Goal: Task Accomplishment & Management: Complete application form

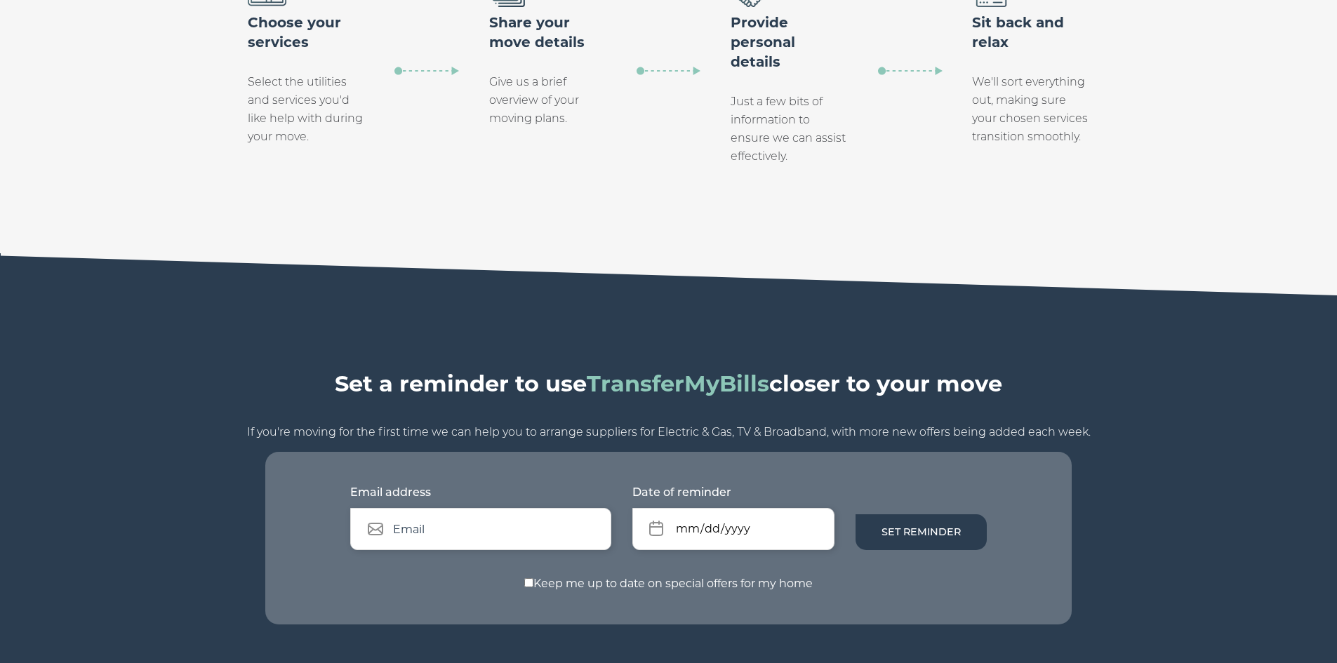
scroll to position [1638, 0]
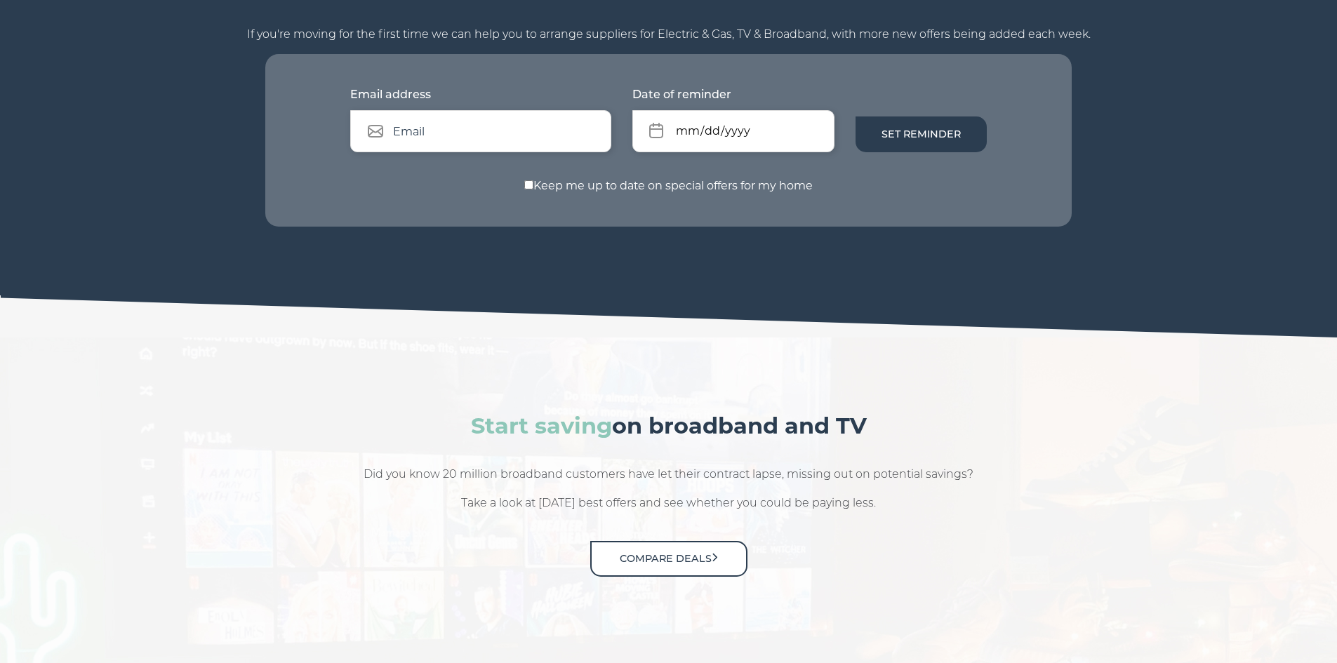
drag, startPoint x: 553, startPoint y: 397, endPoint x: 433, endPoint y: 394, distance: 120.0
click at [433, 408] on div "Start saving on broadband and TV Did you know 20 million broadband customers ha…" at bounding box center [669, 498] width 898 height 180
click at [289, 361] on section "Start saving on broadband and TV Did you know 20 million broadband customers ha…" at bounding box center [668, 515] width 1337 height 355
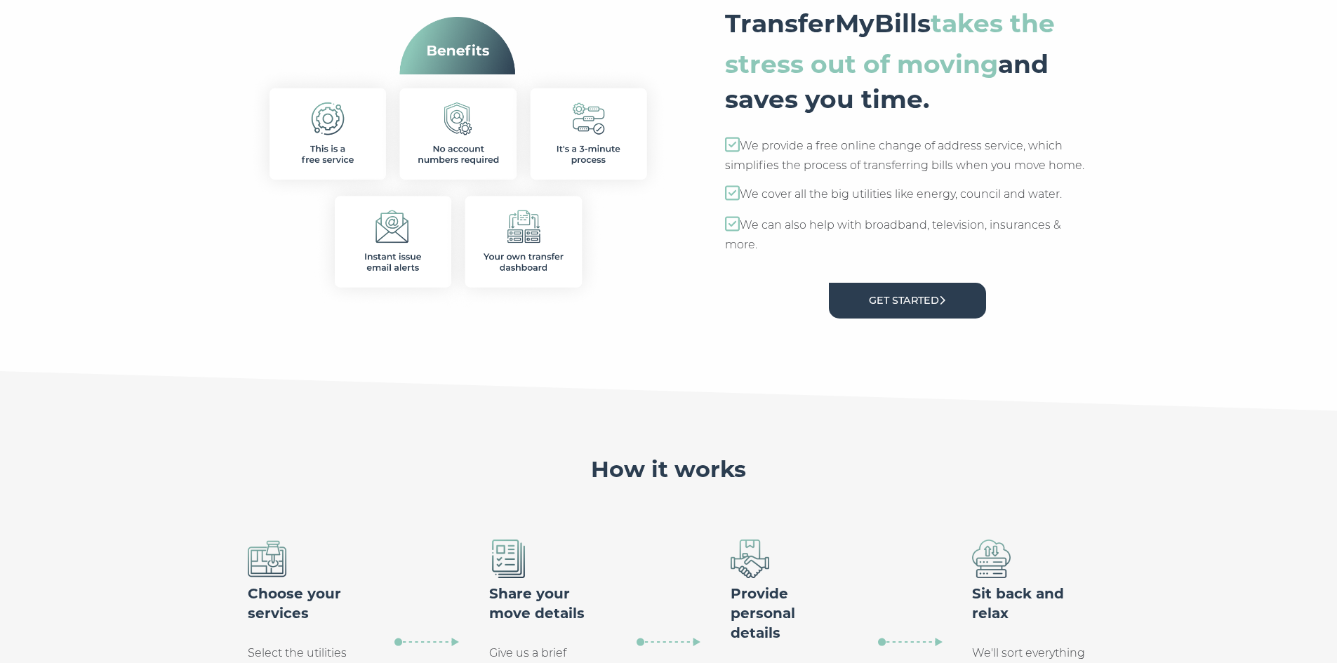
scroll to position [625, 0]
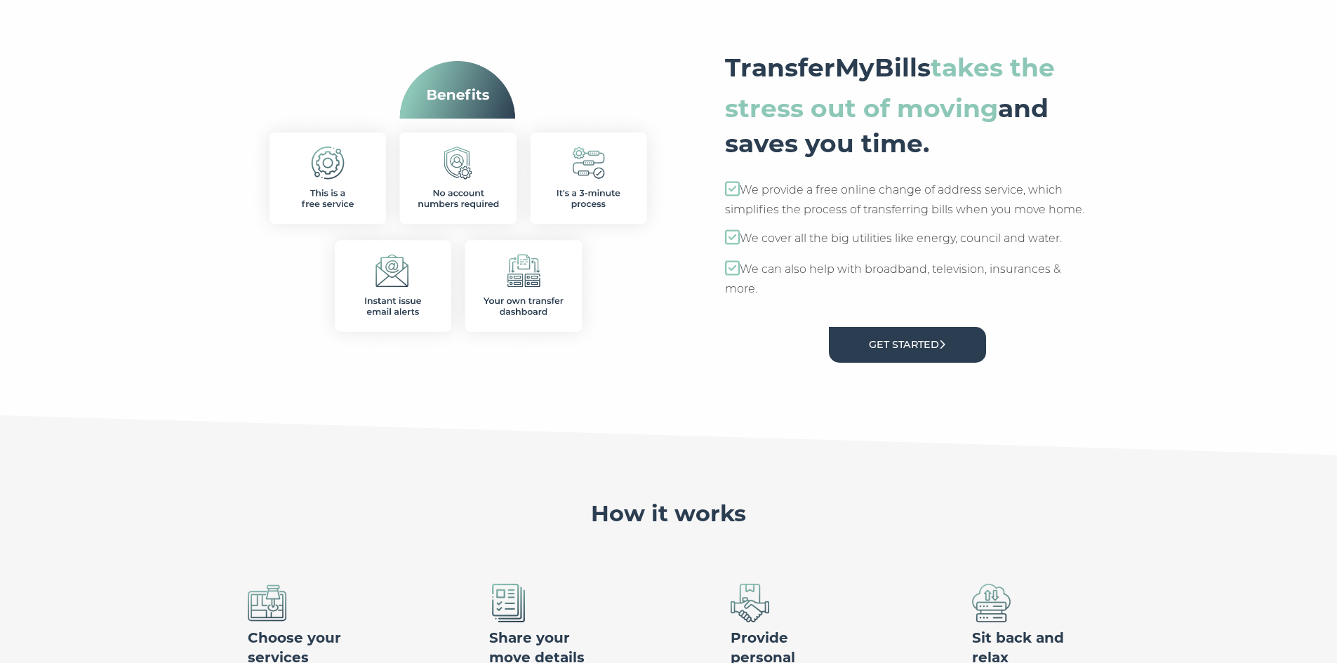
click at [377, 210] on img at bounding box center [458, 207] width 421 height 293
click at [448, 190] on img at bounding box center [458, 207] width 421 height 293
click at [616, 208] on img at bounding box center [458, 207] width 421 height 293
click at [548, 301] on img at bounding box center [458, 207] width 421 height 293
click at [424, 295] on img at bounding box center [458, 207] width 421 height 293
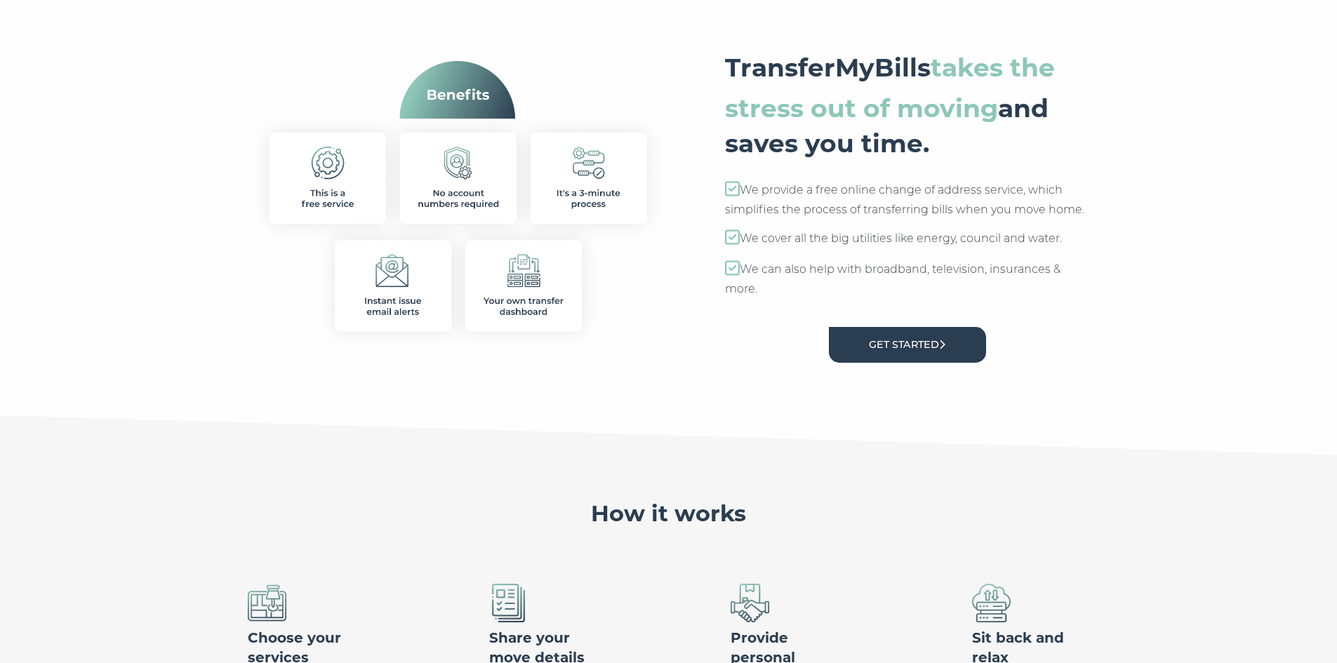
scroll to position [1022, 0]
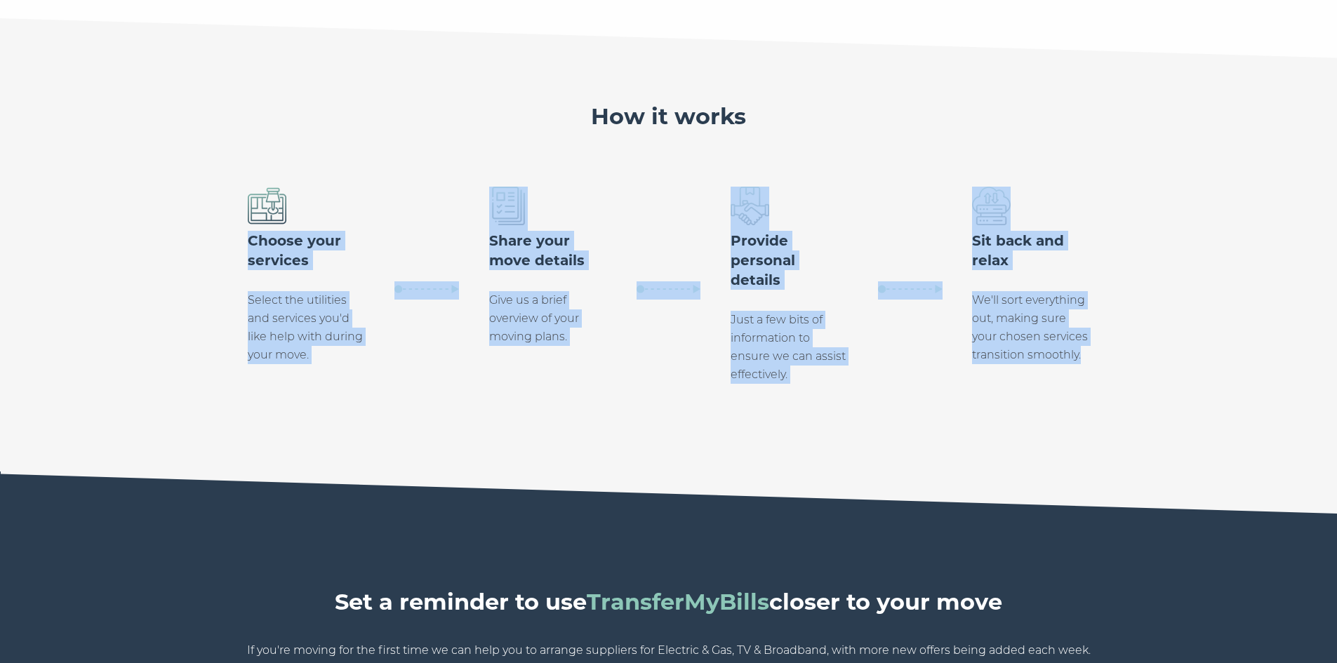
drag, startPoint x: 215, startPoint y: 247, endPoint x: 1239, endPoint y: 431, distance: 1040.3
click at [1239, 431] on section "How it works Choose your services Select the utilities and services you'd like …" at bounding box center [668, 265] width 1337 height 411
click at [1095, 430] on section "How it works Choose your services Select the utilities and services you'd like …" at bounding box center [668, 265] width 1337 height 411
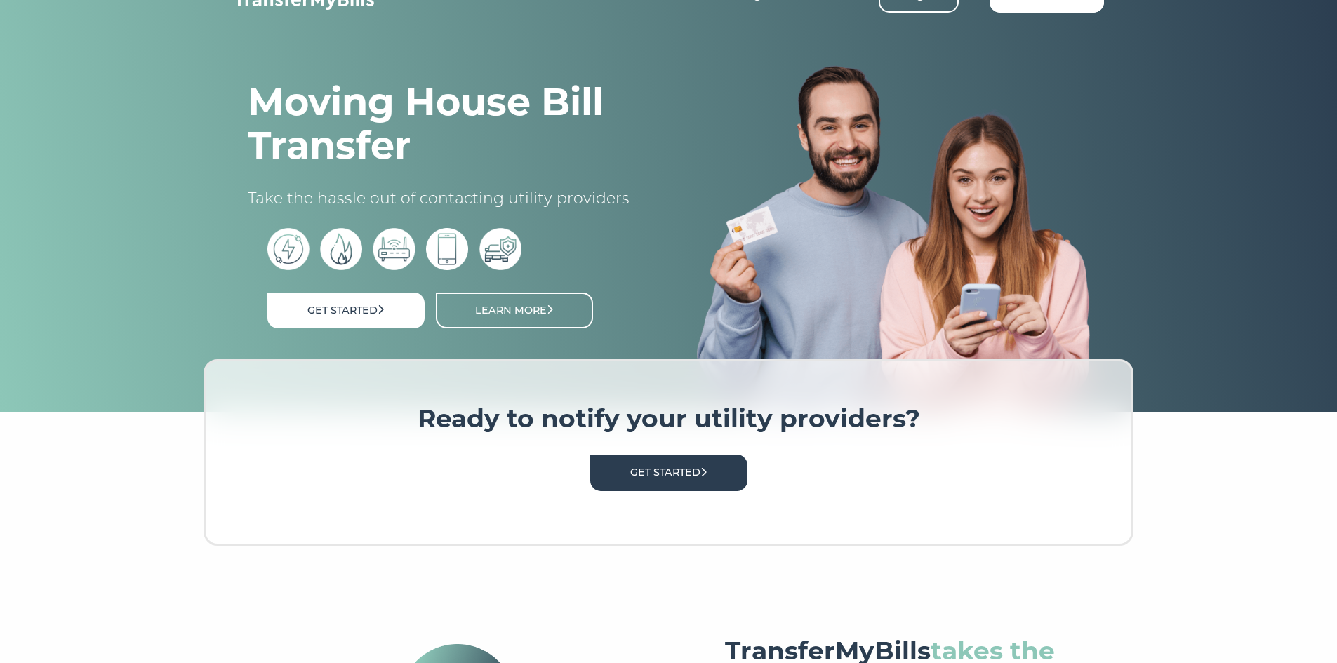
scroll to position [0, 0]
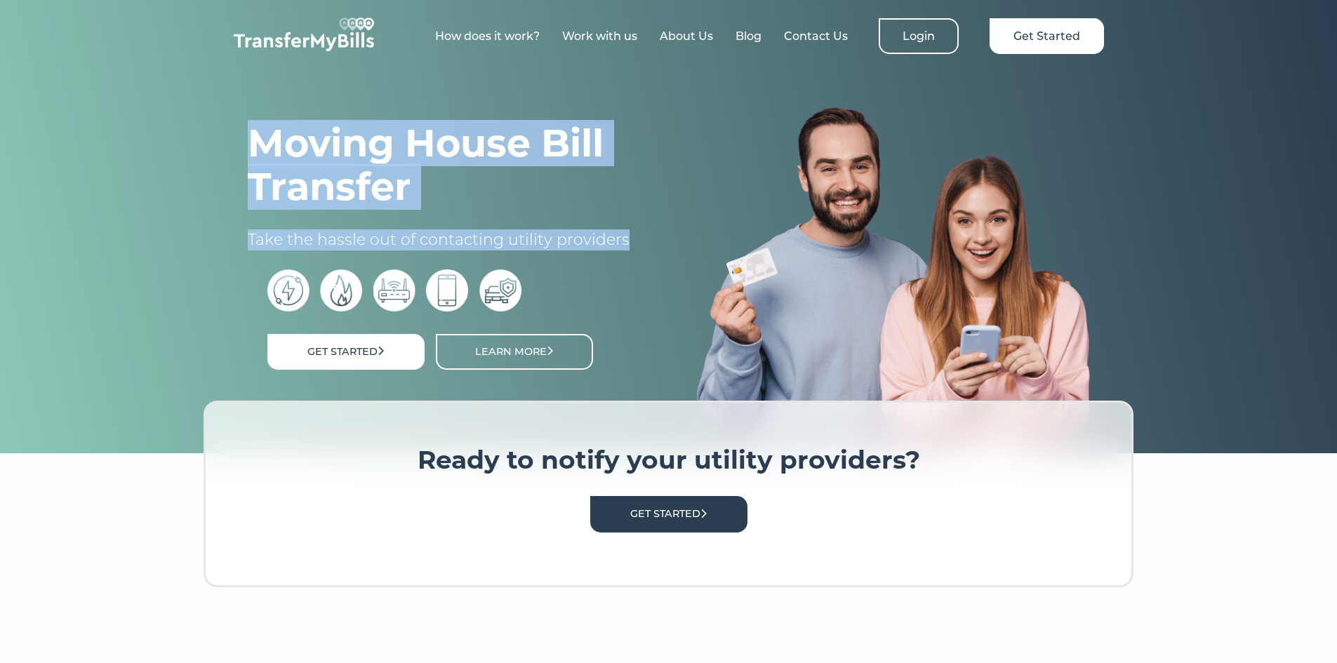
drag, startPoint x: 626, startPoint y: 244, endPoint x: 152, endPoint y: 138, distance: 486.0
click at [152, 138] on section "Moving House Bill Transfer Take the hassle out of contacting utility providers …" at bounding box center [668, 224] width 1337 height 460
click at [157, 185] on section "Moving House Bill Transfer Take the hassle out of contacting utility providers …" at bounding box center [668, 224] width 1337 height 460
drag, startPoint x: 620, startPoint y: 235, endPoint x: 107, endPoint y: 229, distance: 513.0
click at [111, 158] on section "Moving House Bill Transfer Take the hassle out of contacting utility providers …" at bounding box center [668, 224] width 1337 height 460
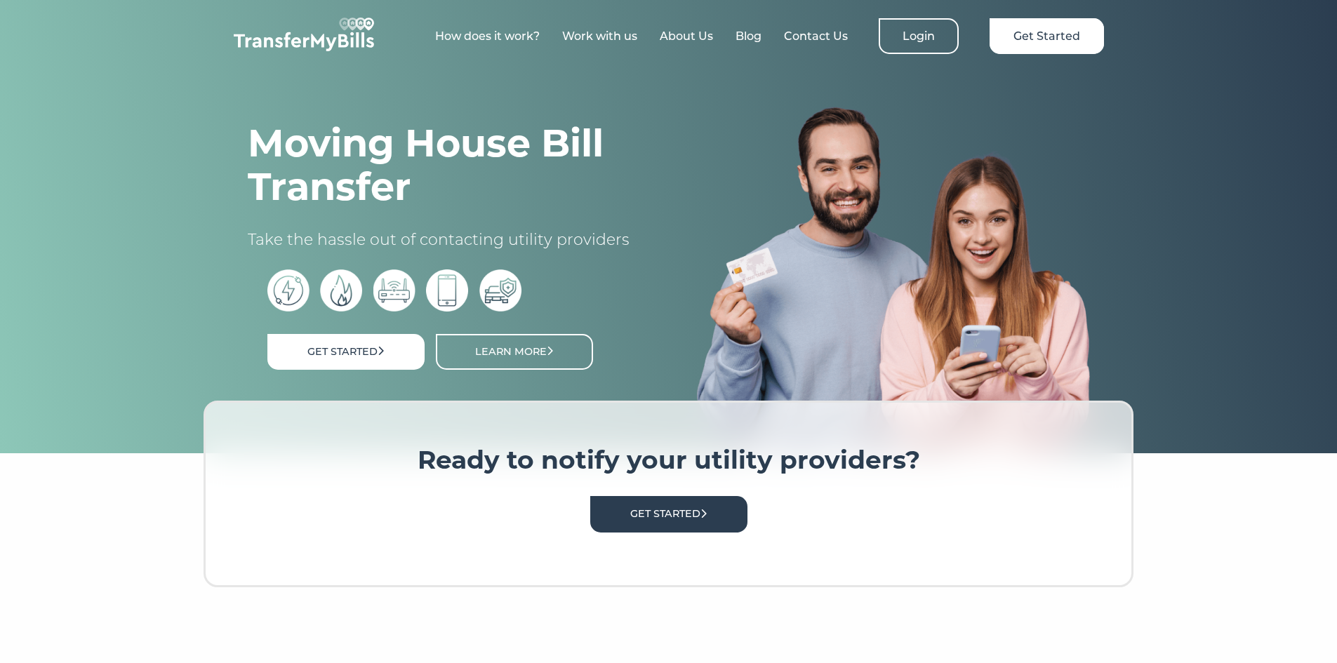
click at [107, 255] on section "Moving House Bill Transfer Take the hassle out of contacting utility providers …" at bounding box center [668, 224] width 1337 height 460
click at [210, 258] on div "Moving House Bill Transfer Take the hassle out of contacting utility providers …" at bounding box center [669, 224] width 954 height 460
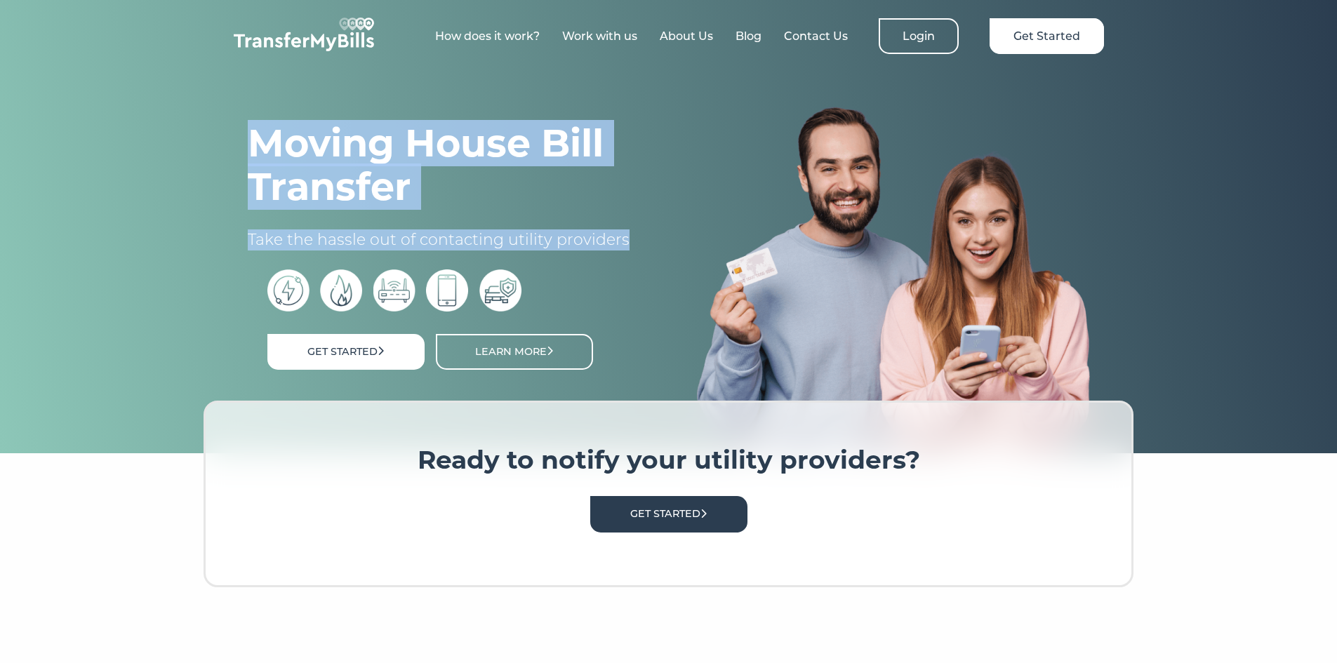
drag, startPoint x: 532, startPoint y: 234, endPoint x: 110, endPoint y: 128, distance: 434.7
click at [110, 128] on section "Moving House Bill Transfer Take the hassle out of contacting utility providers …" at bounding box center [668, 224] width 1337 height 460
click at [114, 206] on section "Moving House Bill Transfer Take the hassle out of contacting utility providers …" at bounding box center [668, 224] width 1337 height 460
drag, startPoint x: 176, startPoint y: 124, endPoint x: 645, endPoint y: 240, distance: 482.9
click at [644, 239] on section "Moving House Bill Transfer Take the hassle out of contacting utility providers …" at bounding box center [668, 224] width 1337 height 460
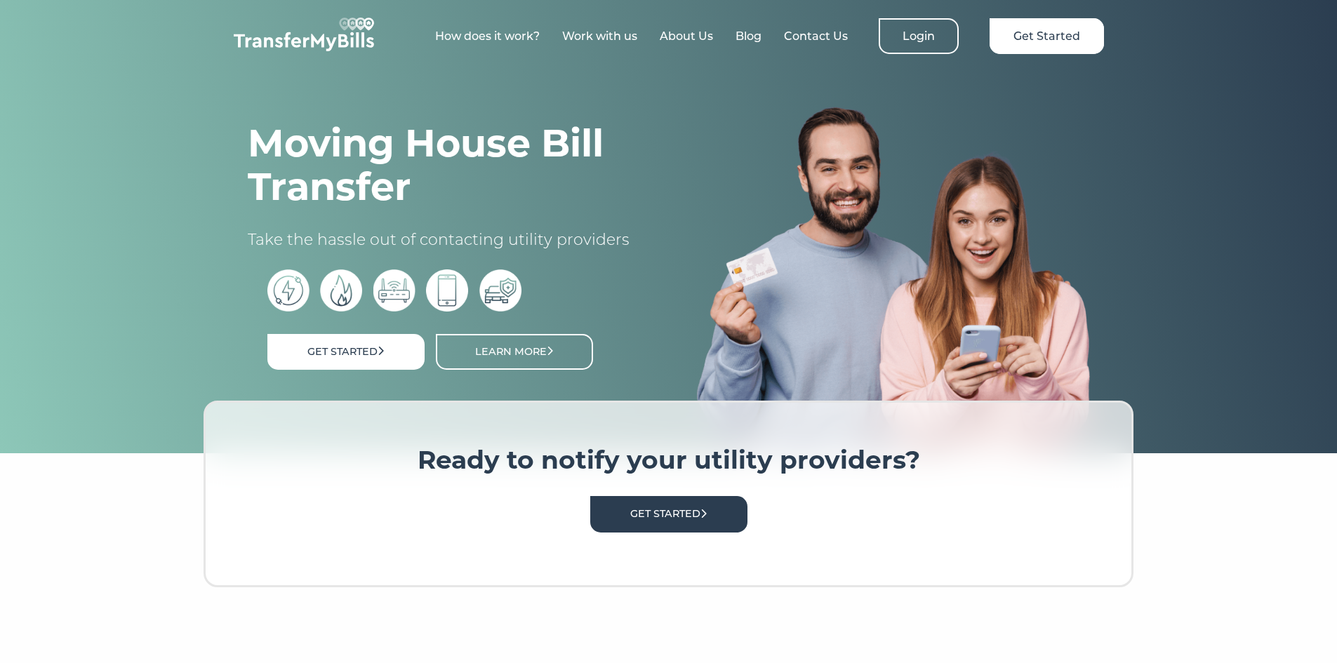
click at [646, 253] on div "Moving House Bill Transfer Take the hassle out of contacting utility providers …" at bounding box center [444, 279] width 449 height 317
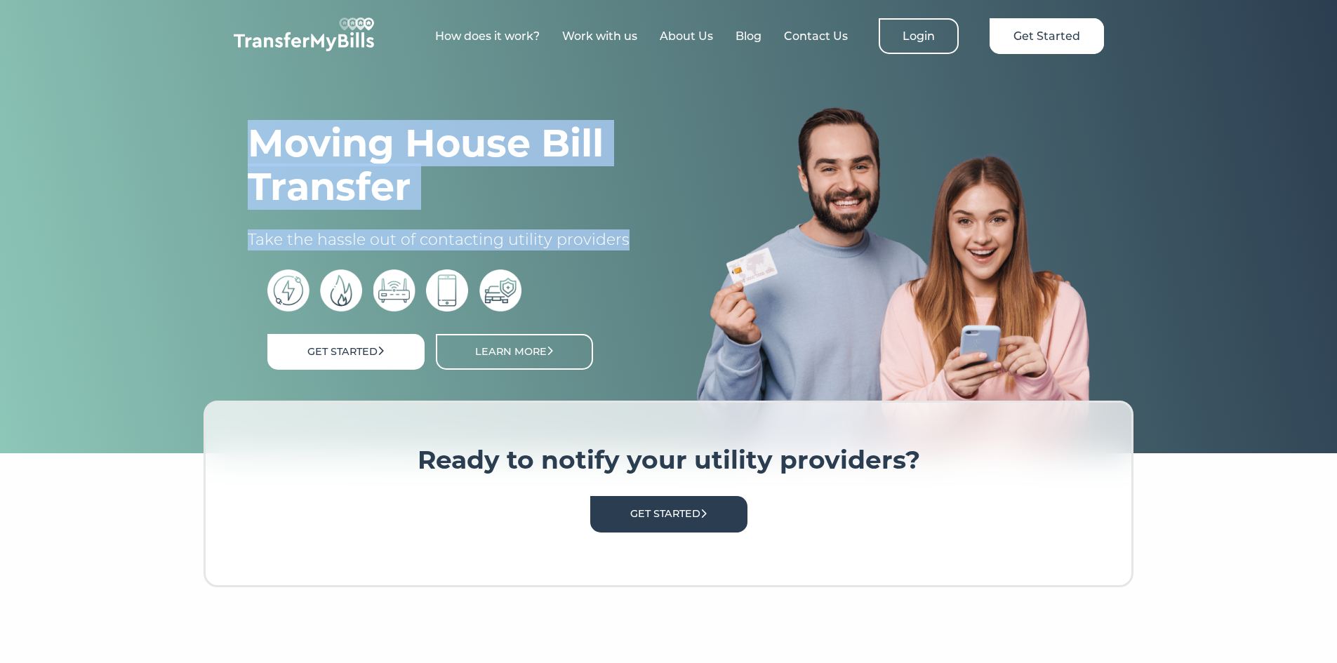
drag, startPoint x: 656, startPoint y: 244, endPoint x: 169, endPoint y: 141, distance: 497.9
click at [169, 141] on section "Moving House Bill Transfer Take the hassle out of contacting utility providers …" at bounding box center [668, 224] width 1337 height 460
click at [192, 225] on div "Moving House Bill Transfer Take the hassle out of contacting utility providers …" at bounding box center [669, 224] width 954 height 460
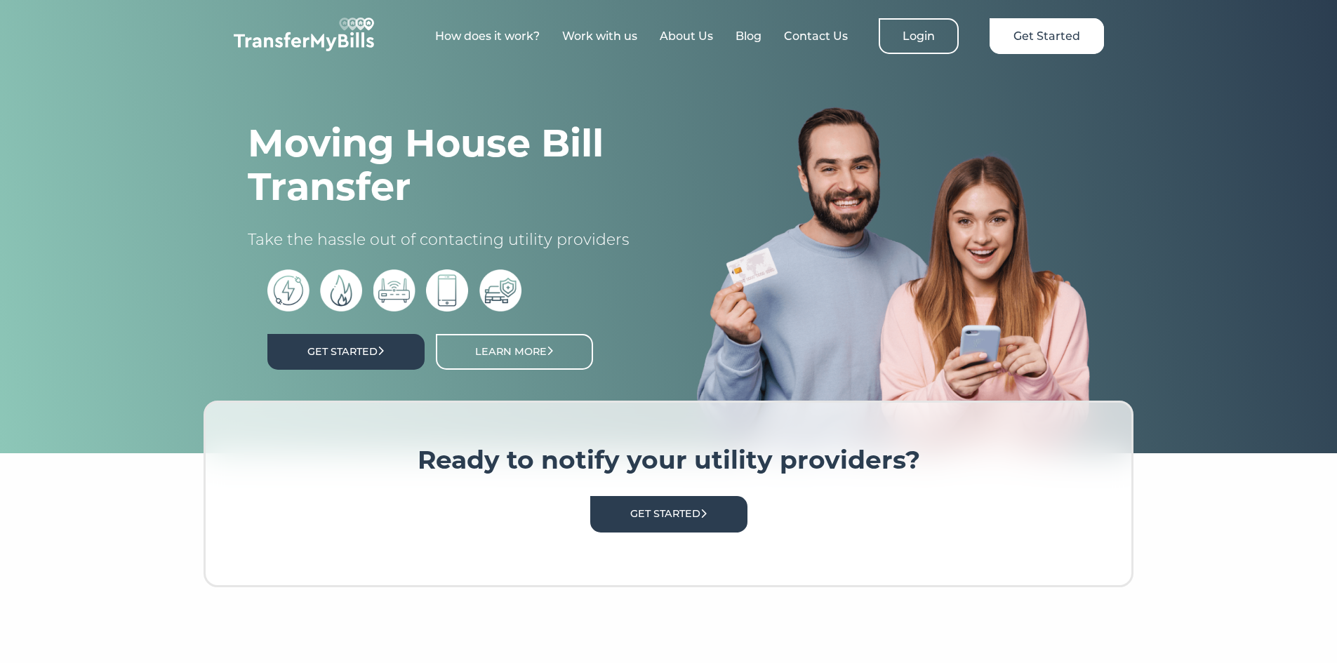
click at [333, 345] on link "Get Started" at bounding box center [345, 352] width 157 height 36
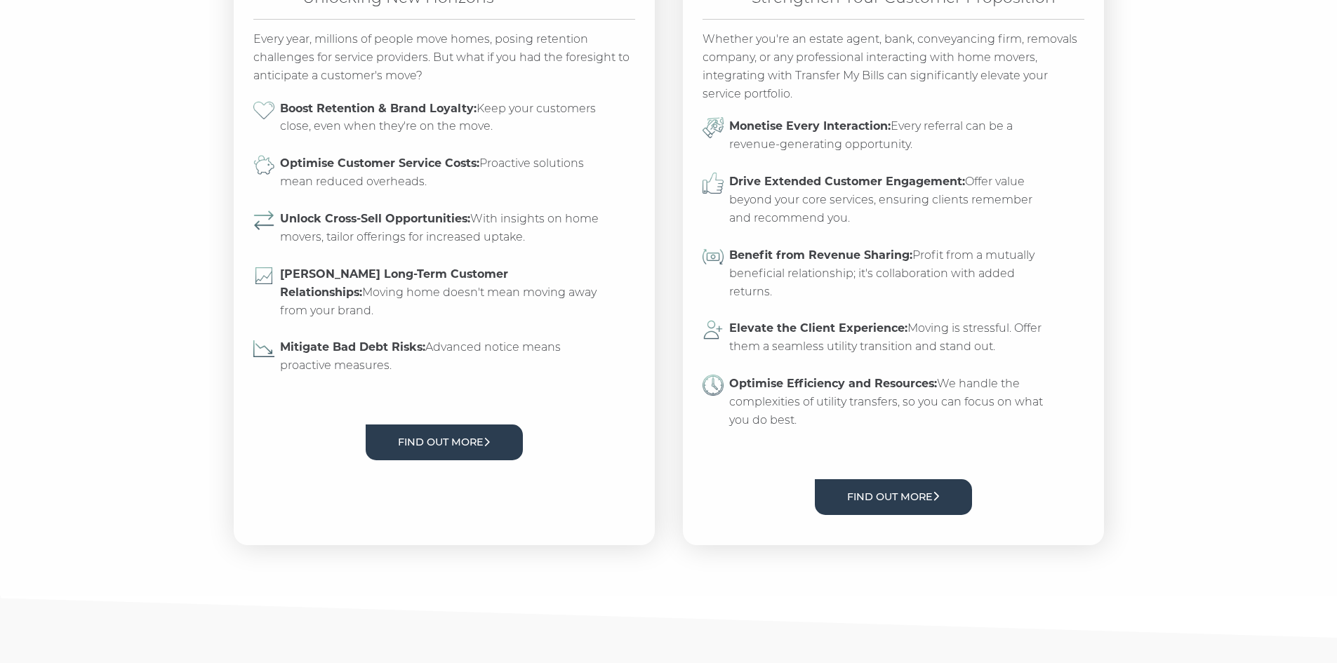
scroll to position [8, 0]
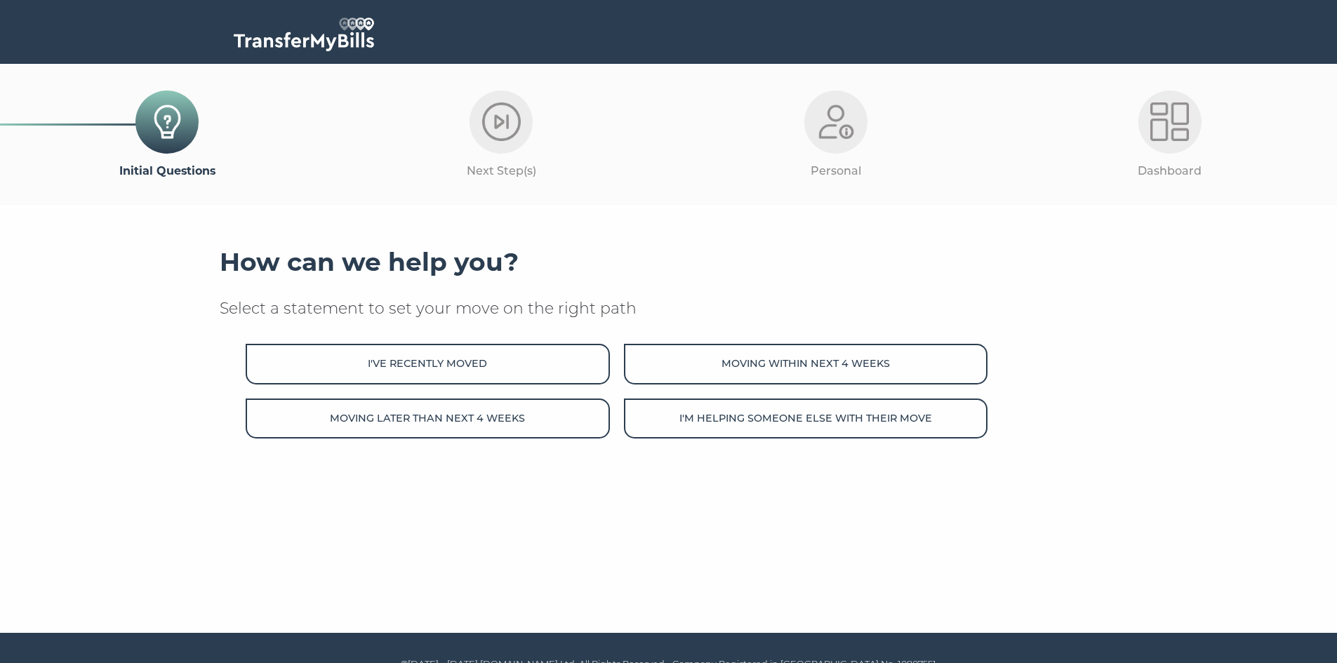
click at [134, 364] on section "How can we help you? Select a statement to set your move on the right path I've…" at bounding box center [668, 384] width 1337 height 358
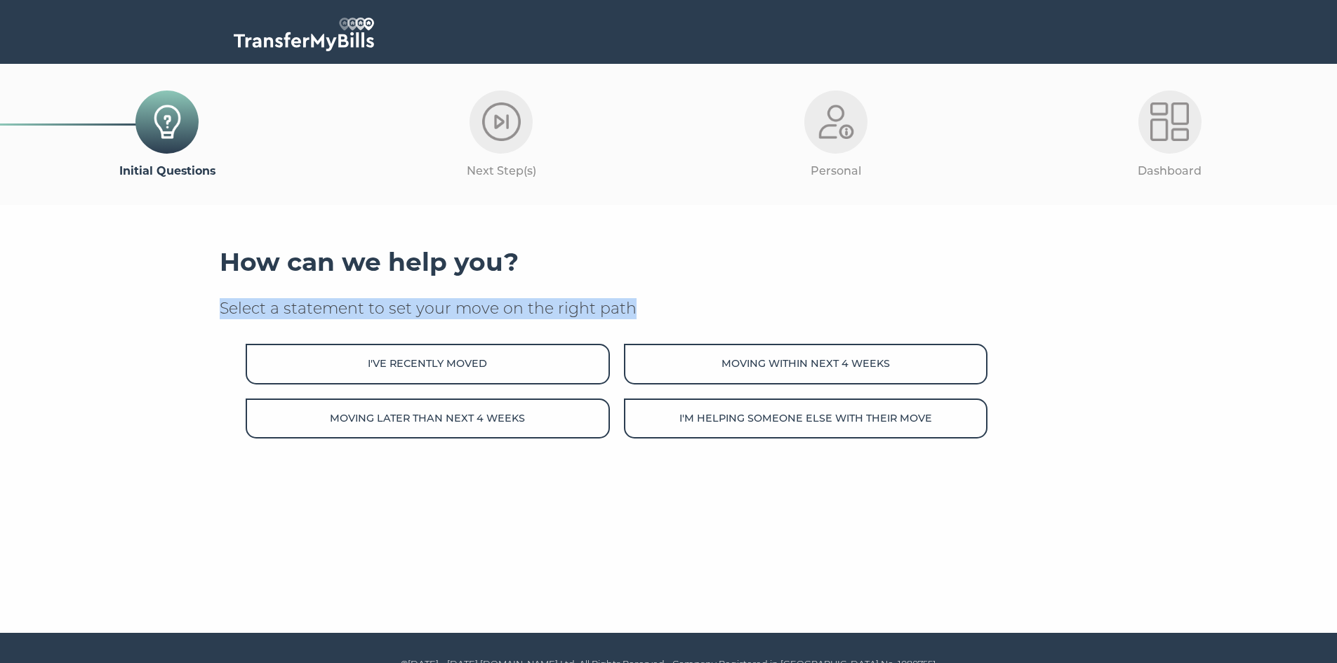
drag, startPoint x: 187, startPoint y: 286, endPoint x: 689, endPoint y: 305, distance: 502.8
click at [689, 307] on section "How can we help you? Select a statement to set your move on the right path I've…" at bounding box center [668, 384] width 1337 height 358
click at [690, 293] on div "How can we help you? Select a statement to set your move on the right path I've…" at bounding box center [669, 343] width 898 height 192
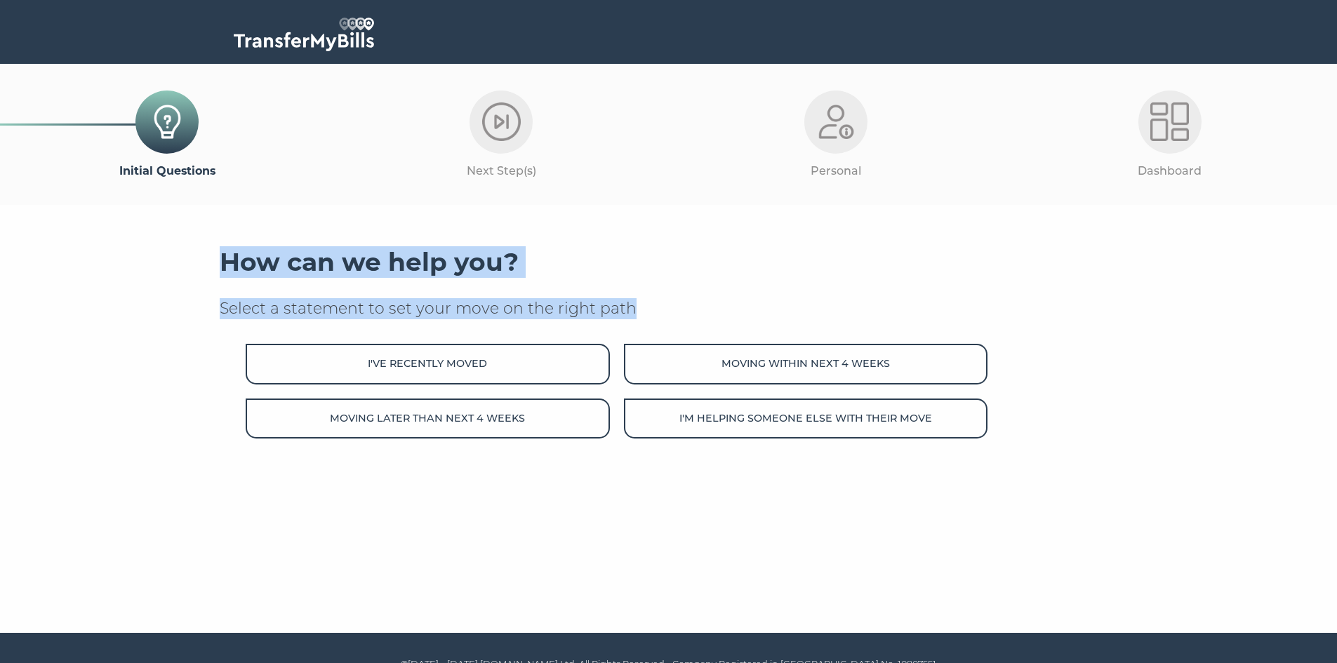
drag, startPoint x: 688, startPoint y: 310, endPoint x: 126, endPoint y: 214, distance: 569.6
click at [126, 214] on section "How can we help you? Select a statement to set your move on the right path I've…" at bounding box center [668, 384] width 1337 height 358
click at [117, 311] on section "How can we help you? Select a statement to set your move on the right path I've…" at bounding box center [668, 384] width 1337 height 358
drag, startPoint x: 185, startPoint y: 255, endPoint x: 725, endPoint y: 316, distance: 543.0
click at [725, 316] on section "How can we help you? Select a statement to set your move on the right path I've…" at bounding box center [668, 384] width 1337 height 358
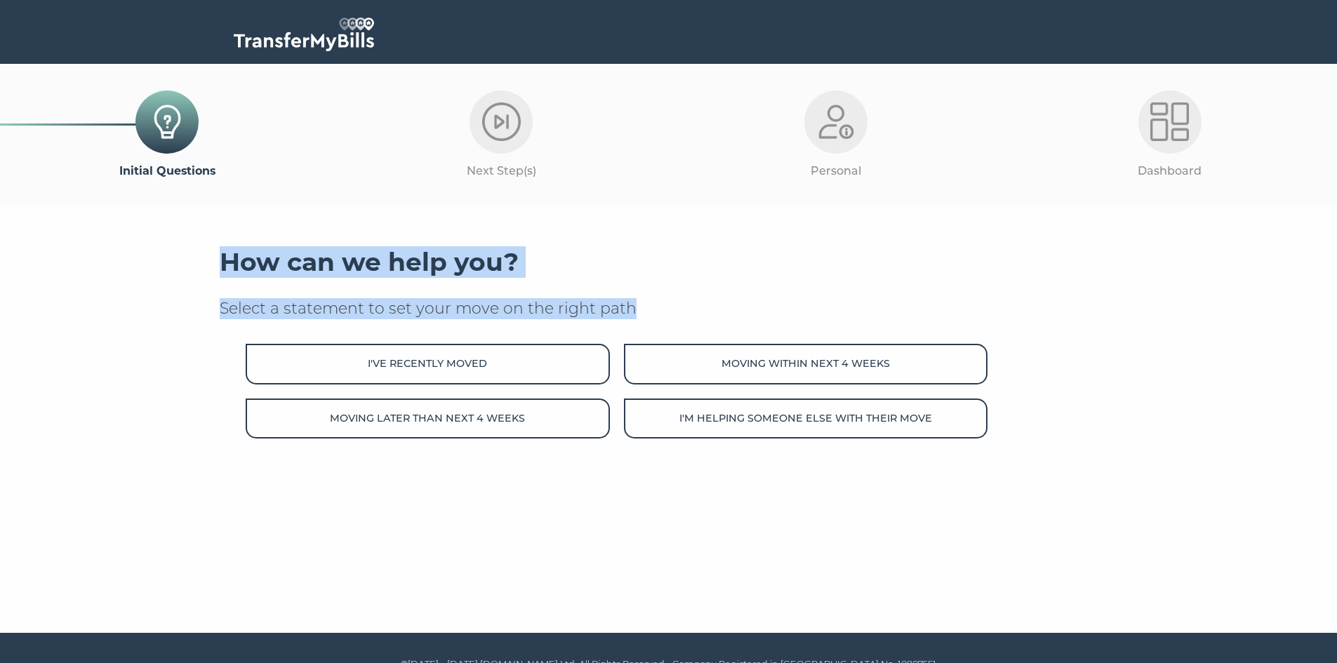
click at [633, 293] on div "How can we help you? Select a statement to set your move on the right path I've…" at bounding box center [669, 343] width 898 height 192
click at [676, 305] on p "Select a statement to set your move on the right path" at bounding box center [669, 308] width 898 height 21
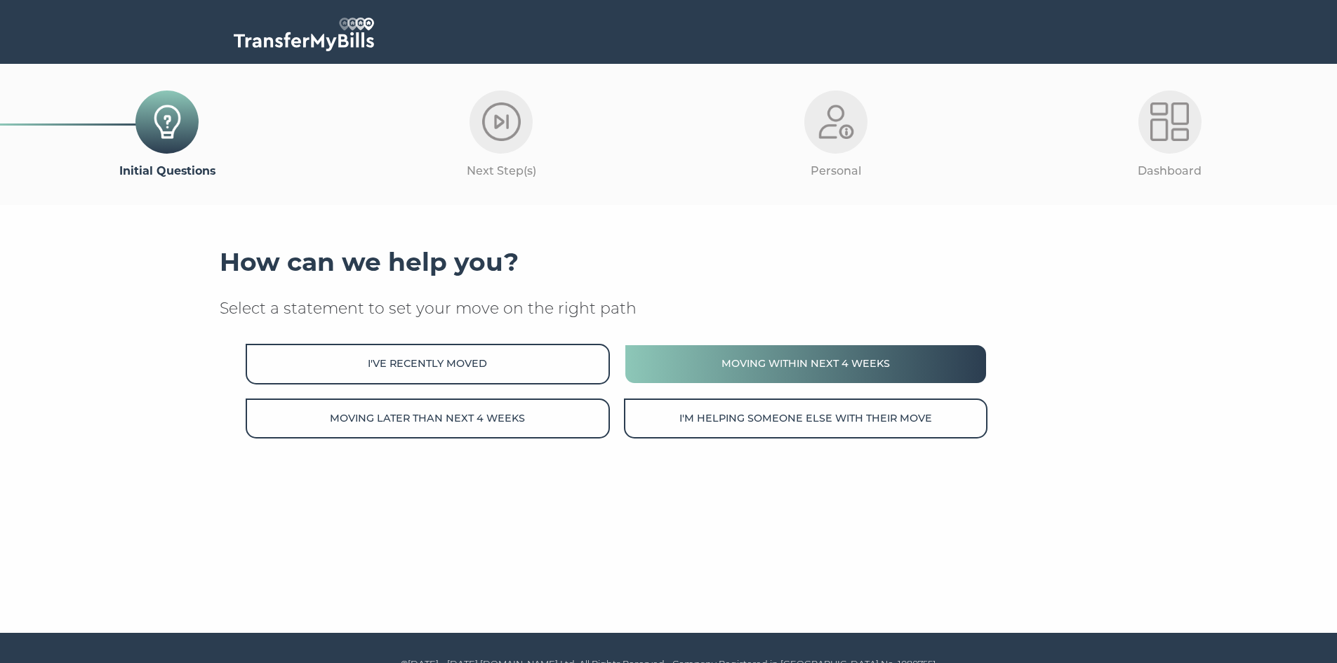
click at [815, 366] on button "Moving within next 4 weeks" at bounding box center [806, 364] width 364 height 40
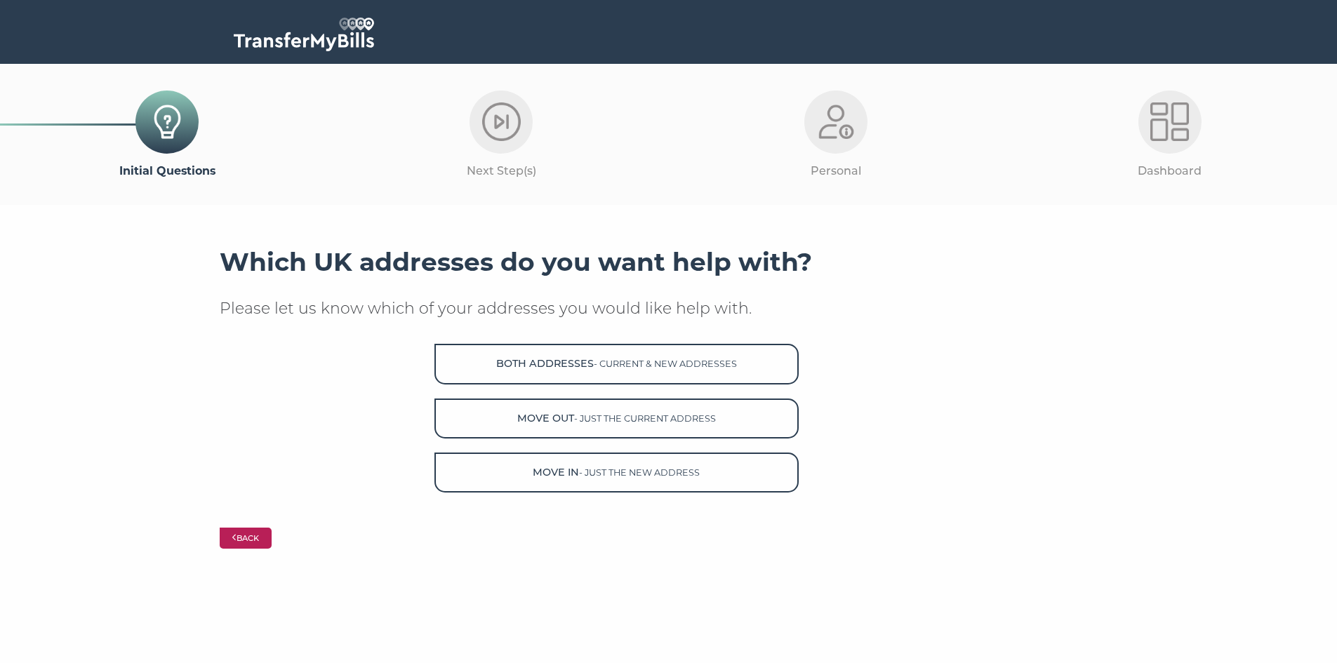
click at [237, 538] on icon "reset" at bounding box center [234, 538] width 5 height 8
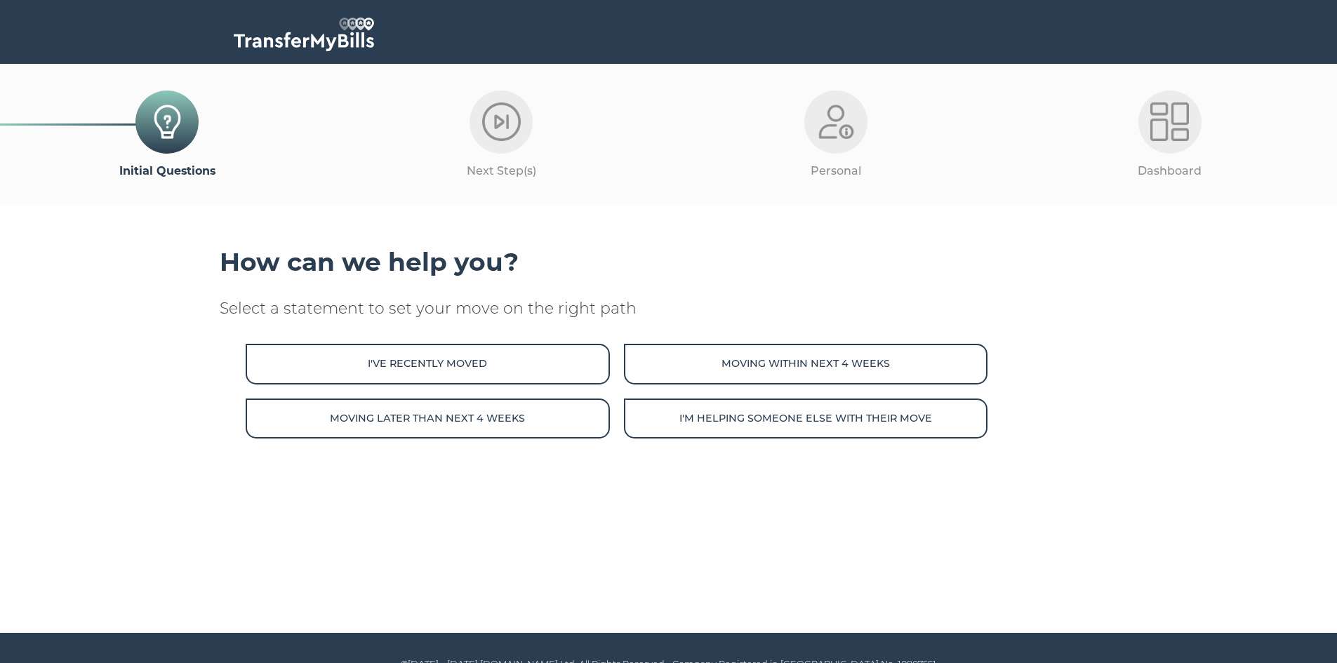
click at [1261, 347] on section "How can we help you? Select a statement to set your move on the right path I've…" at bounding box center [668, 384] width 1337 height 358
click at [1213, 370] on section "How can we help you? Select a statement to set your move on the right path I've…" at bounding box center [668, 384] width 1337 height 358
click at [29, 339] on section "How can we help you? Select a statement to set your move on the right path I've…" at bounding box center [668, 384] width 1337 height 358
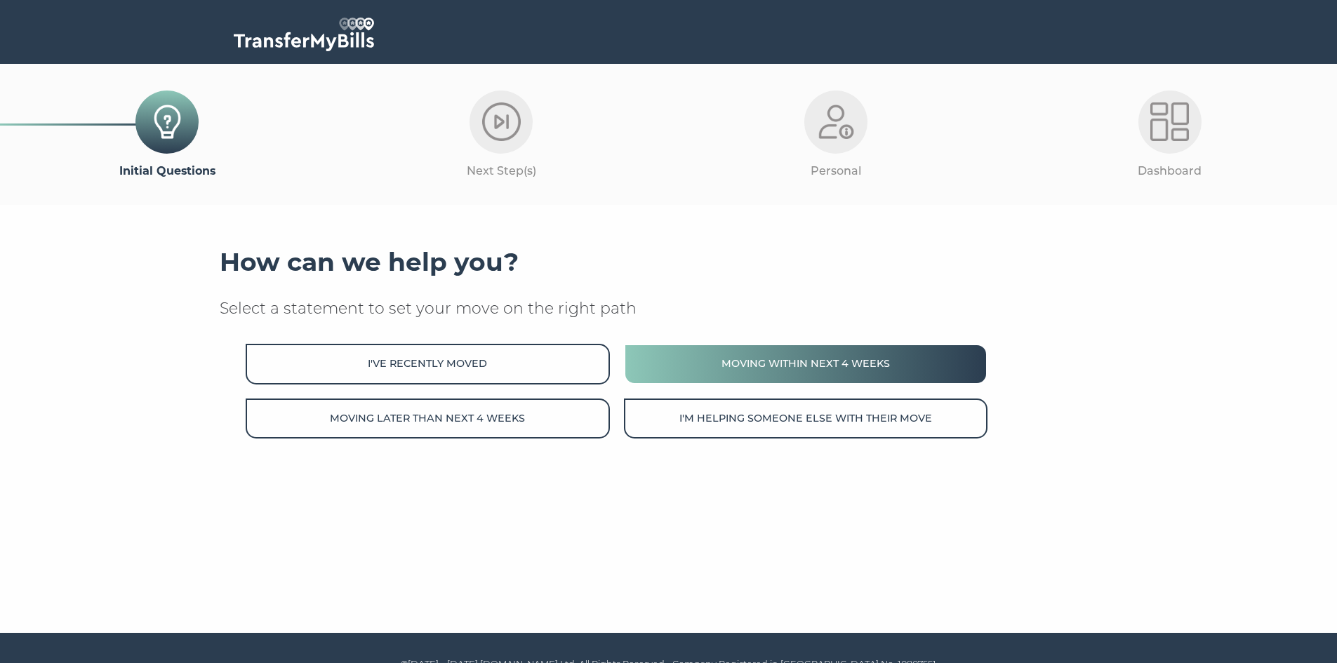
click at [937, 357] on button "Moving within next 4 weeks" at bounding box center [806, 364] width 364 height 40
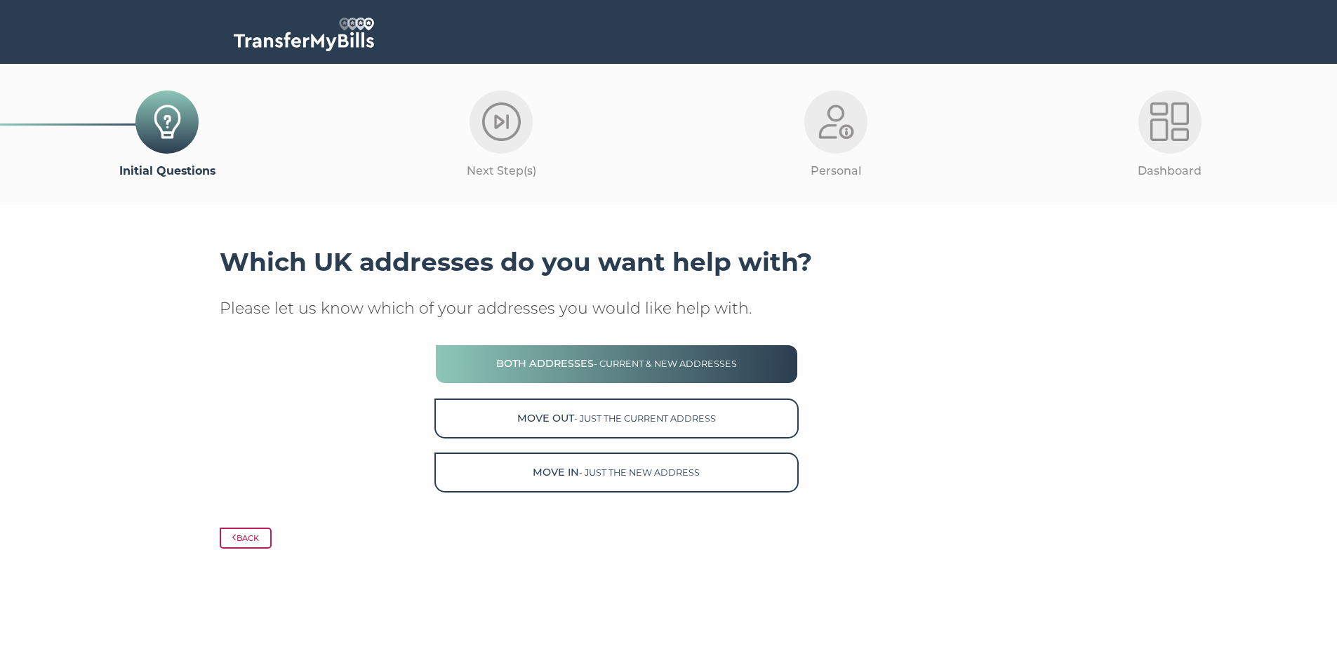
click at [674, 361] on span "- current & new addresses" at bounding box center [665, 364] width 143 height 11
click at [584, 361] on button "Both Addresses - current & new addresses" at bounding box center [616, 364] width 364 height 40
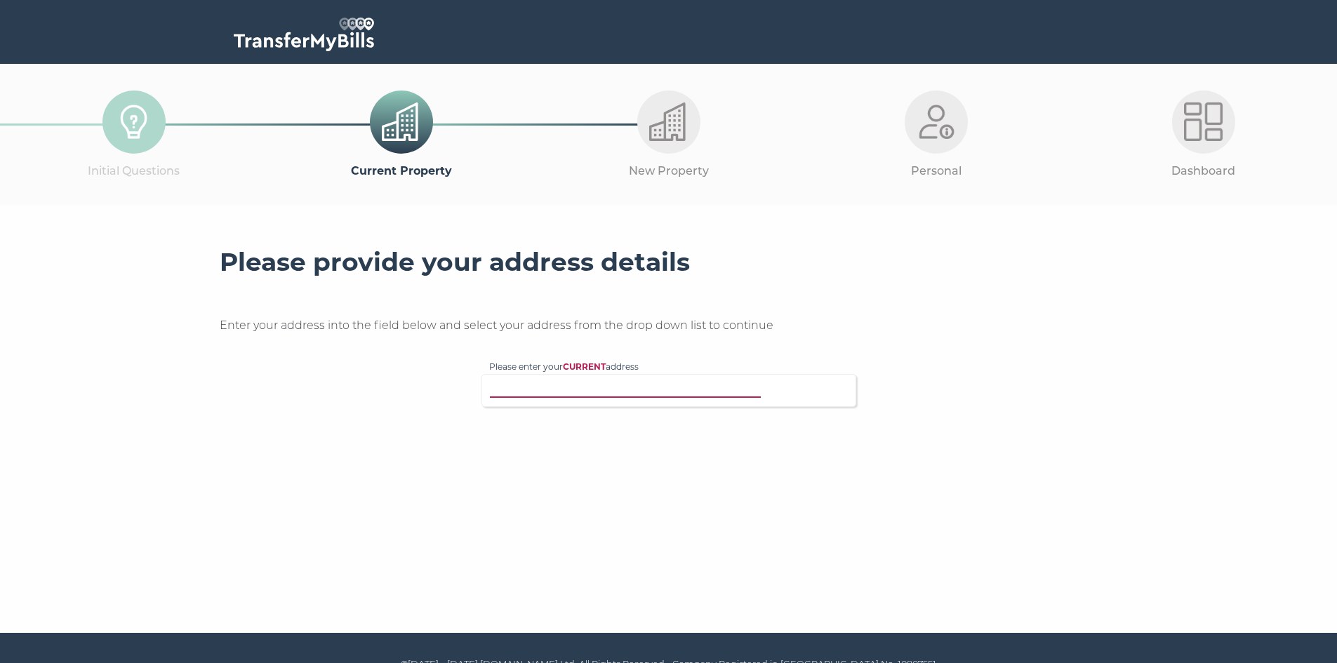
click at [611, 393] on input "Please enter your CURRENT address" at bounding box center [640, 389] width 302 height 14
paste input "43, BISMARCK STREET, YORK, YO26 4XY"
type input "43, BISMARCK STREET, YORK, YO26 4XY"
click at [637, 416] on p "43 Bismarck Street, York, YO26 4XY" at bounding box center [675, 417] width 345 height 16
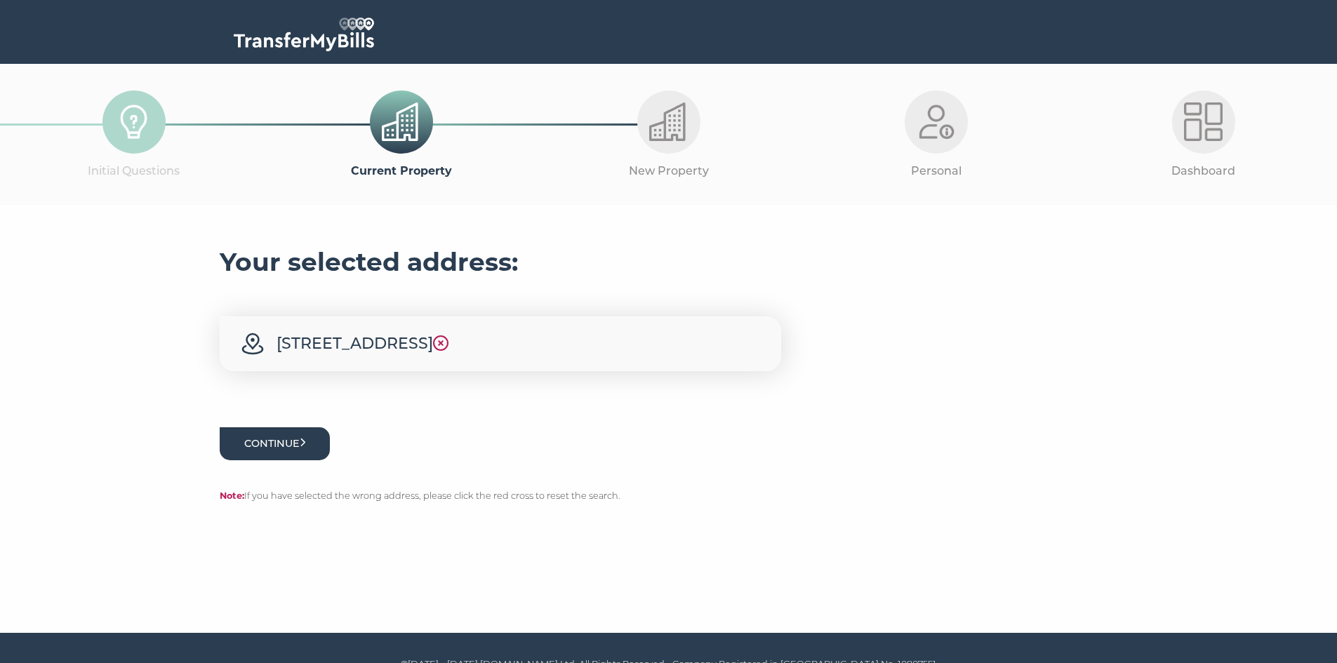
click at [306, 439] on icon "submit" at bounding box center [303, 443] width 6 height 10
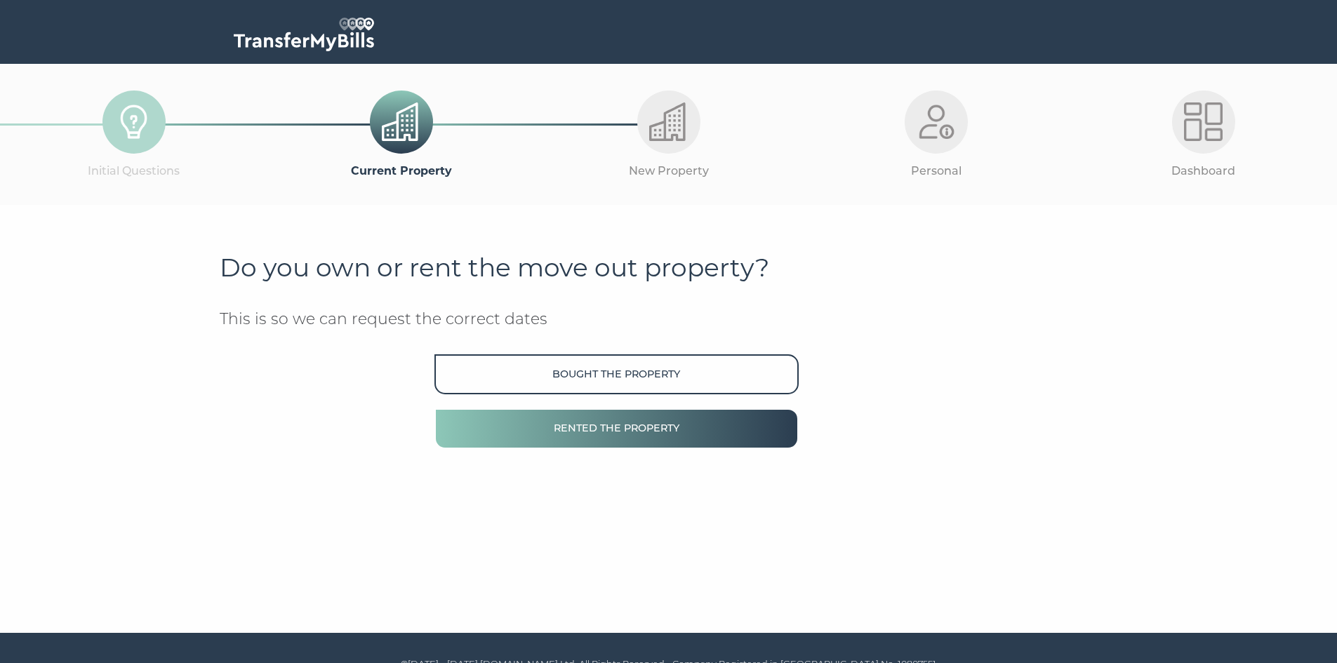
click at [667, 437] on button "Rented the property" at bounding box center [616, 428] width 364 height 40
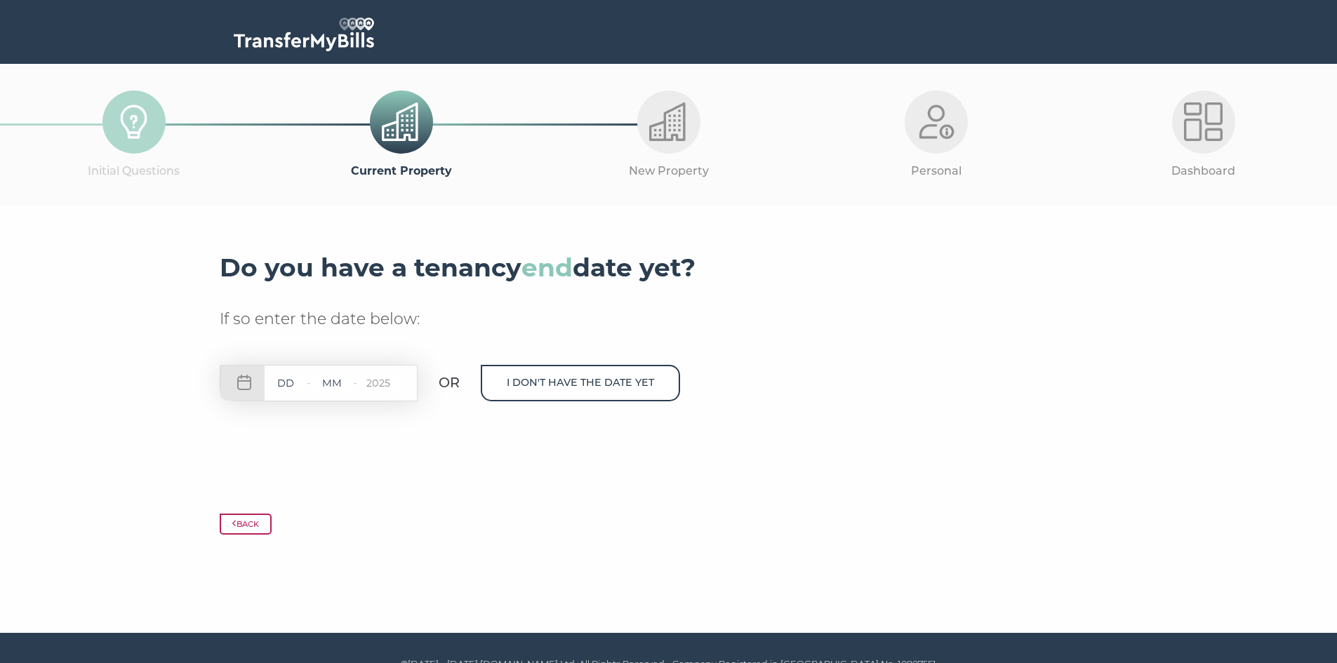
click at [282, 385] on input "text" at bounding box center [286, 384] width 42 height 18
type input "26"
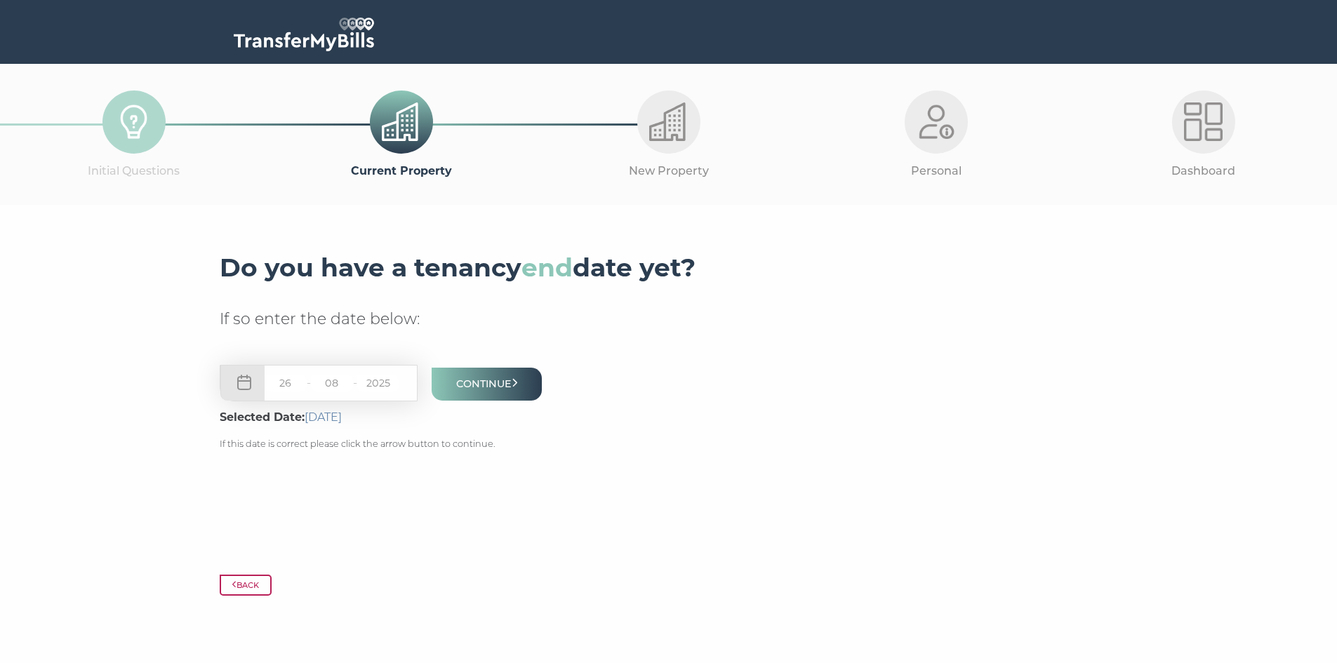
type input "08"
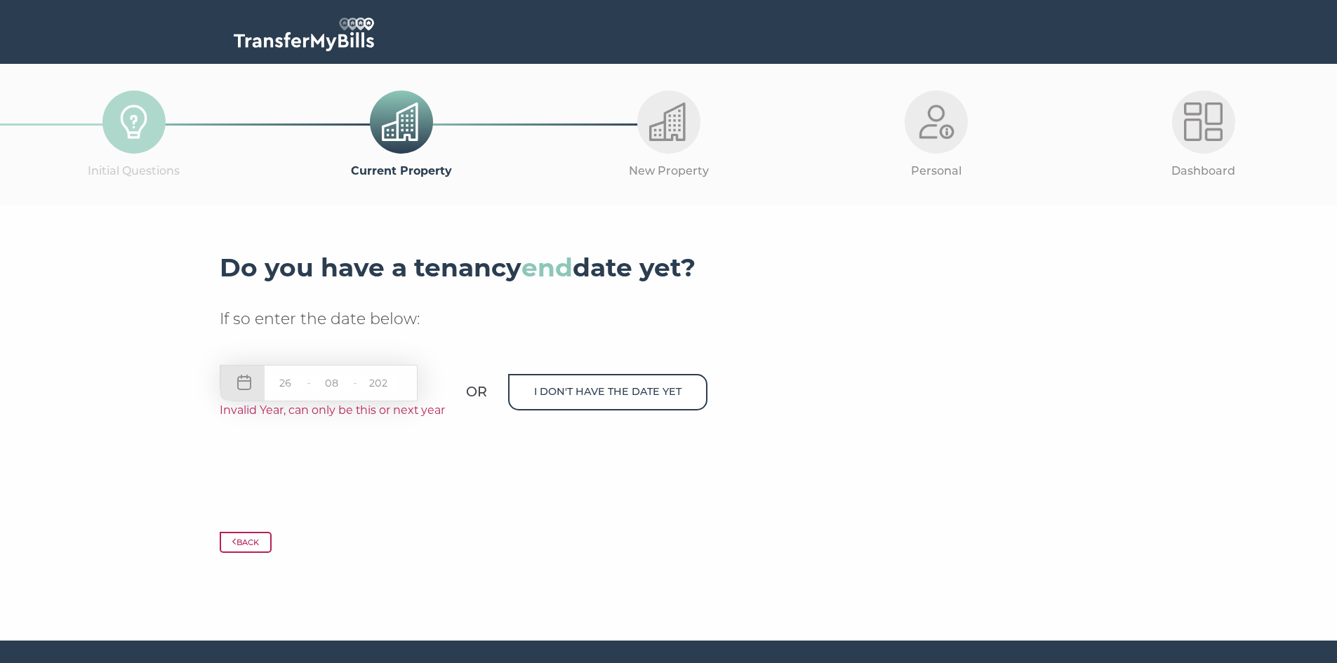
type input "2025"
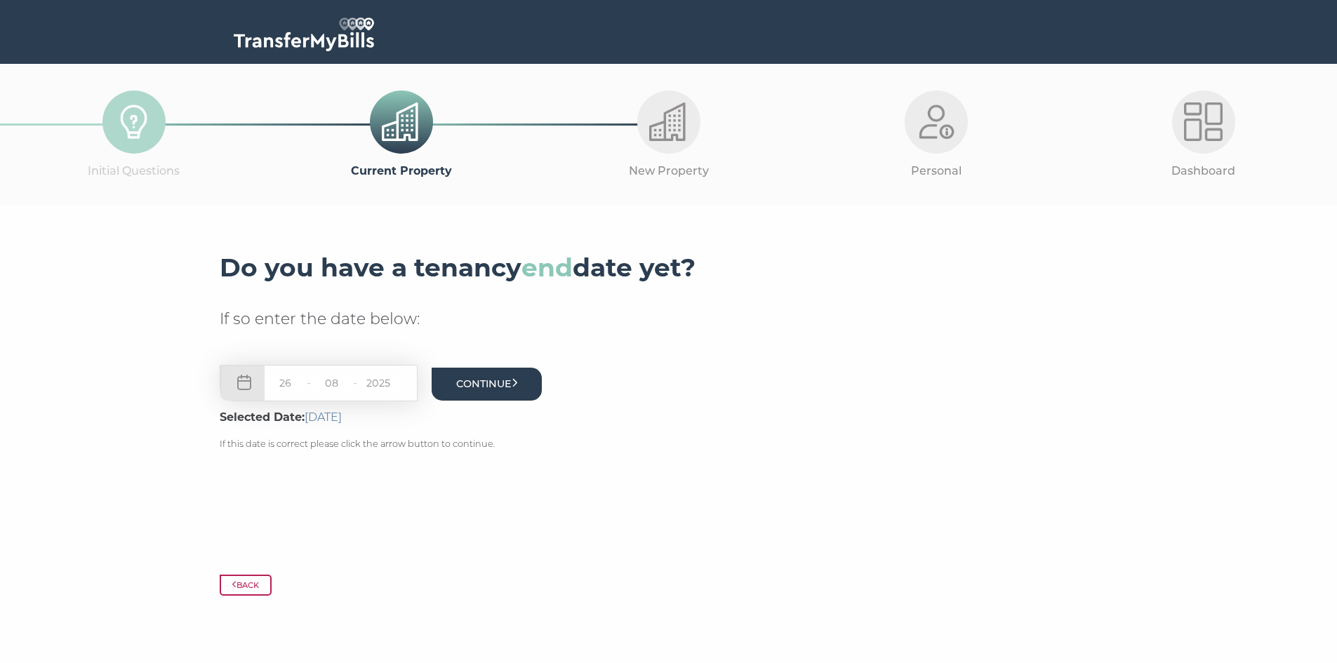
click at [519, 378] on button "Continue" at bounding box center [487, 384] width 111 height 33
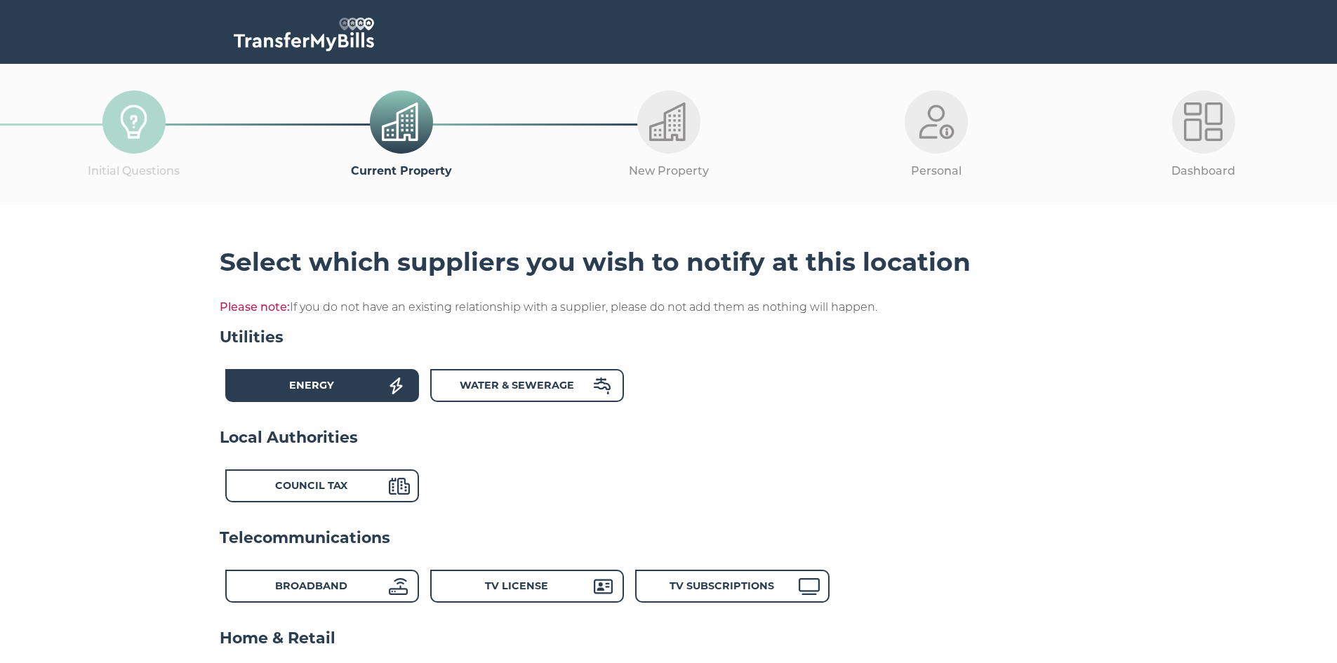
click at [384, 374] on div "Energy" at bounding box center [322, 385] width 194 height 33
click at [516, 385] on strong "Water & Sewerage" at bounding box center [517, 385] width 114 height 13
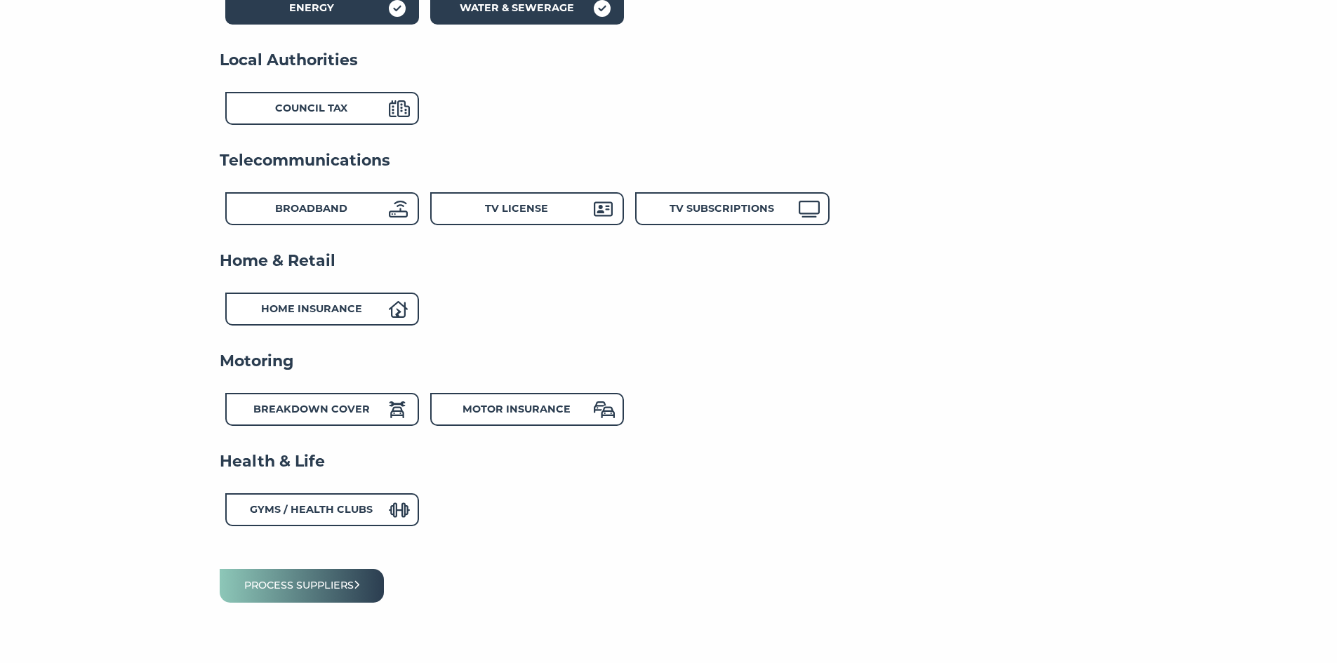
scroll to position [398, 0]
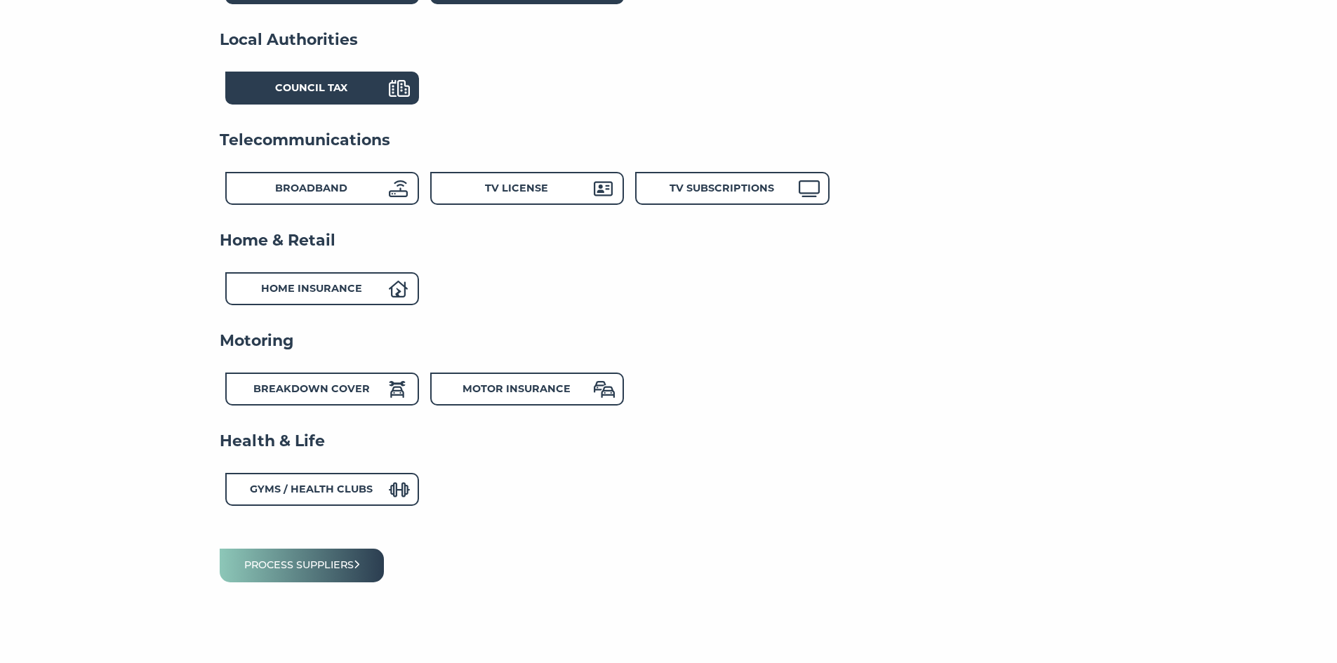
click at [312, 87] on strong "Council Tax" at bounding box center [311, 87] width 72 height 13
drag, startPoint x: 323, startPoint y: 189, endPoint x: 472, endPoint y: 201, distance: 150.0
click at [323, 188] on strong "Broadband" at bounding box center [311, 188] width 72 height 13
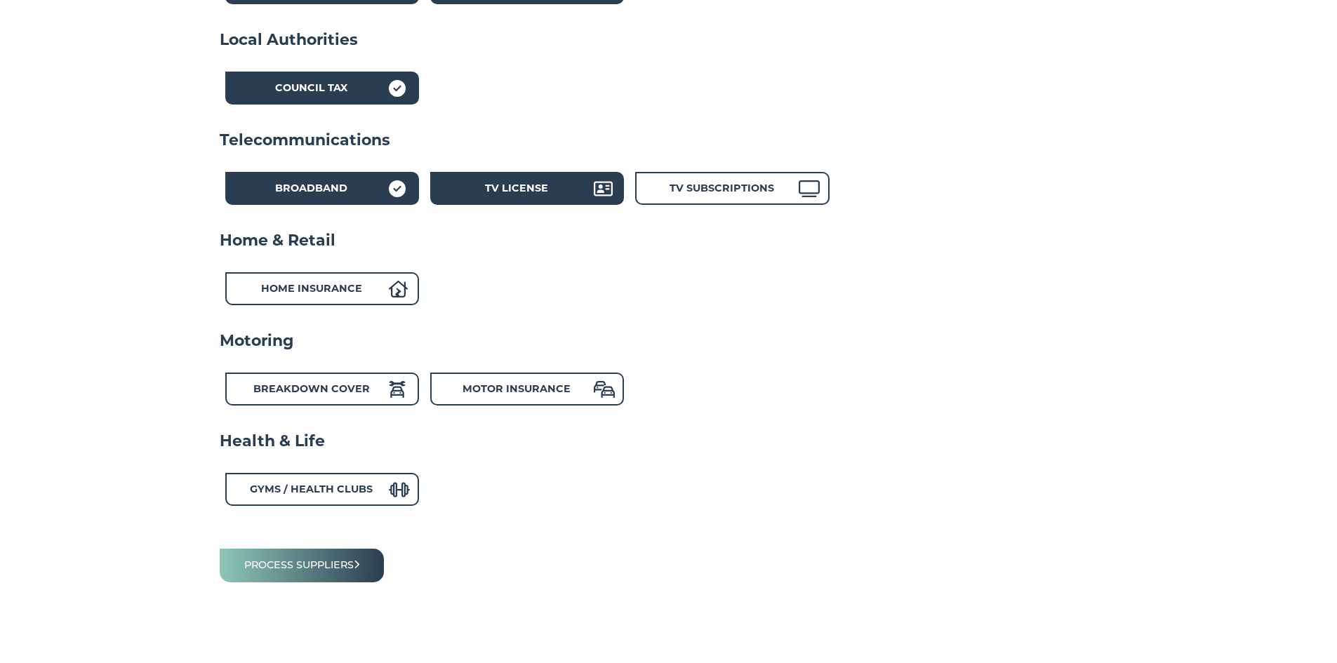
click at [493, 196] on div "TV License" at bounding box center [516, 190] width 154 height 20
click at [352, 284] on strong "Home Insurance" at bounding box center [311, 288] width 101 height 13
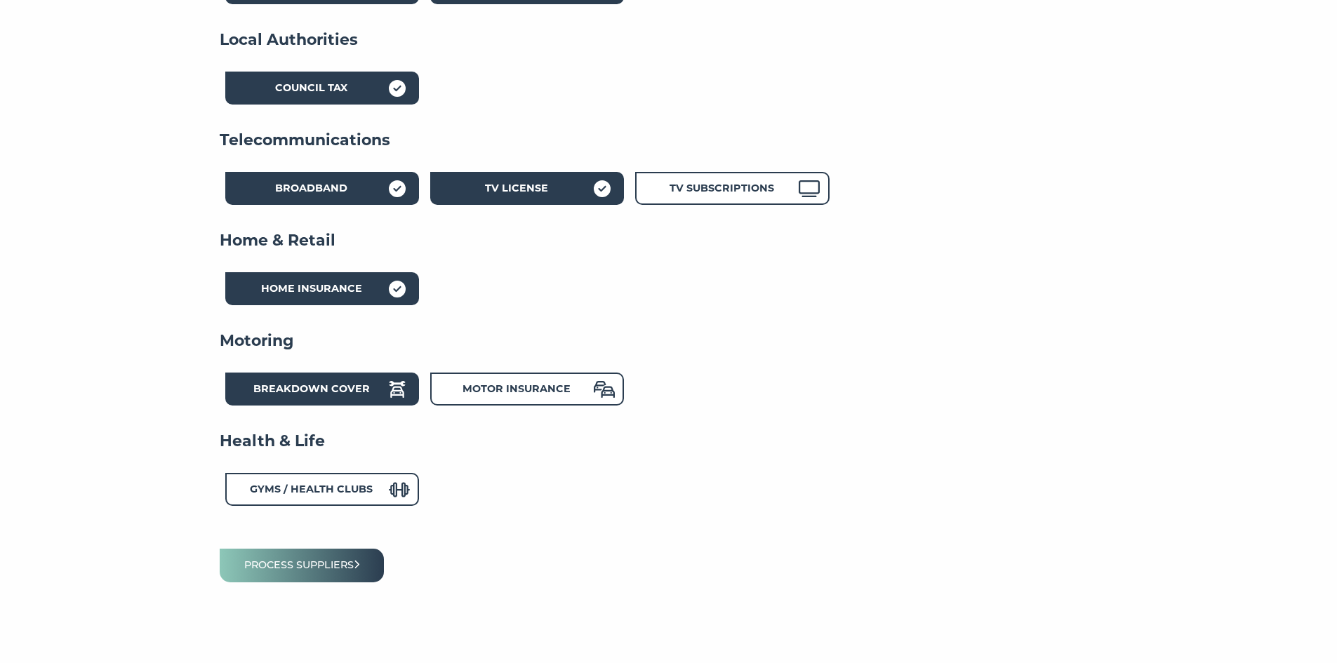
click at [358, 392] on strong "Breakdown Cover" at bounding box center [311, 388] width 116 height 13
click at [509, 395] on strong "Motor Insurance" at bounding box center [516, 388] width 108 height 13
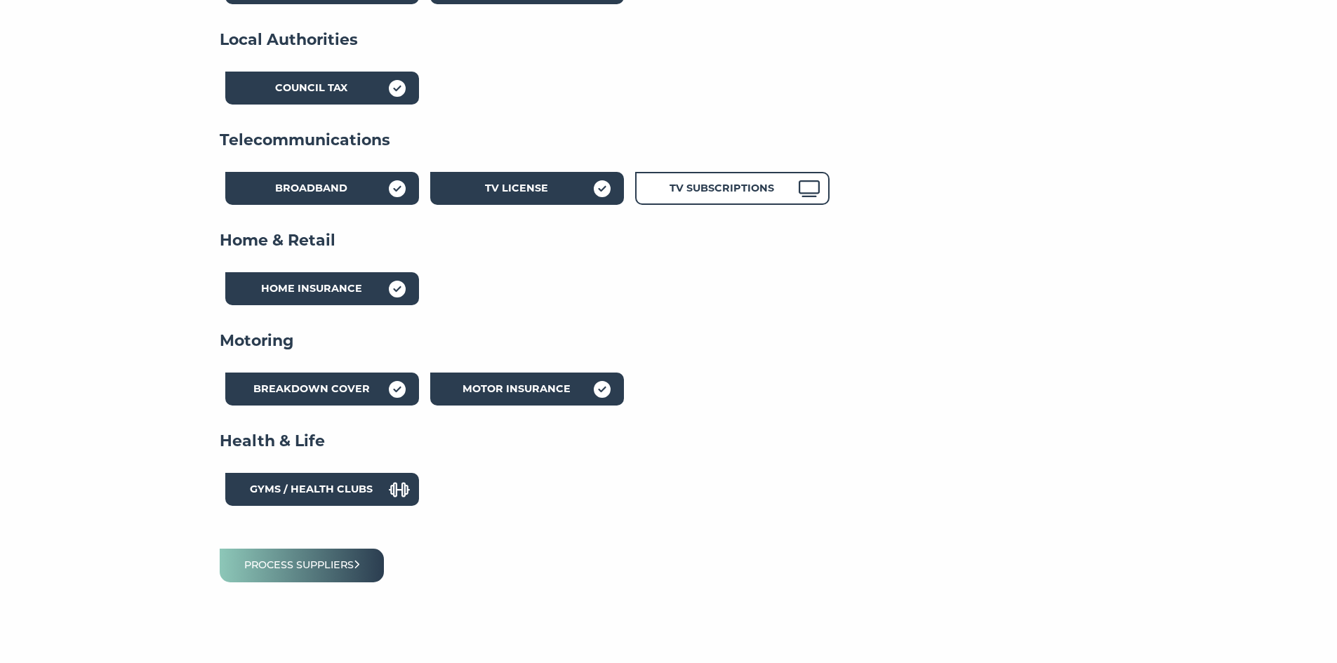
click at [340, 486] on strong "Gyms / Health Clubs" at bounding box center [311, 489] width 123 height 13
click at [338, 569] on button "Process suppliers" at bounding box center [302, 565] width 165 height 33
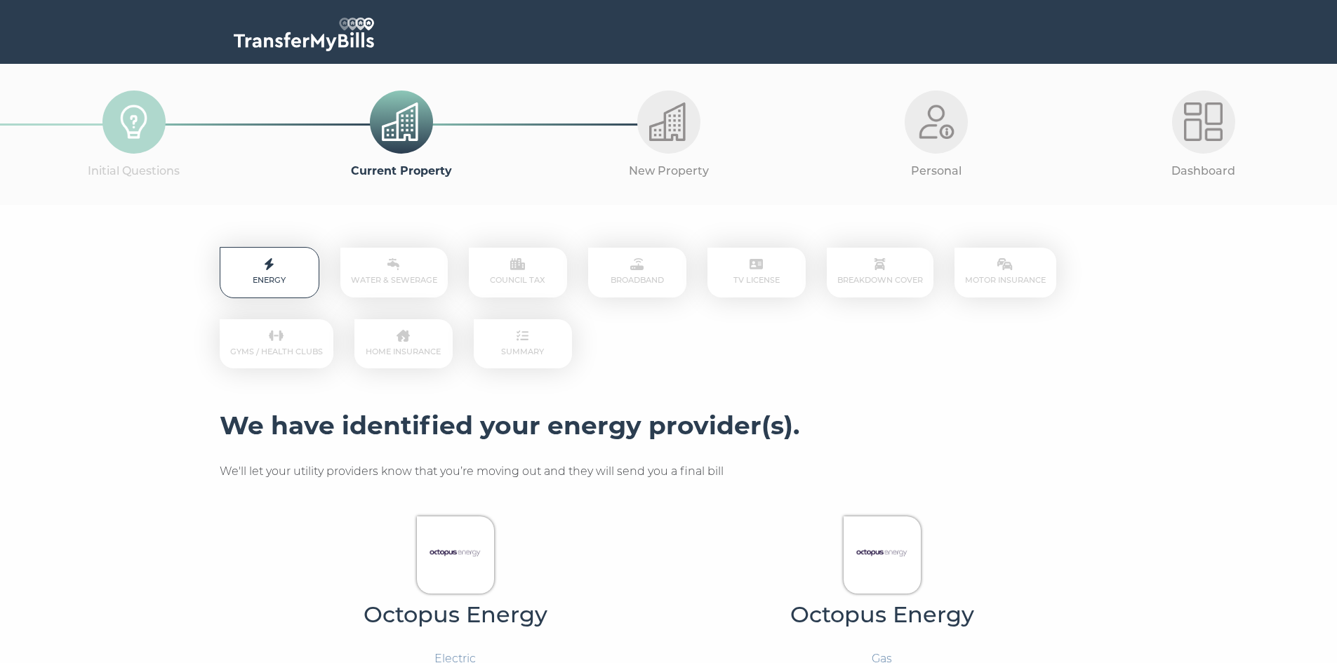
click at [408, 260] on p "Water & Sewerage" at bounding box center [393, 273] width 107 height 50
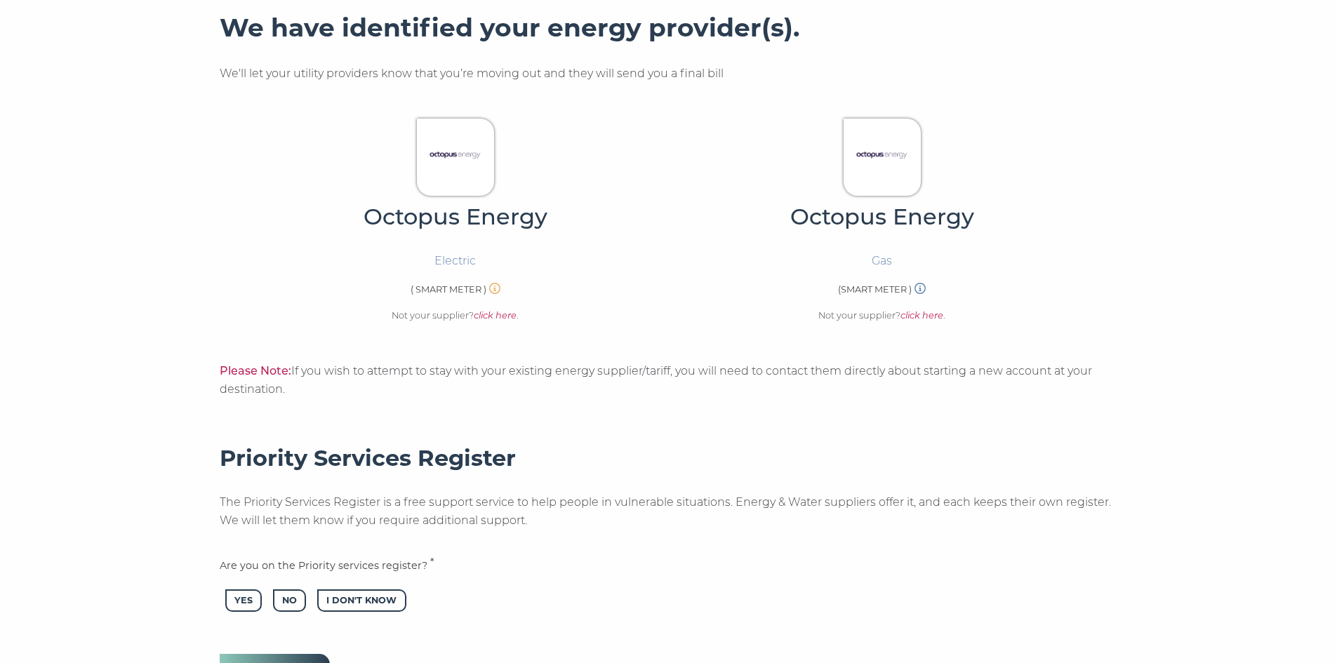
click at [450, 171] on img at bounding box center [455, 156] width 60 height 60
click at [888, 169] on img at bounding box center [882, 156] width 60 height 60
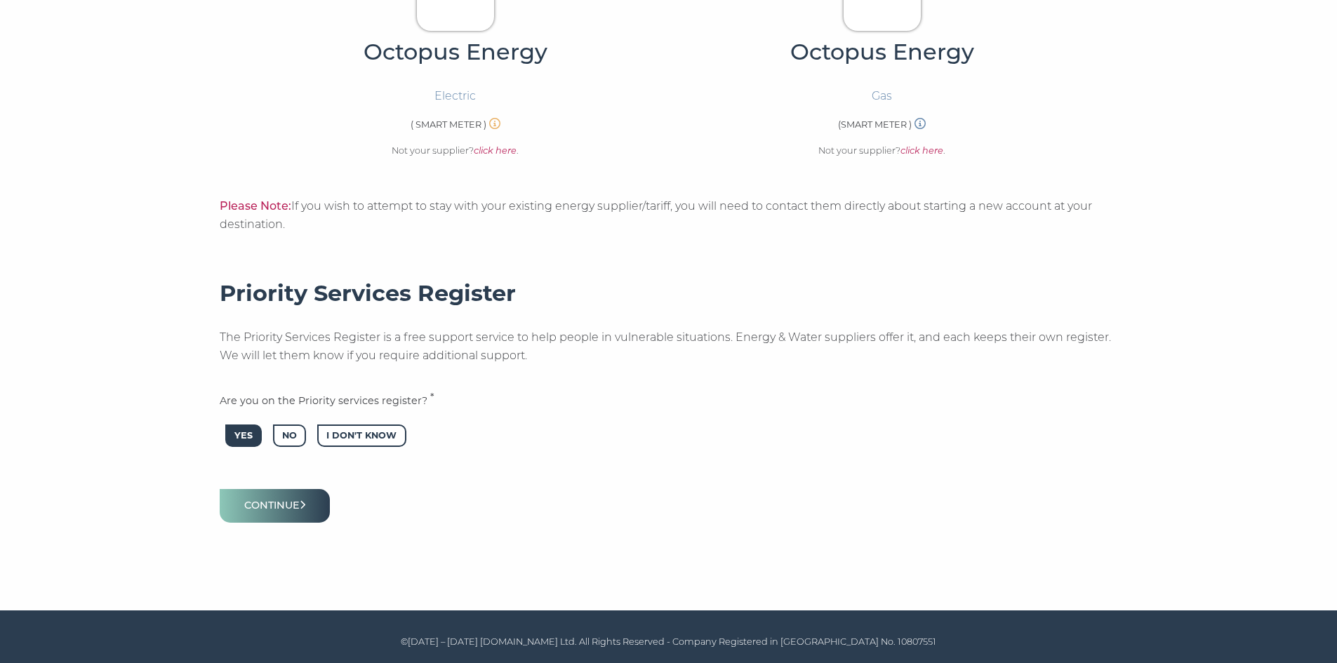
click at [245, 437] on span "Yes" at bounding box center [243, 436] width 36 height 23
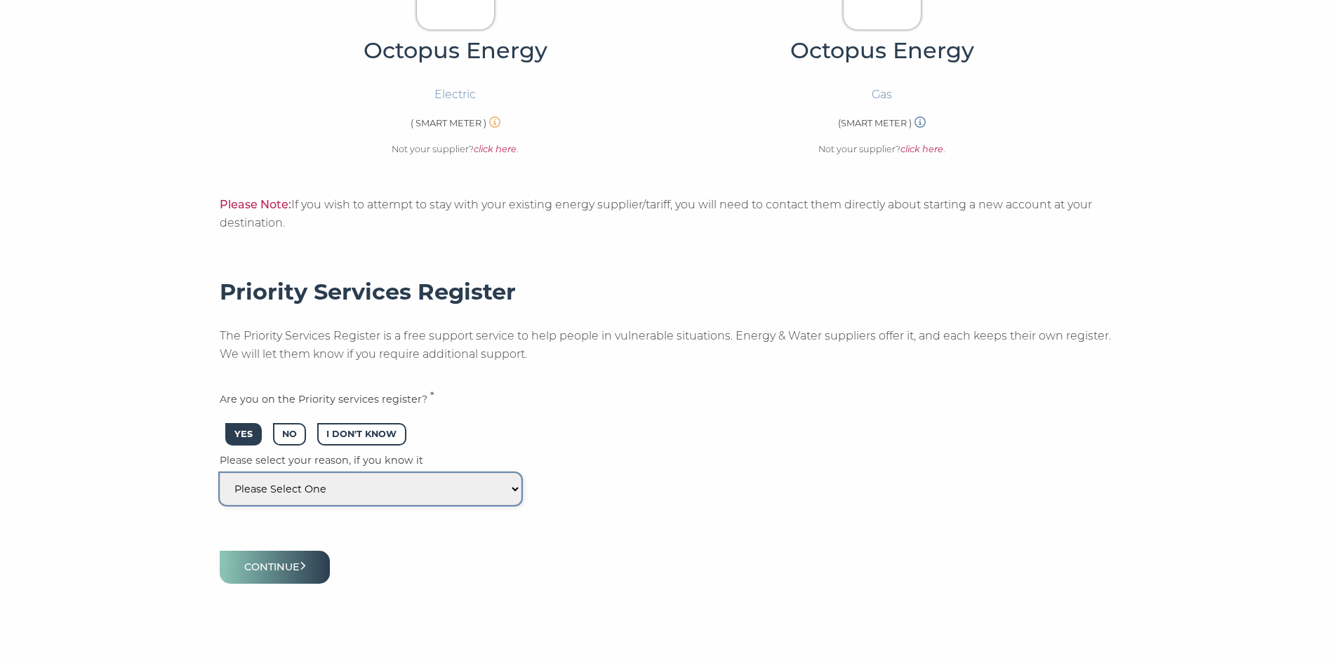
click at [338, 495] on select "Please Select One I dont know Nebuliser and [MEDICAL_DATA] monitor Heart, lung …" at bounding box center [371, 489] width 302 height 32
click at [719, 554] on p "Continue" at bounding box center [669, 567] width 898 height 33
click at [356, 433] on span "I Don't Know" at bounding box center [361, 434] width 88 height 23
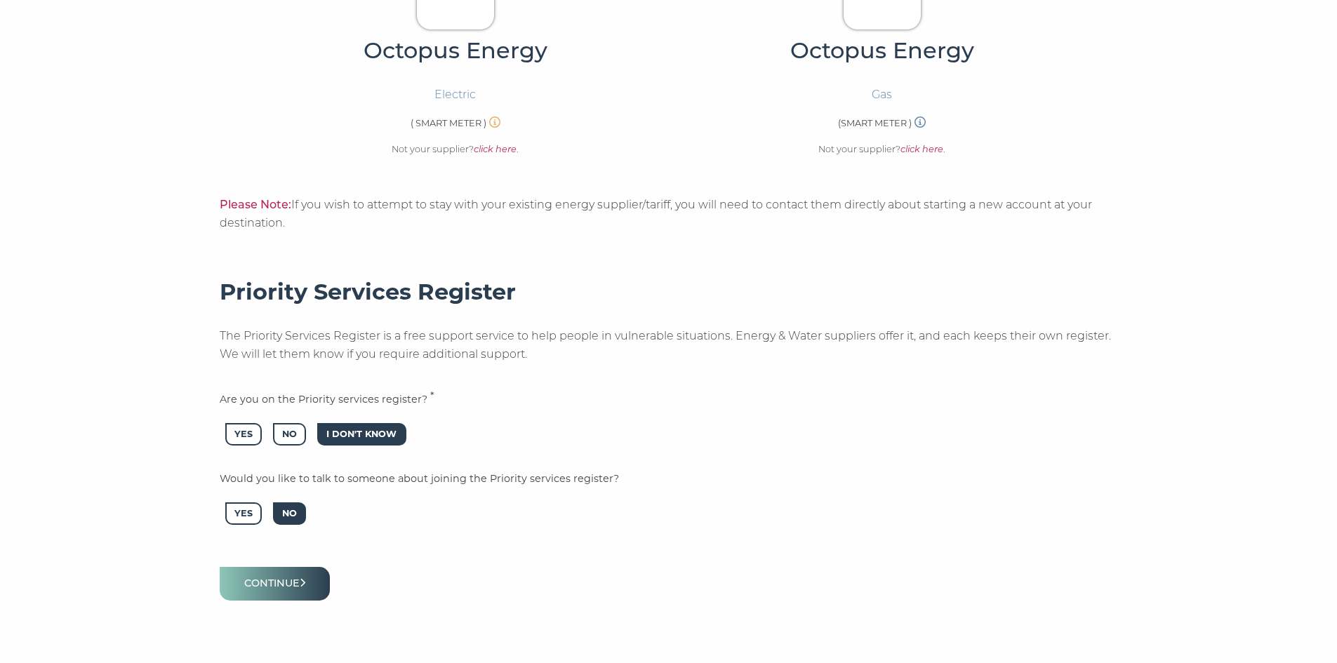
click at [295, 512] on span "No" at bounding box center [289, 513] width 33 height 23
click at [303, 592] on button "Continue" at bounding box center [275, 583] width 111 height 33
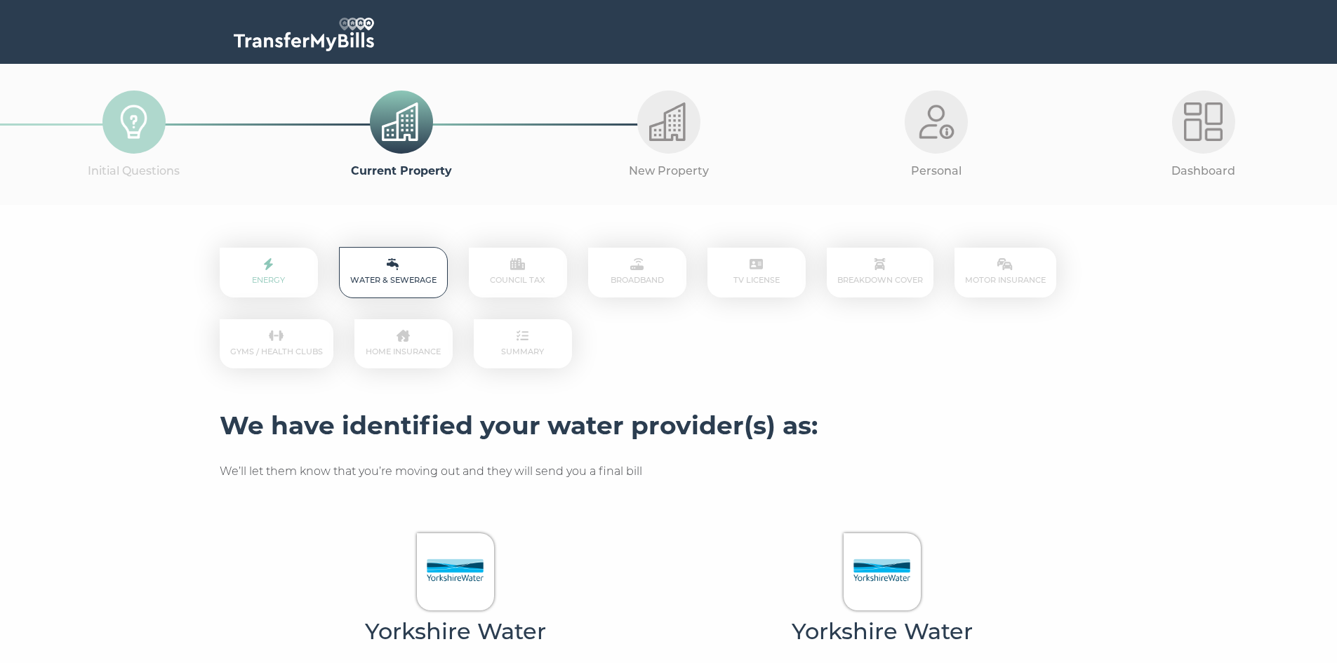
scroll to position [369, 0]
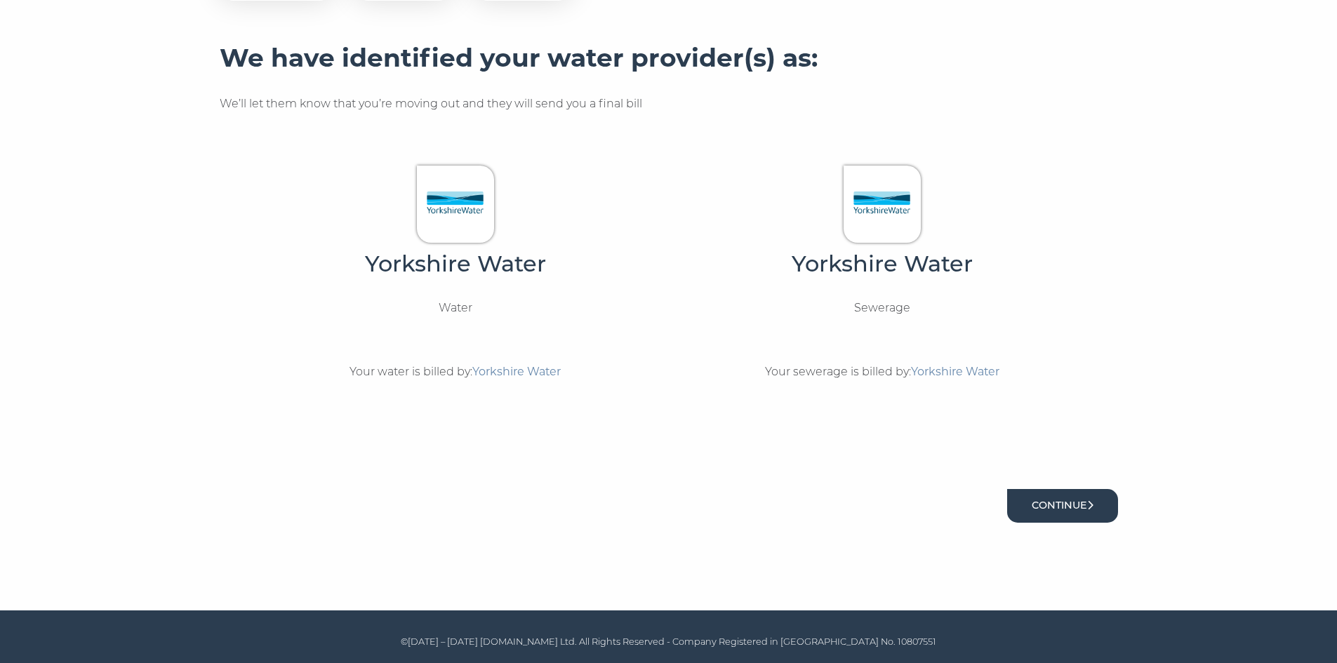
click at [1065, 498] on button "Continue" at bounding box center [1062, 505] width 111 height 33
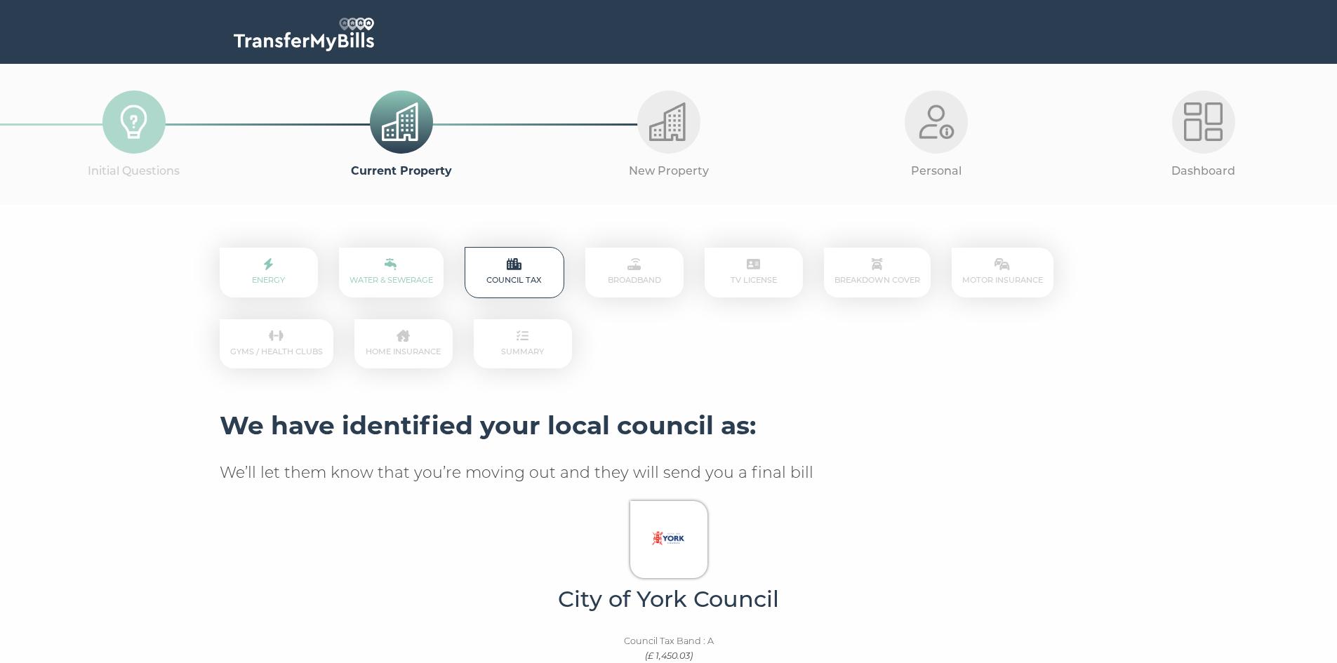
scroll to position [249, 0]
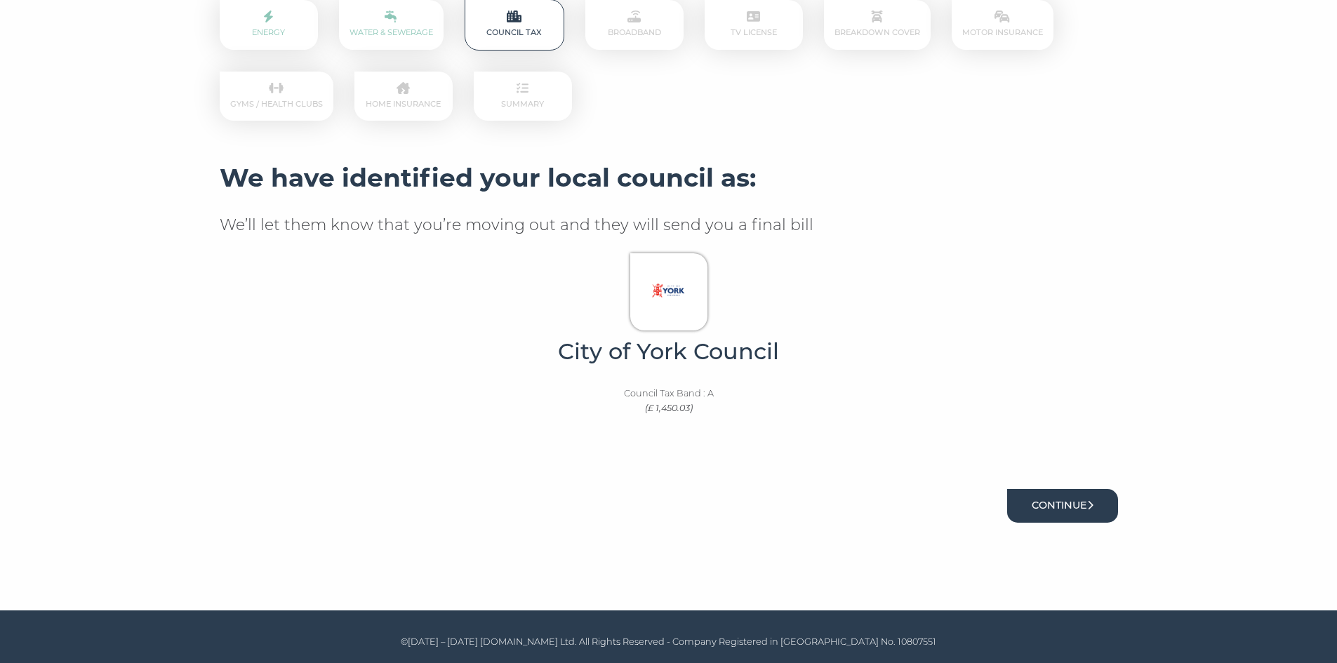
click at [1072, 502] on button "Continue" at bounding box center [1062, 505] width 111 height 33
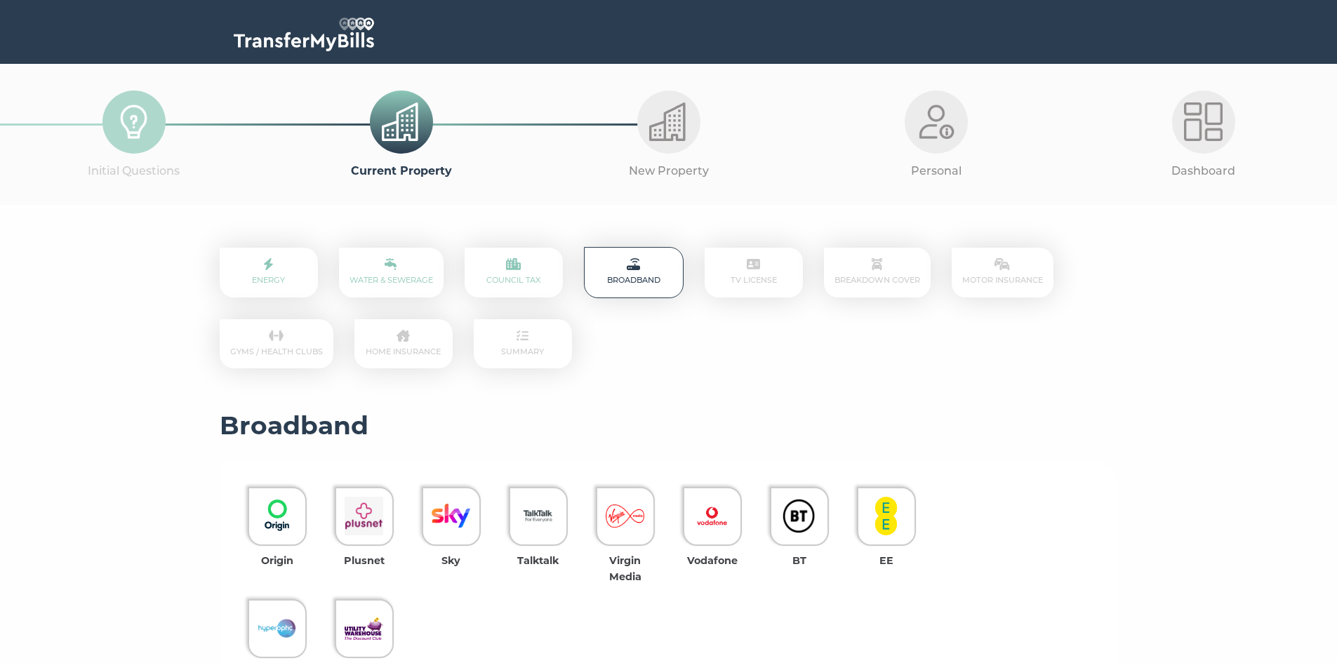
scroll to position [332, 0]
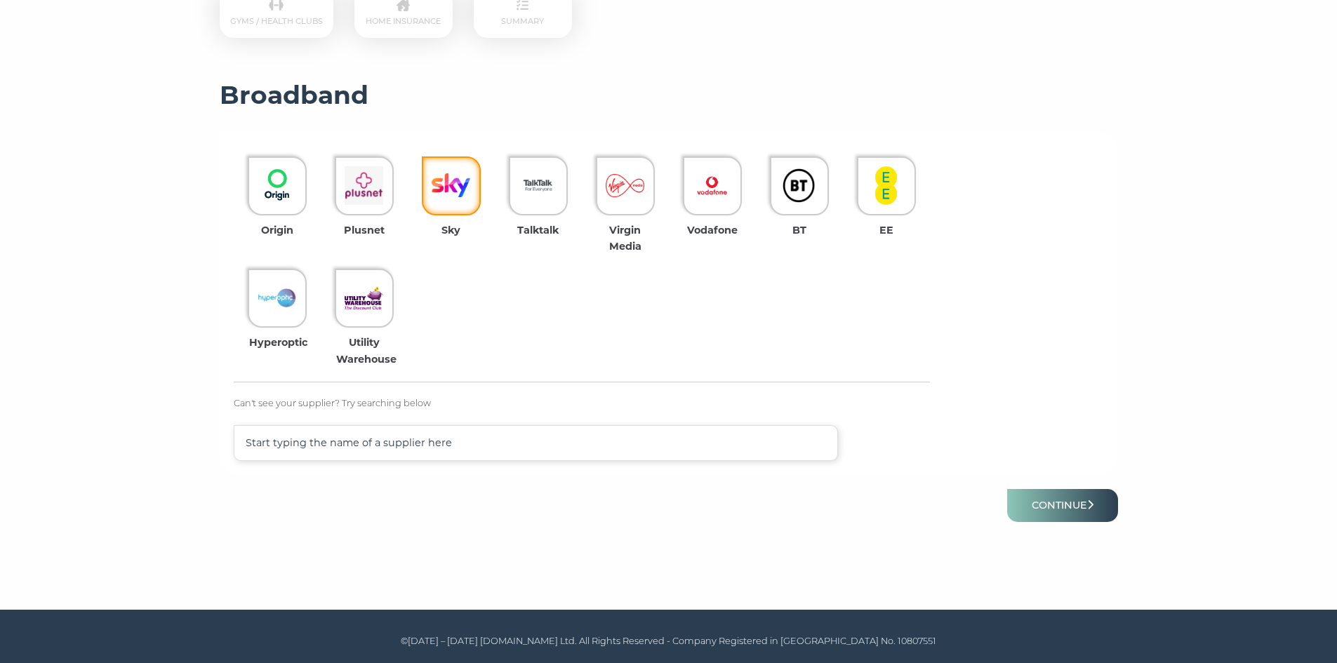
click at [465, 196] on img at bounding box center [451, 185] width 39 height 39
click at [1078, 509] on button "Continue" at bounding box center [1062, 505] width 111 height 33
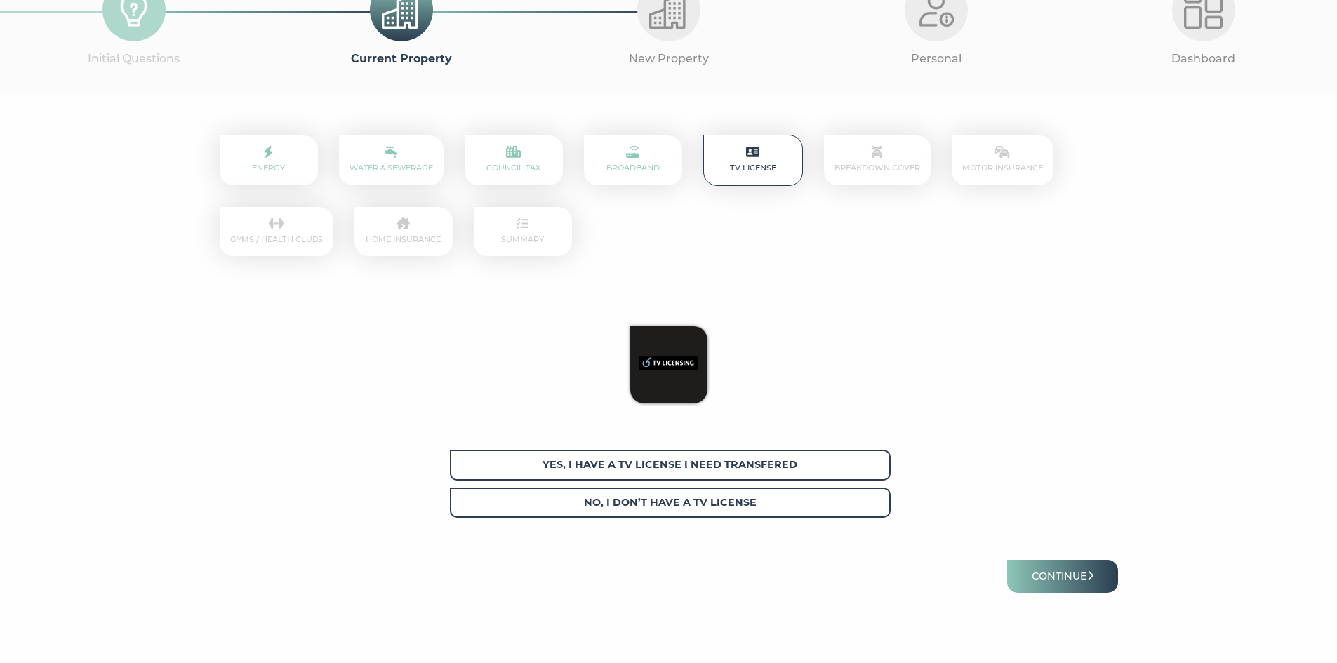
scroll to position [185, 0]
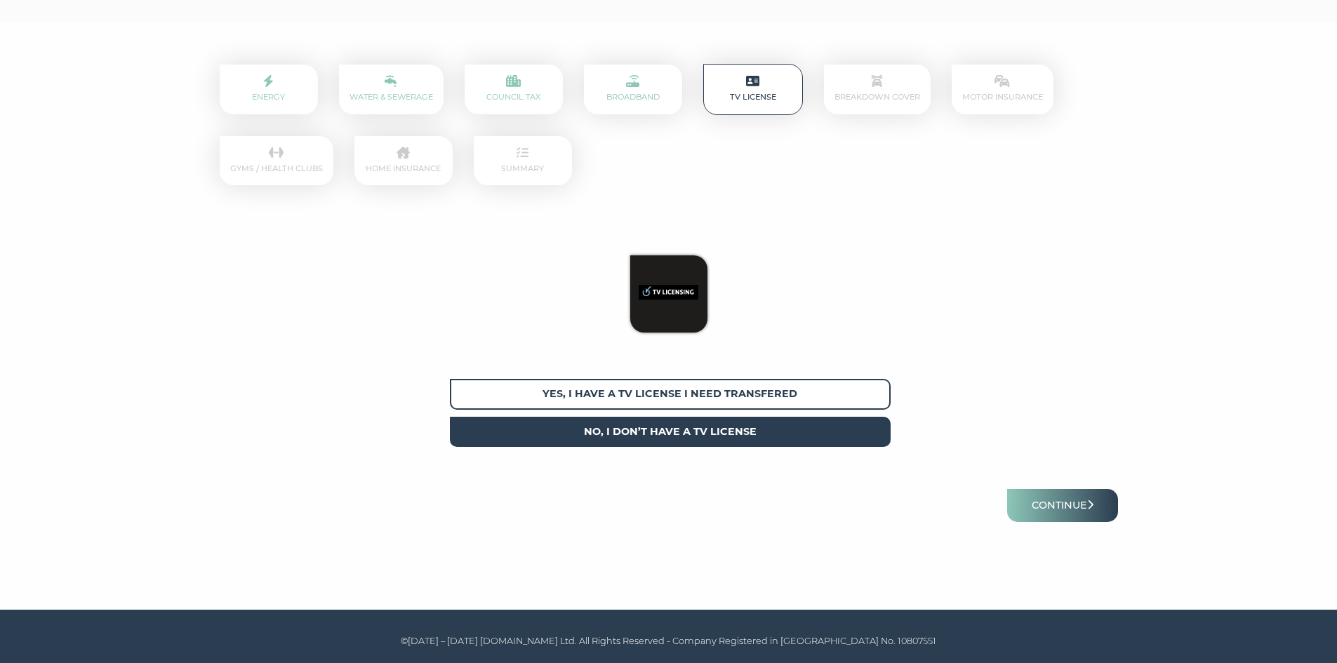
click at [685, 429] on span "No, I don’t have a tv license" at bounding box center [670, 432] width 441 height 30
click at [1089, 505] on button "Continue" at bounding box center [1062, 505] width 111 height 33
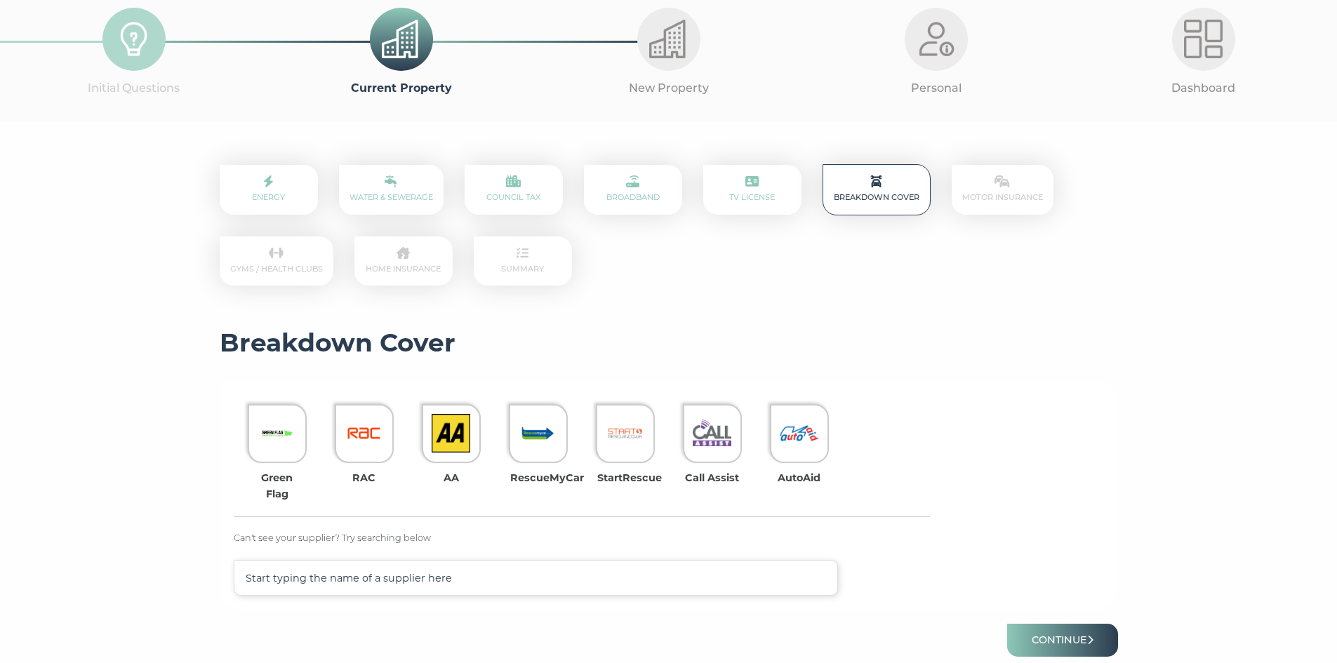
scroll to position [219, 0]
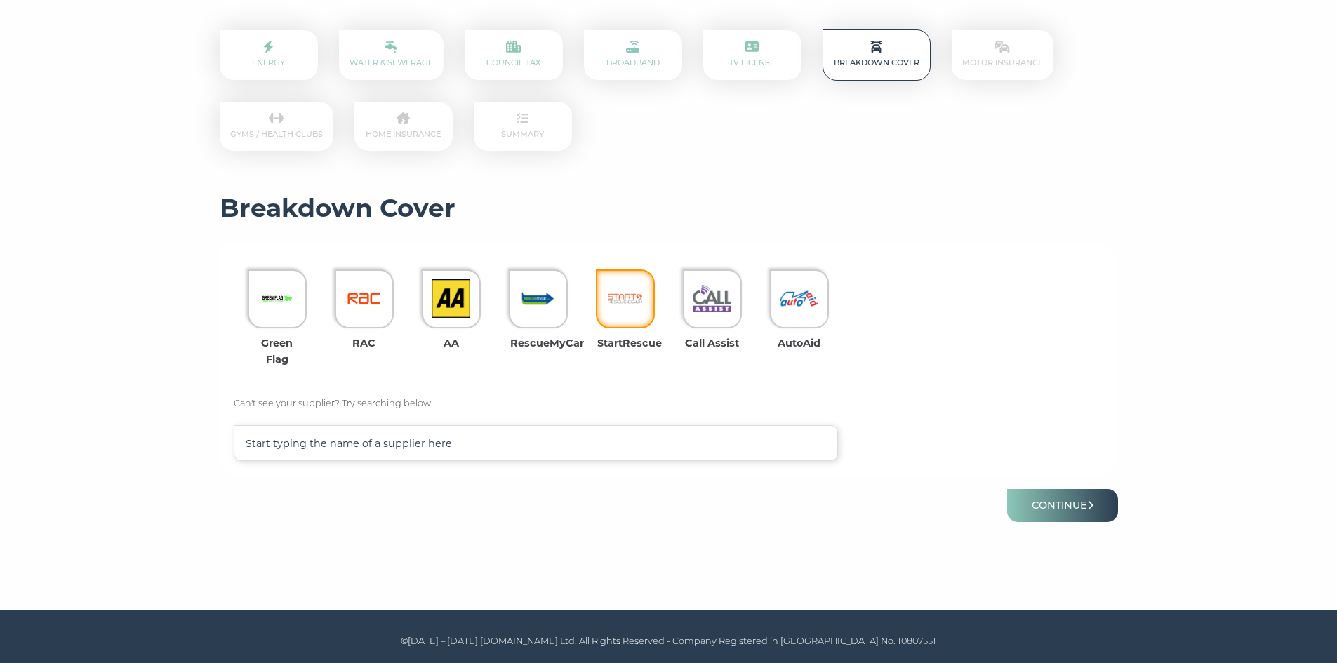
click at [625, 314] on img at bounding box center [625, 298] width 39 height 39
click at [1098, 505] on button "Continue" at bounding box center [1062, 505] width 111 height 33
click at [1093, 505] on icon "submit" at bounding box center [1090, 504] width 5 height 9
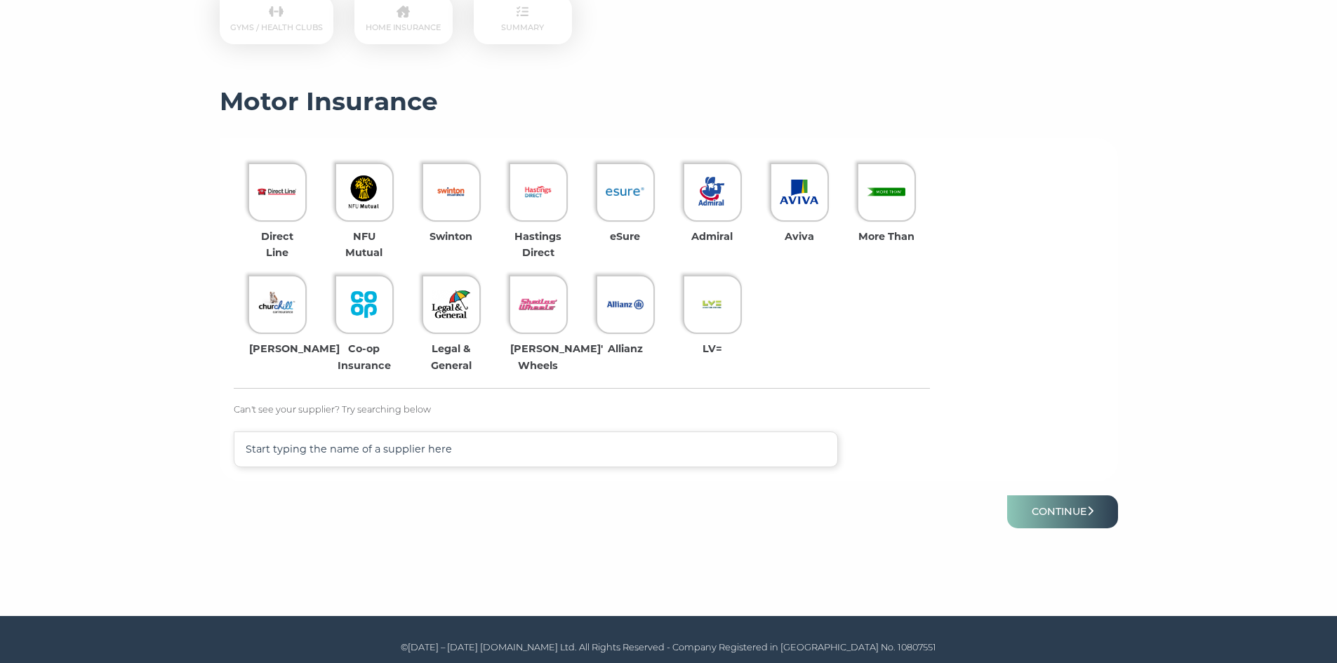
scroll to position [332, 0]
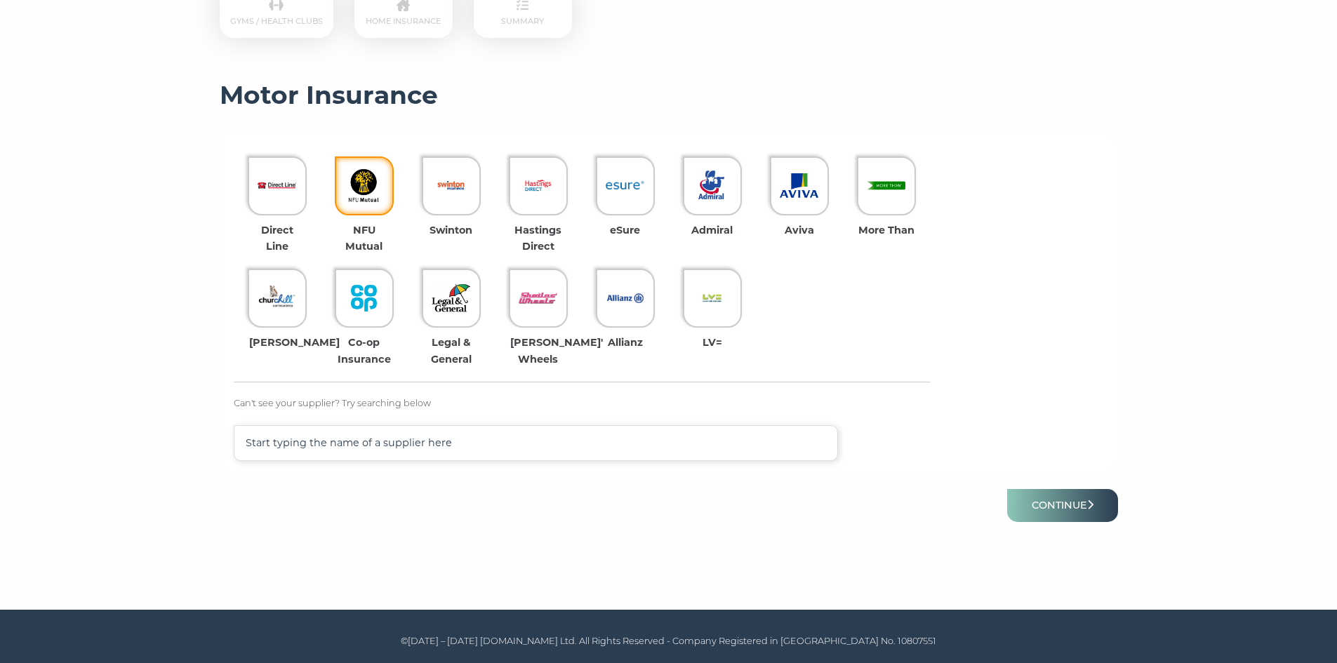
click at [377, 199] on img at bounding box center [364, 185] width 39 height 39
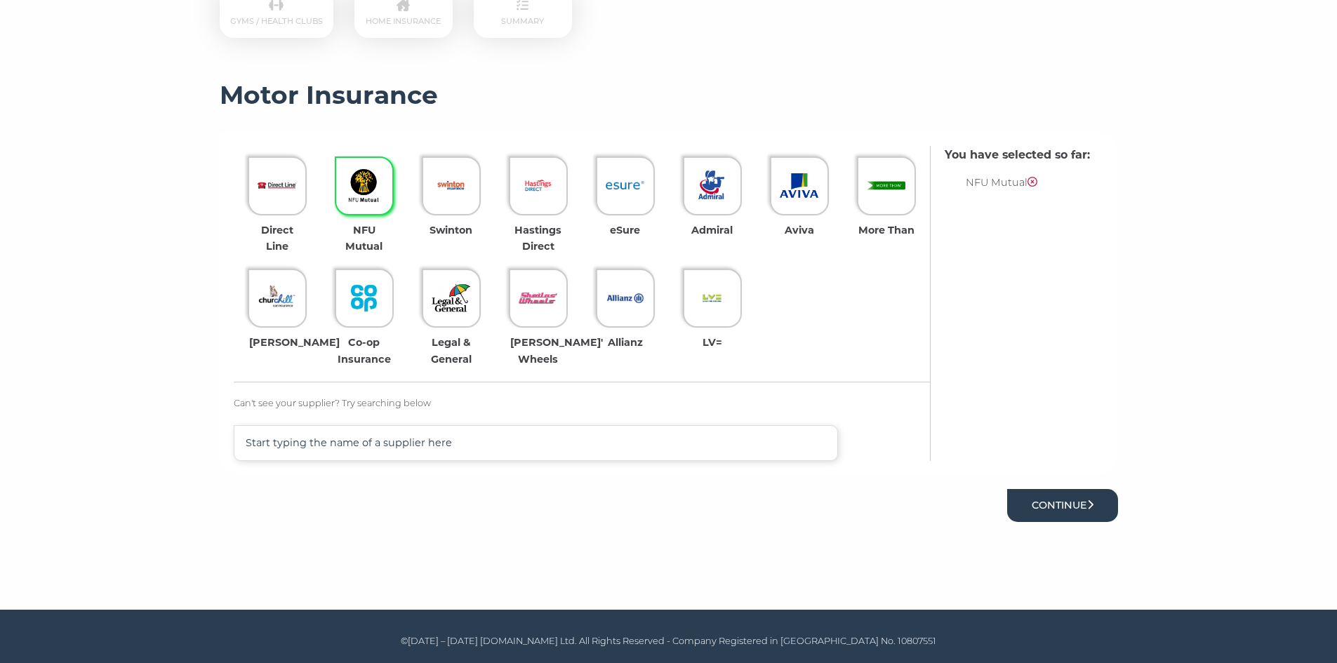
click at [1052, 492] on button "Continue" at bounding box center [1062, 505] width 111 height 33
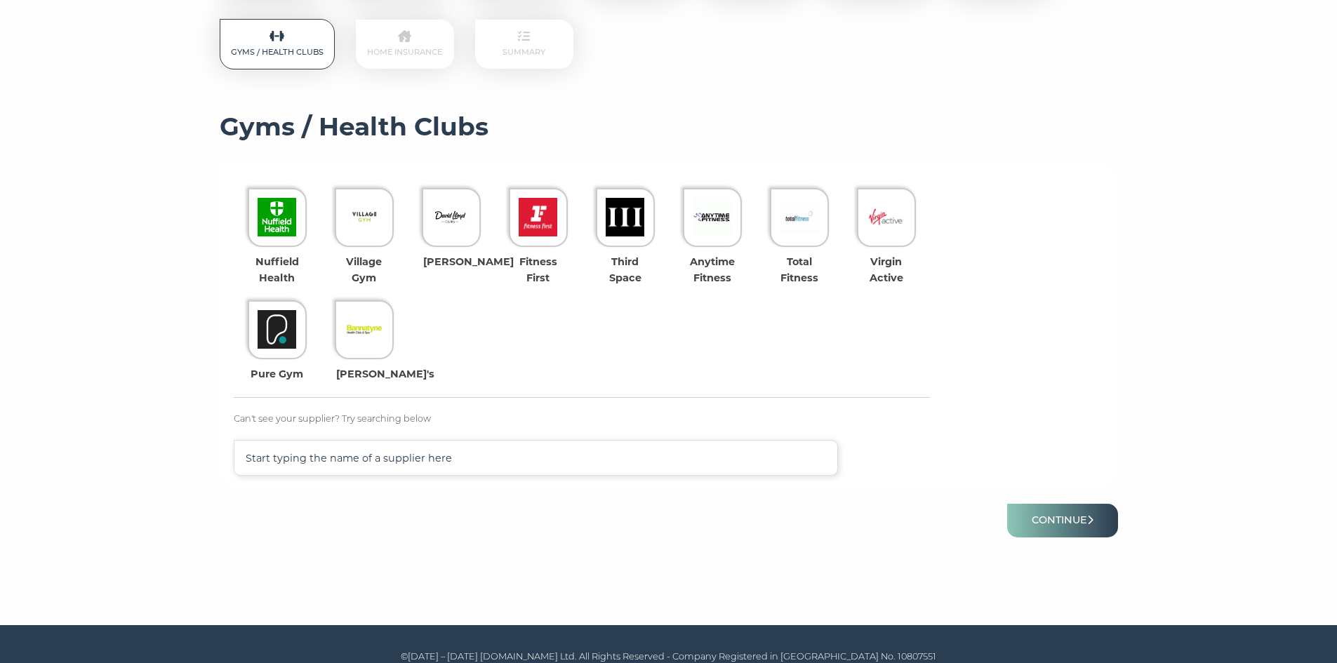
scroll to position [315, 0]
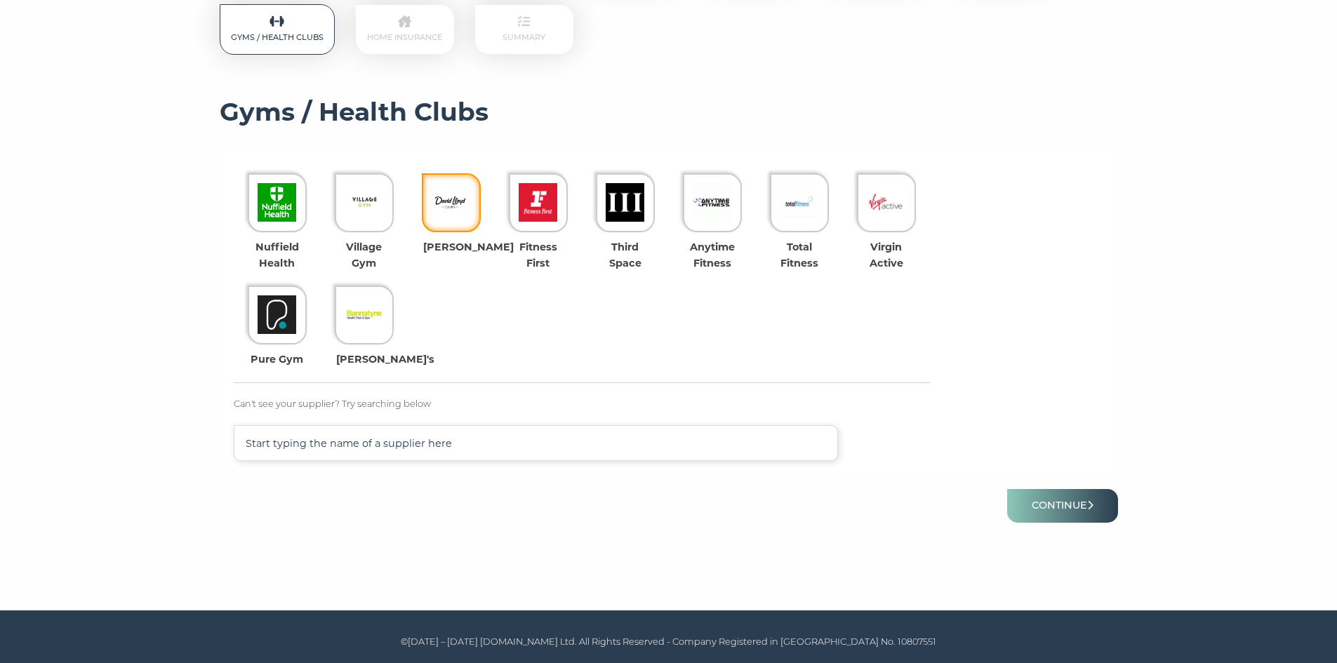
click at [469, 205] on img at bounding box center [451, 202] width 39 height 39
click at [1084, 511] on button "Continue" at bounding box center [1062, 505] width 111 height 33
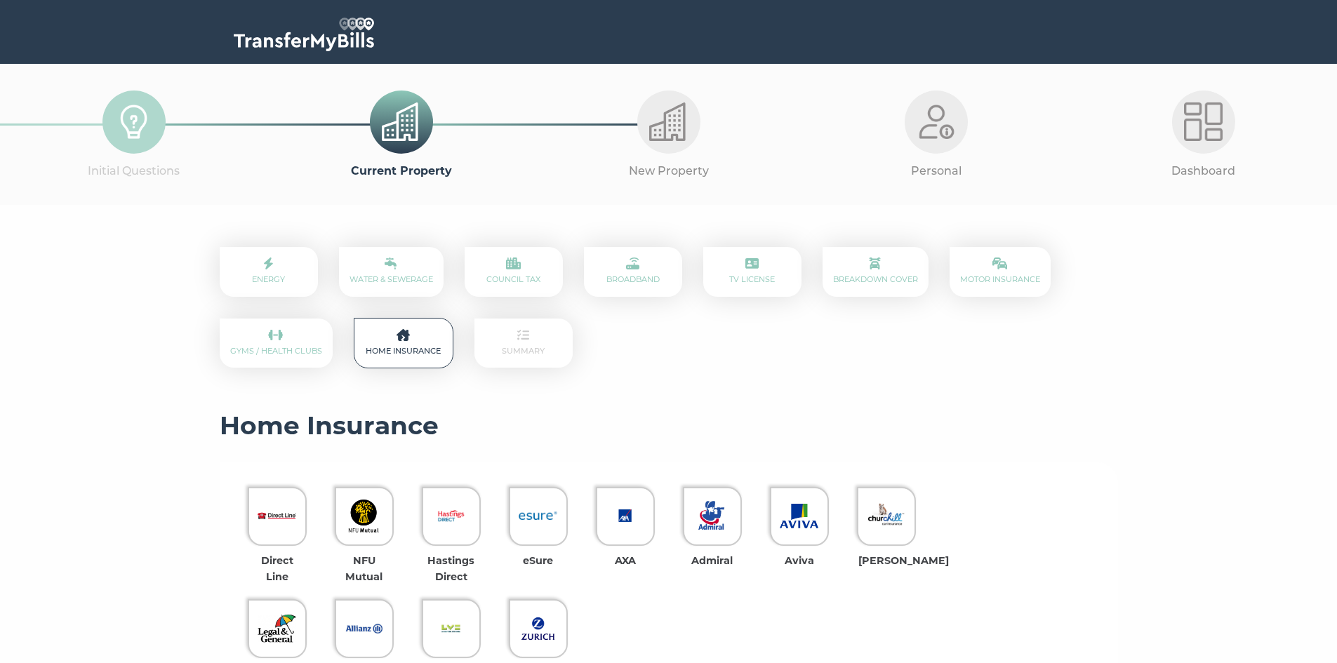
scroll to position [398, 0]
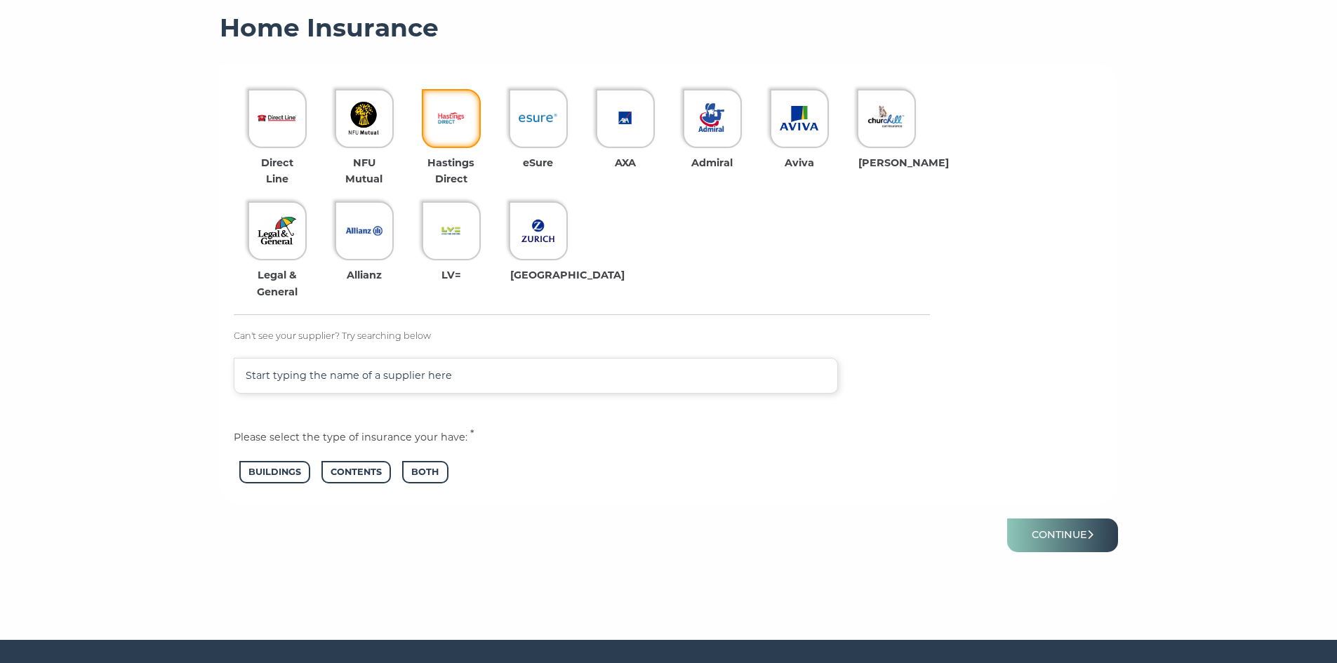
click at [454, 131] on img at bounding box center [451, 118] width 39 height 39
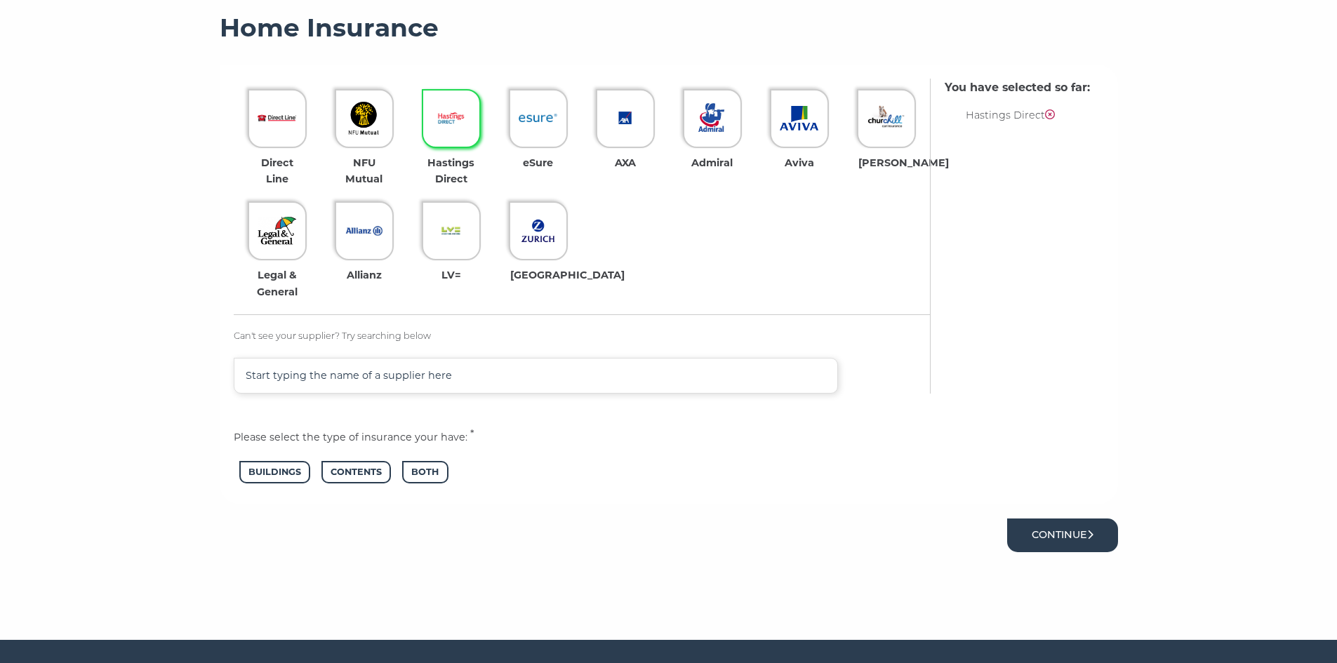
click at [1100, 538] on button "Continue" at bounding box center [1062, 535] width 111 height 33
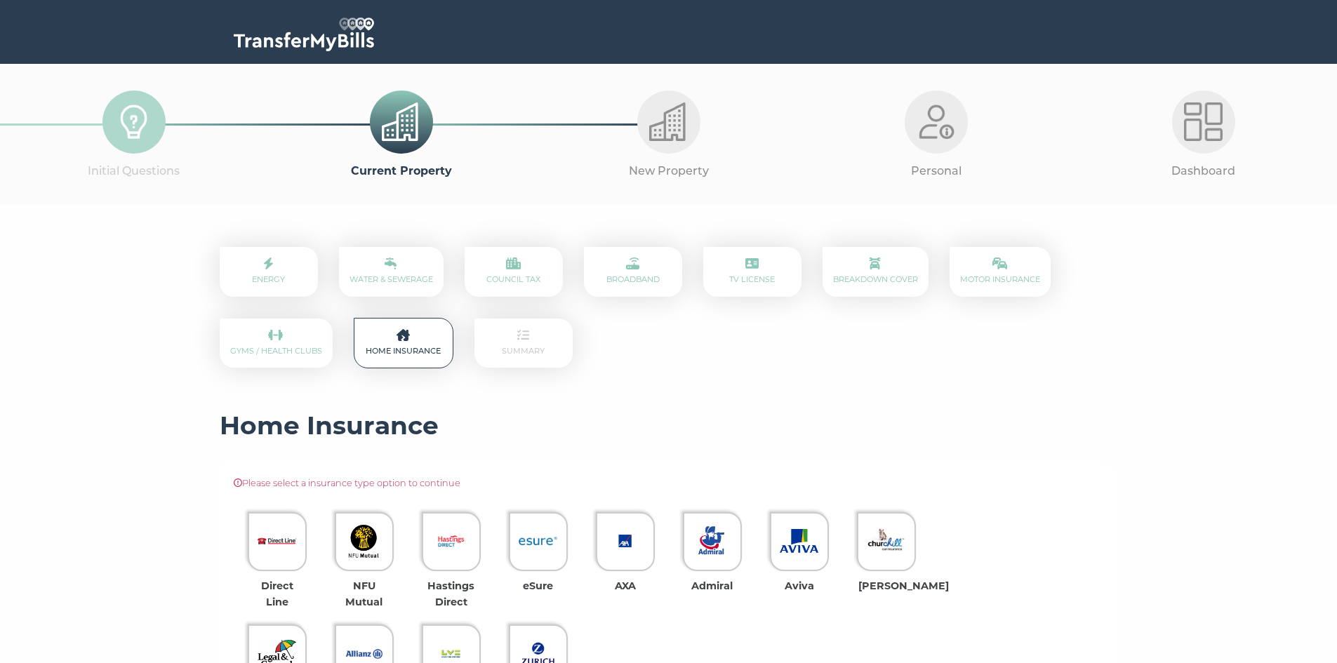
scroll to position [398, 0]
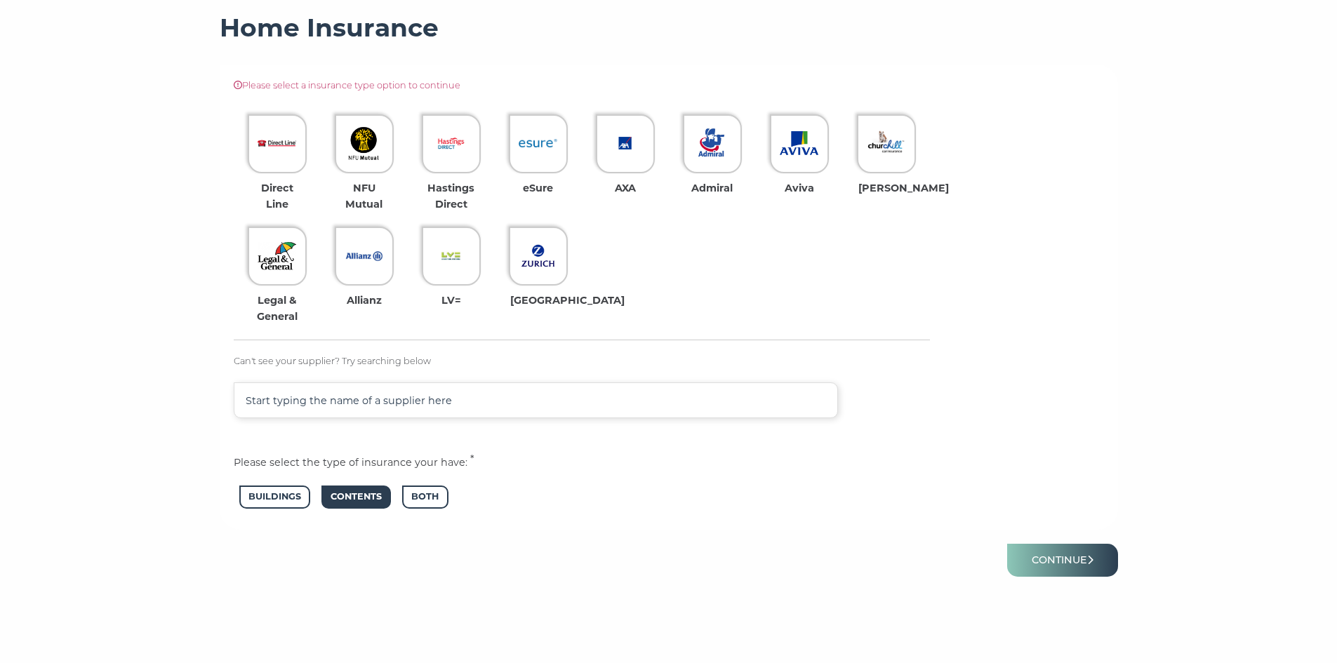
click at [367, 498] on span "Contents" at bounding box center [355, 497] width 69 height 23
click at [1066, 572] on button "Continue" at bounding box center [1062, 560] width 111 height 33
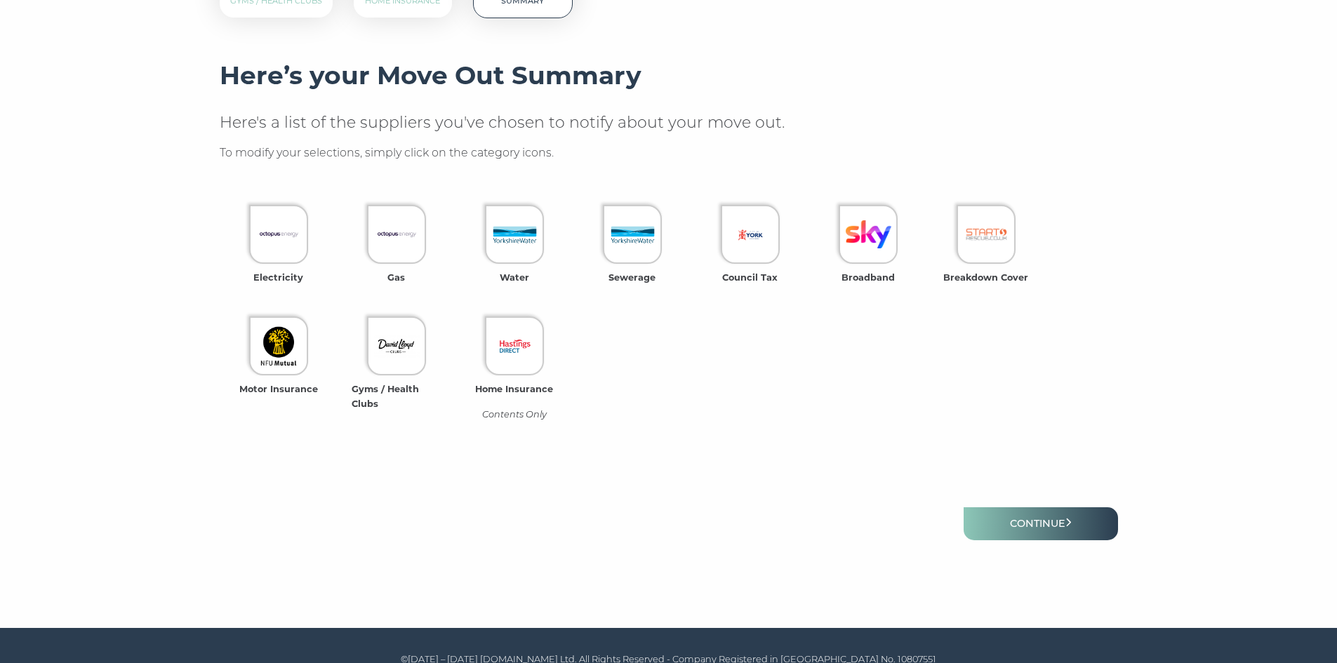
scroll to position [370, 0]
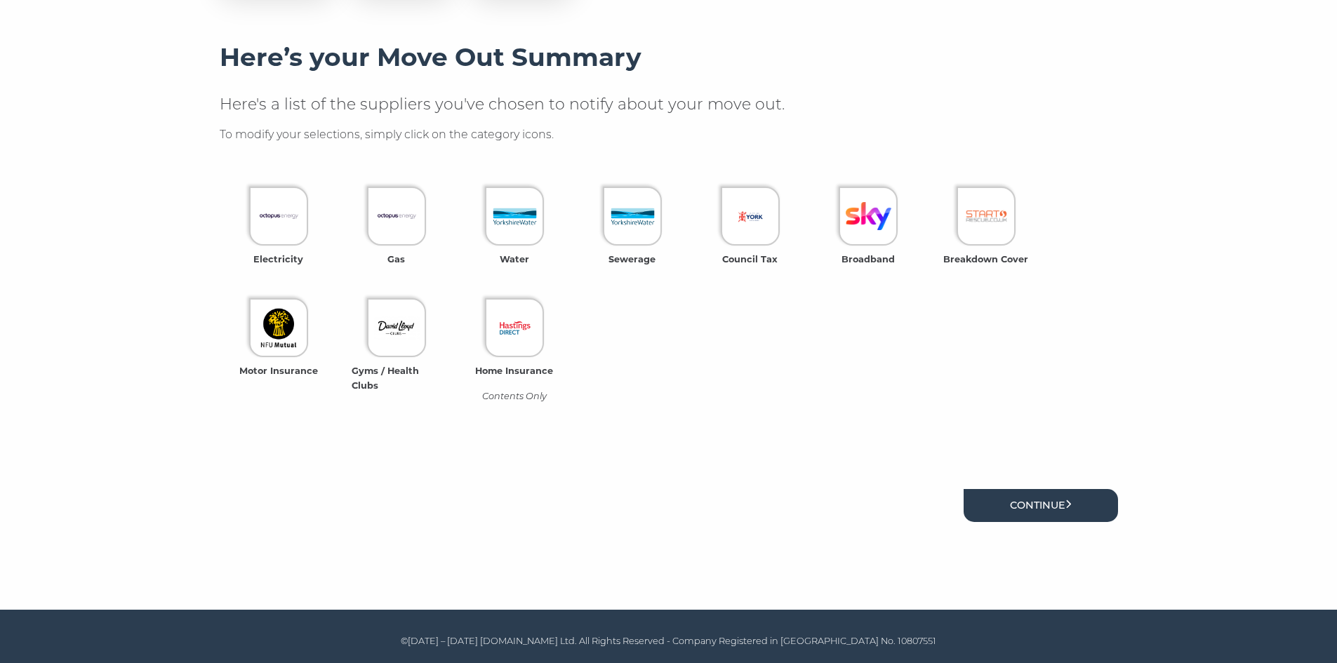
click at [1059, 508] on link "Continue" at bounding box center [1041, 505] width 154 height 33
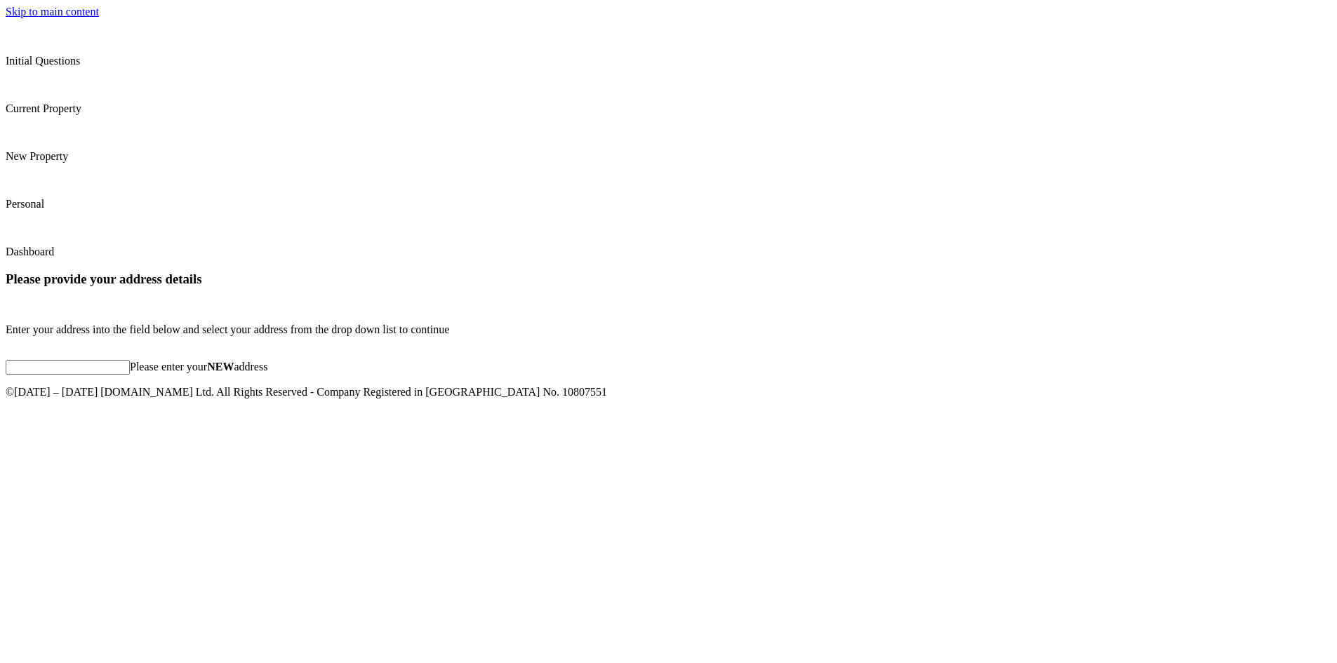
click at [130, 375] on input "Please enter your NEW address" at bounding box center [68, 367] width 124 height 15
paste input "[STREET_ADDRESS]"
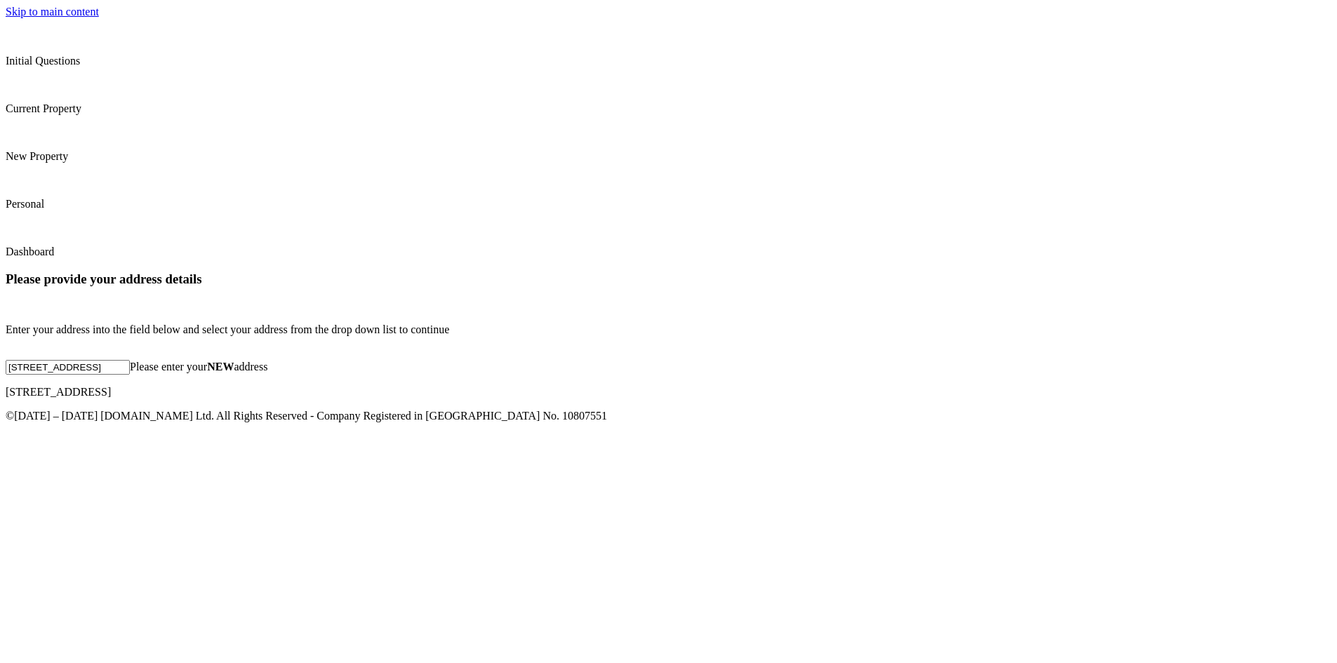
type input "[STREET_ADDRESS]"
click at [630, 399] on p "[STREET_ADDRESS]" at bounding box center [669, 392] width 1326 height 13
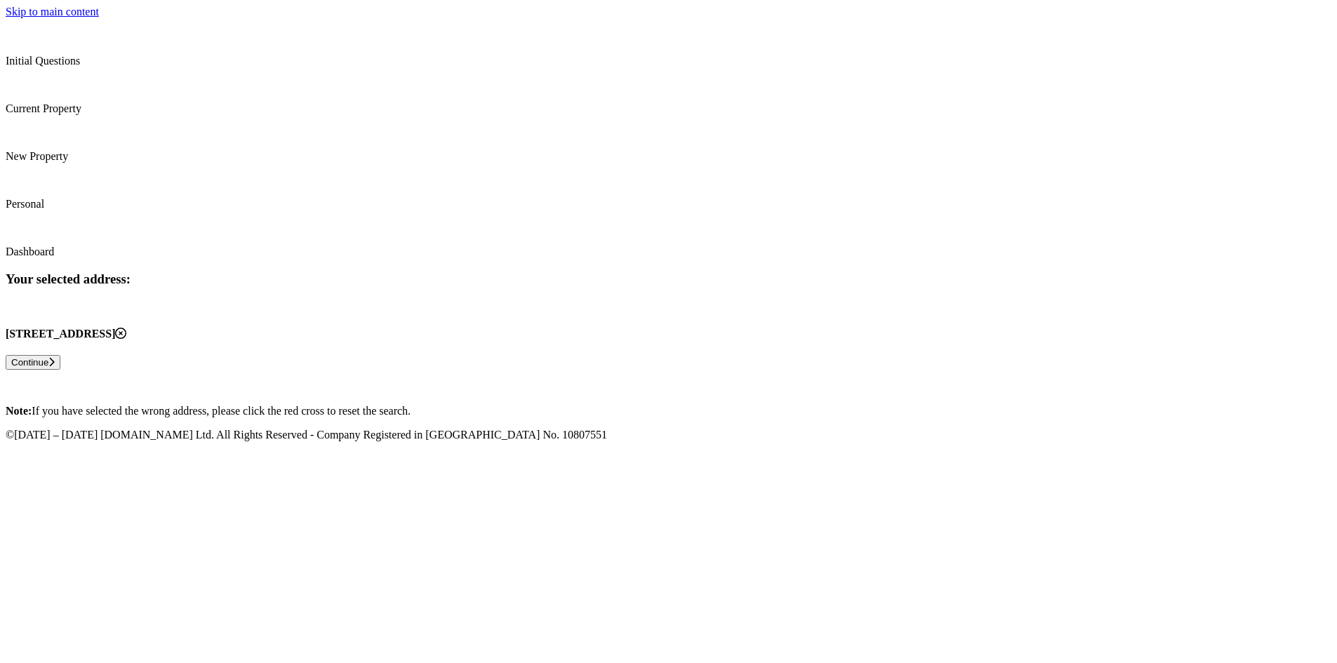
click at [60, 370] on button "Continue" at bounding box center [33, 362] width 55 height 15
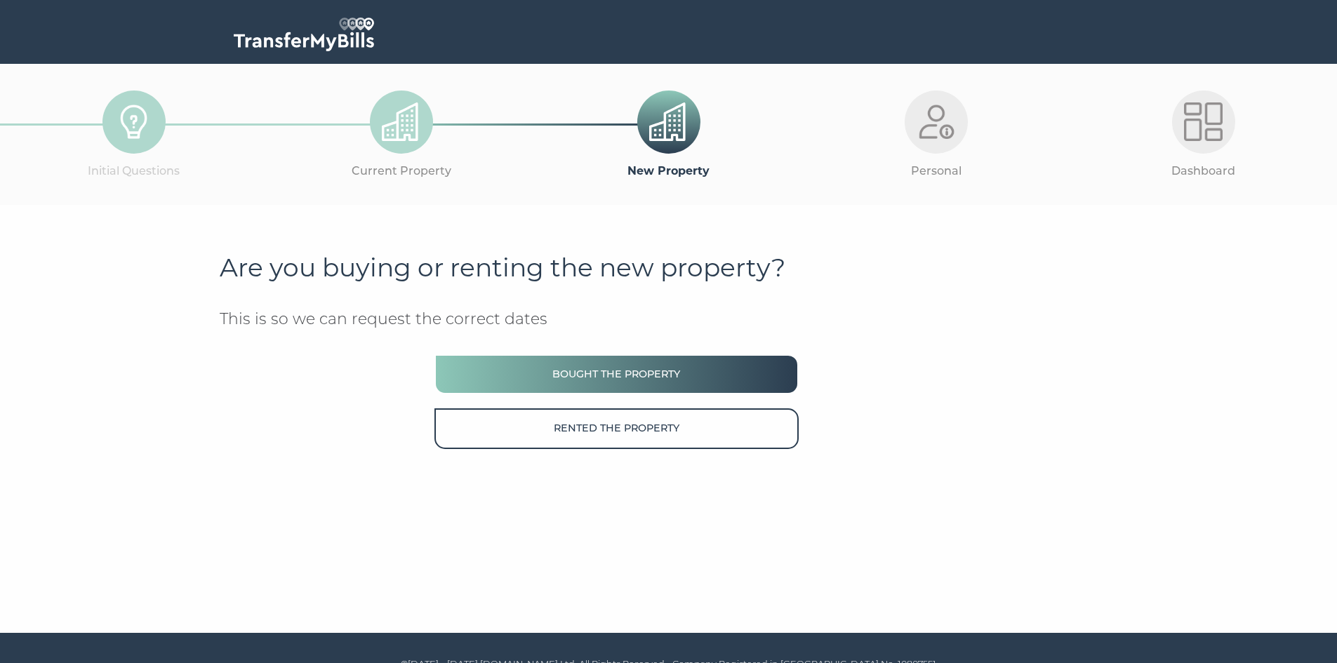
click at [606, 378] on button "Bought the property" at bounding box center [616, 374] width 364 height 40
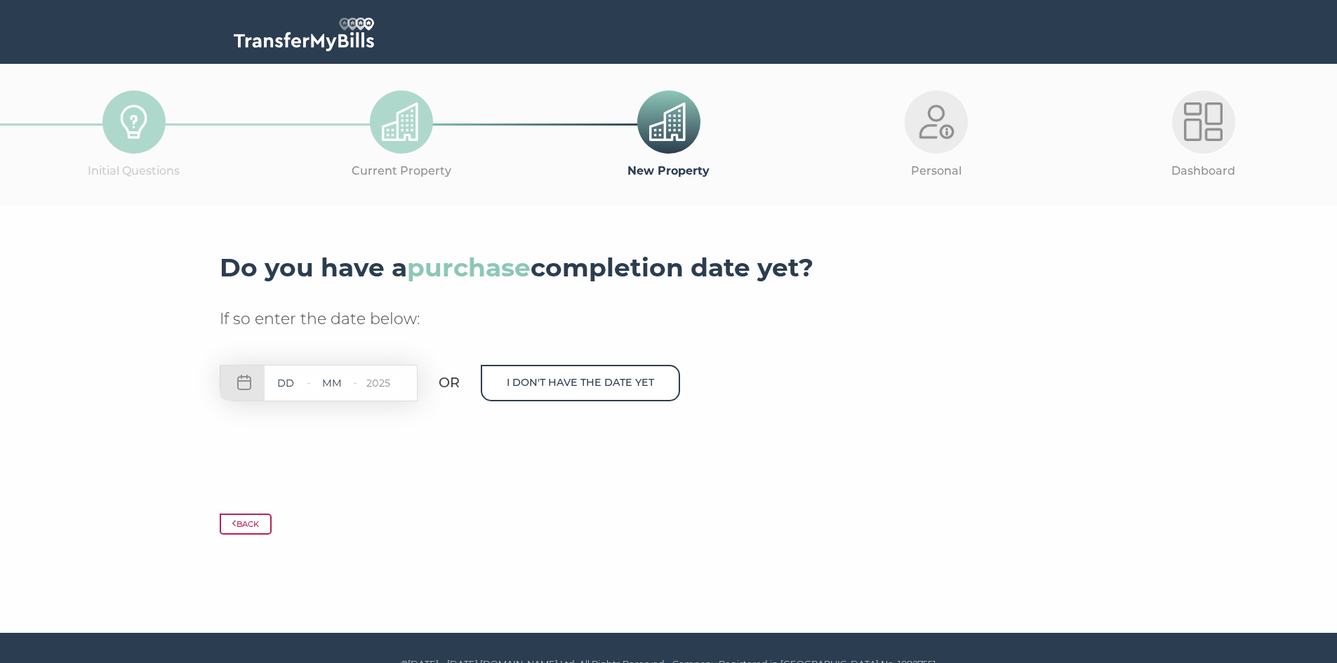
click at [288, 387] on input "text" at bounding box center [286, 384] width 42 height 18
type input "26"
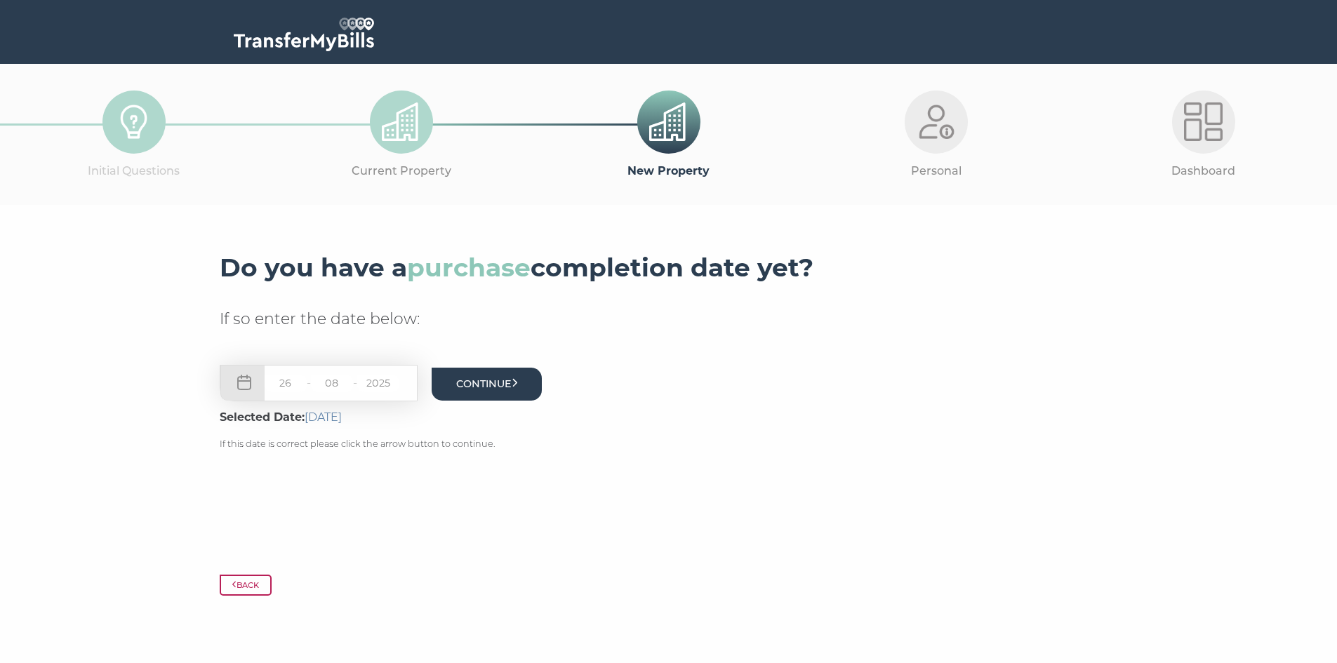
type input "08"
click at [490, 382] on button "Continue" at bounding box center [487, 384] width 111 height 33
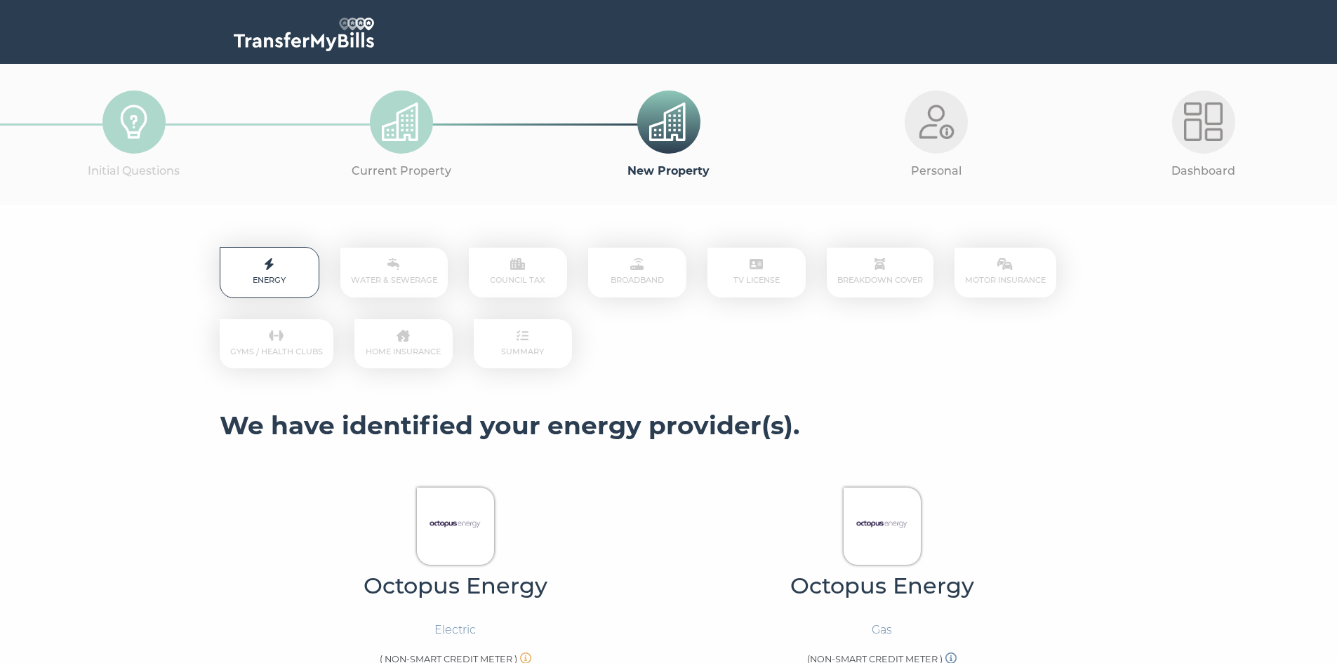
scroll to position [398, 0]
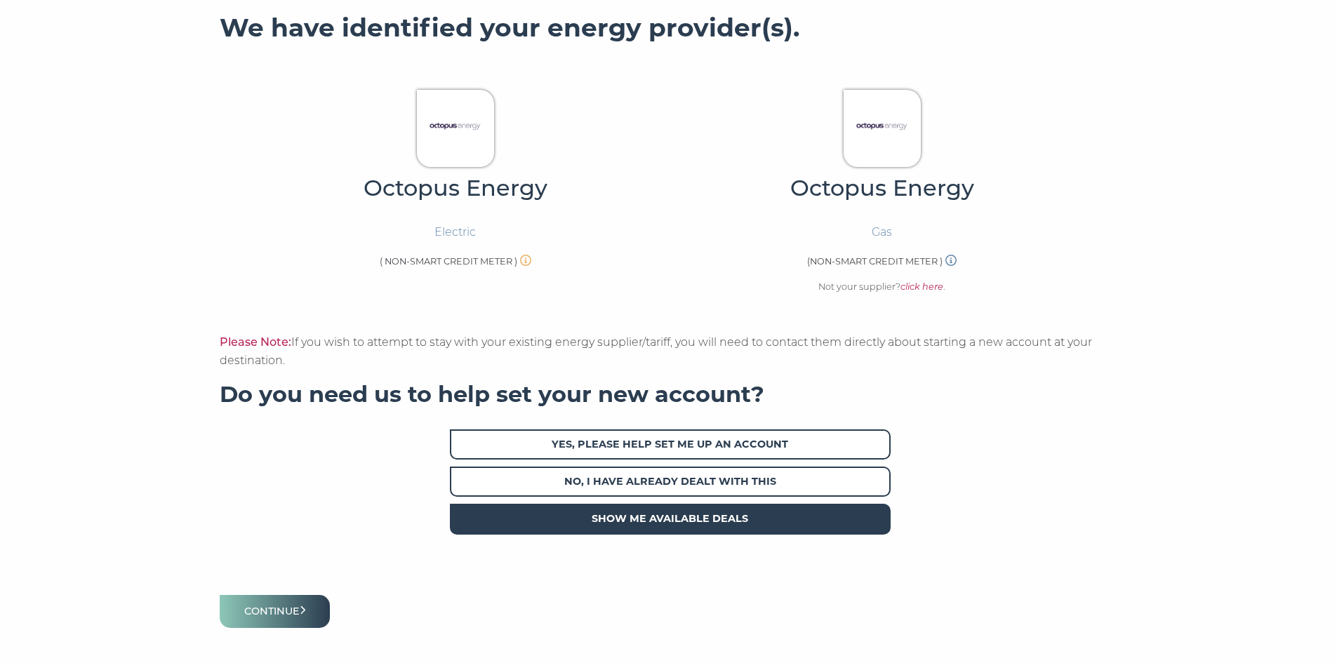
click at [686, 526] on span "Show me available deals" at bounding box center [670, 519] width 441 height 30
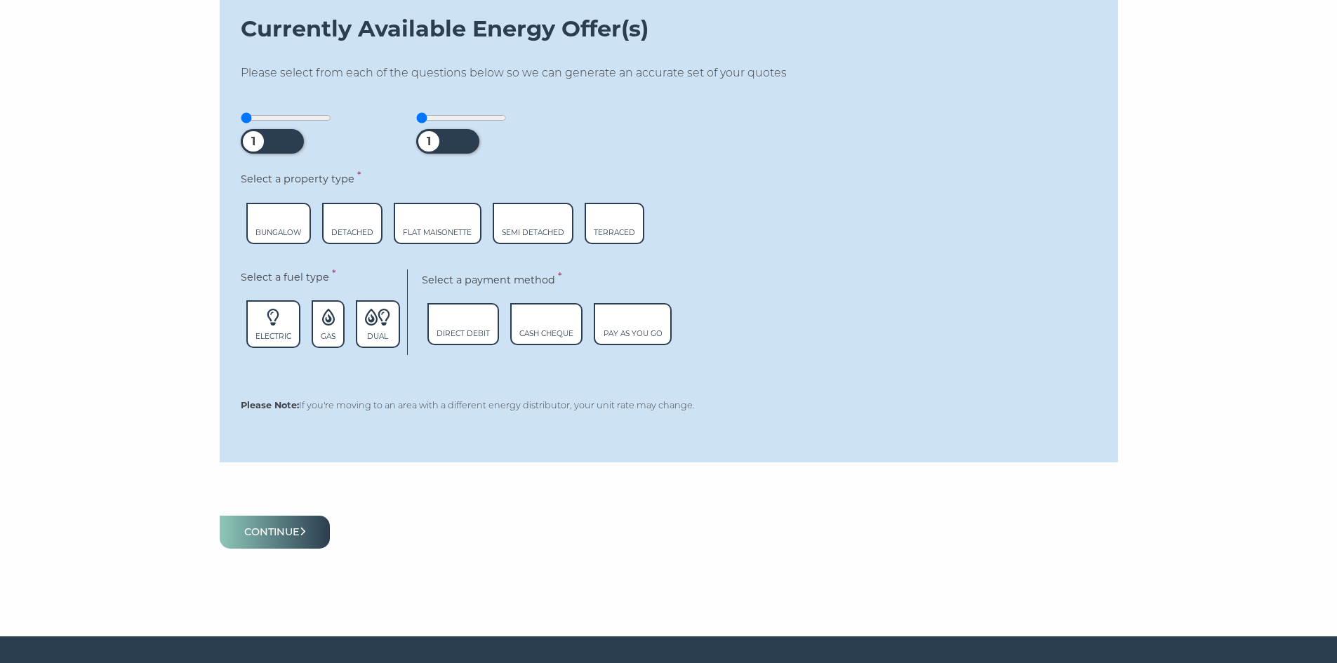
scroll to position [815, 0]
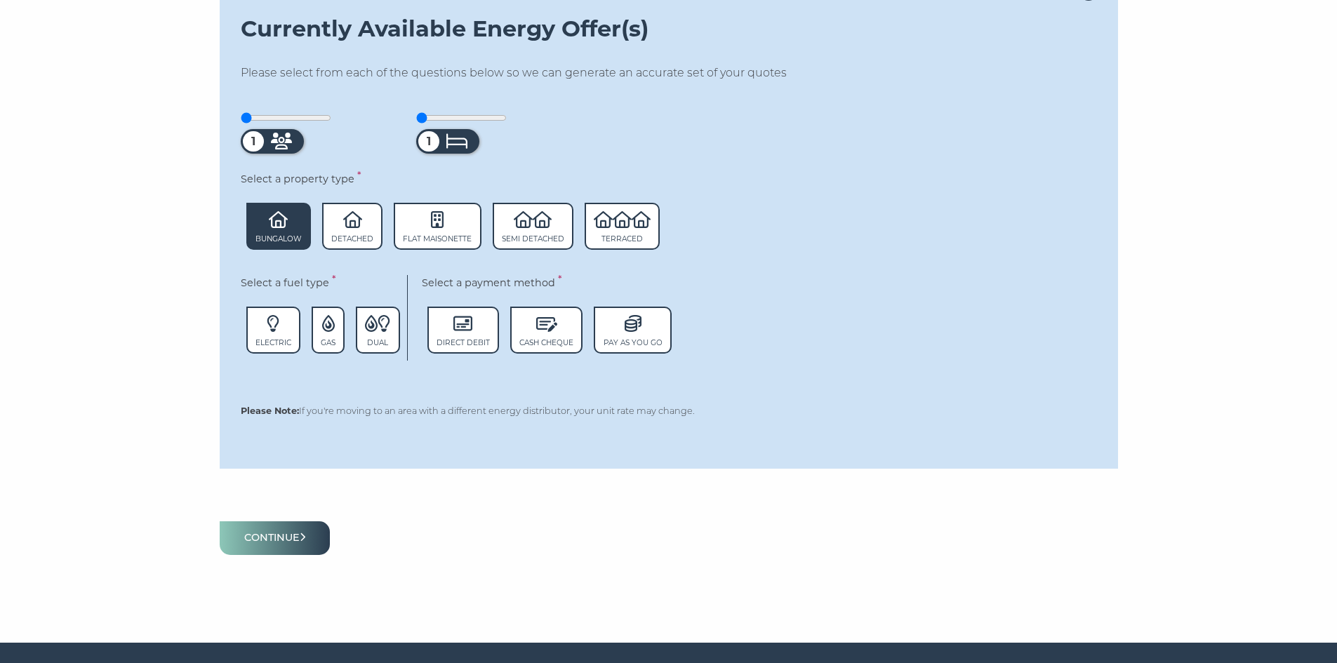
click at [288, 238] on span "Bungalow" at bounding box center [278, 238] width 46 height 9
click at [288, 331] on span "Electric" at bounding box center [273, 331] width 54 height 48
type input "2"
click at [272, 116] on input "range" at bounding box center [286, 117] width 91 height 11
type input "2"
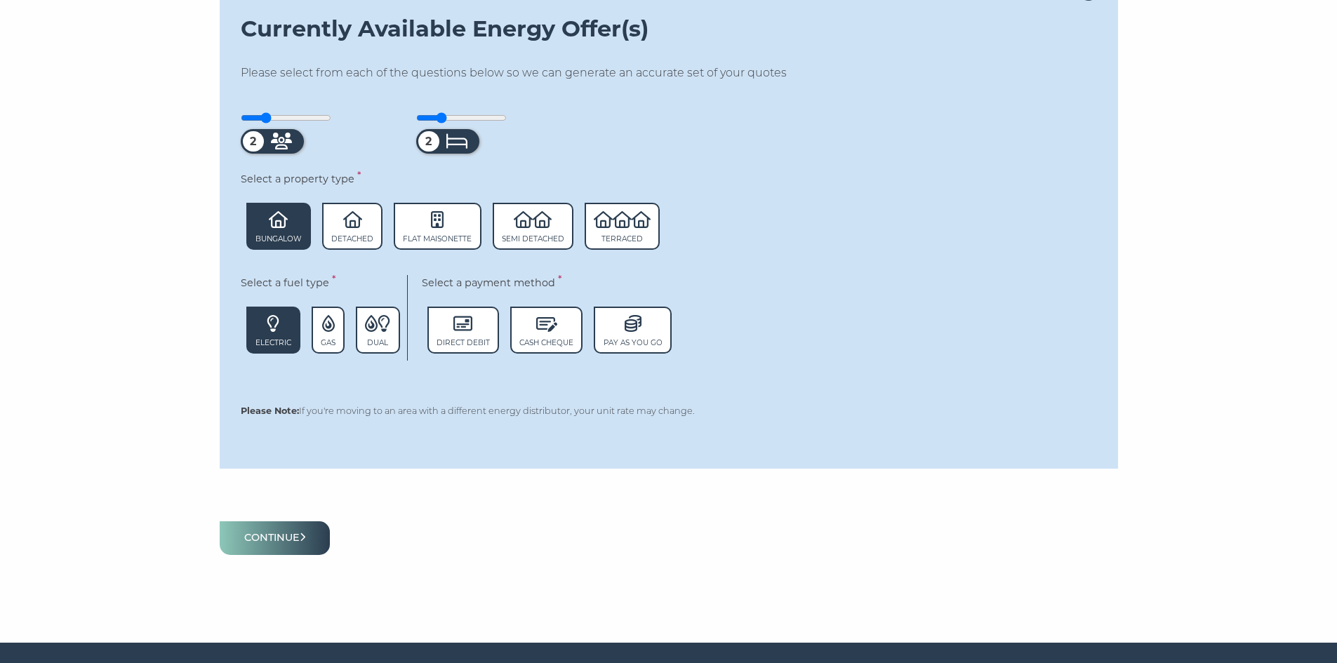
click at [452, 114] on input "range" at bounding box center [461, 117] width 91 height 11
click at [306, 534] on button "Continue" at bounding box center [275, 537] width 111 height 33
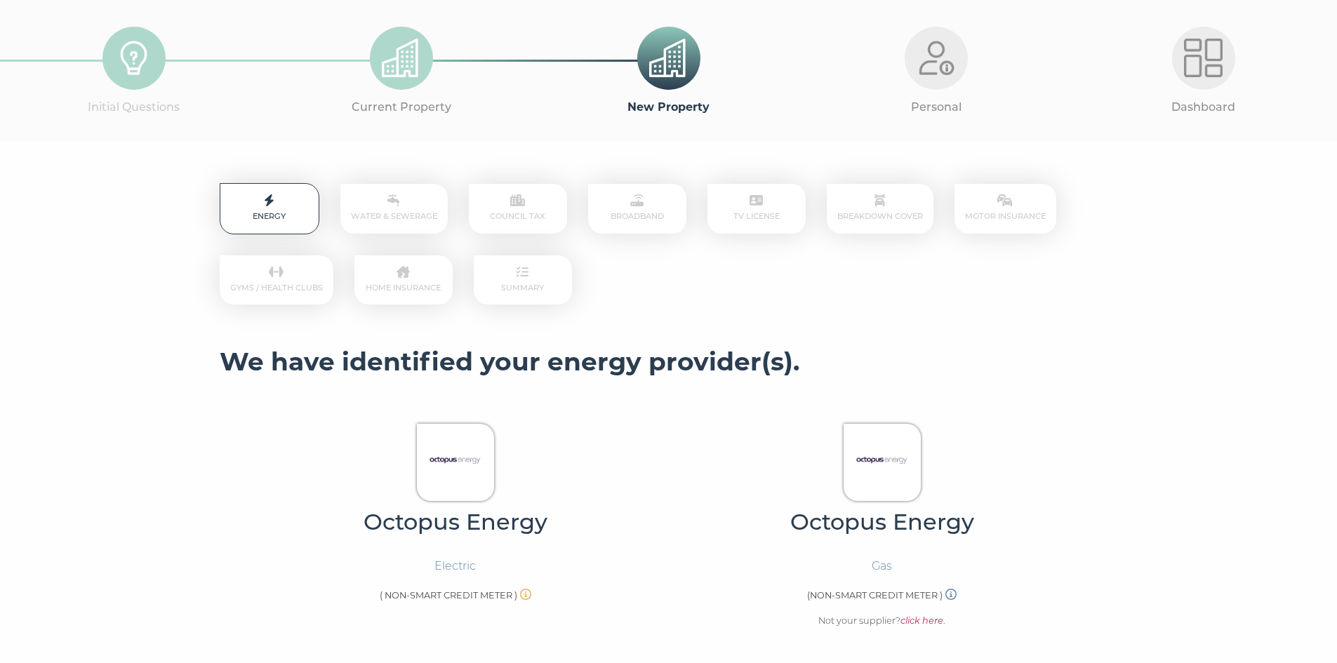
scroll to position [0, 0]
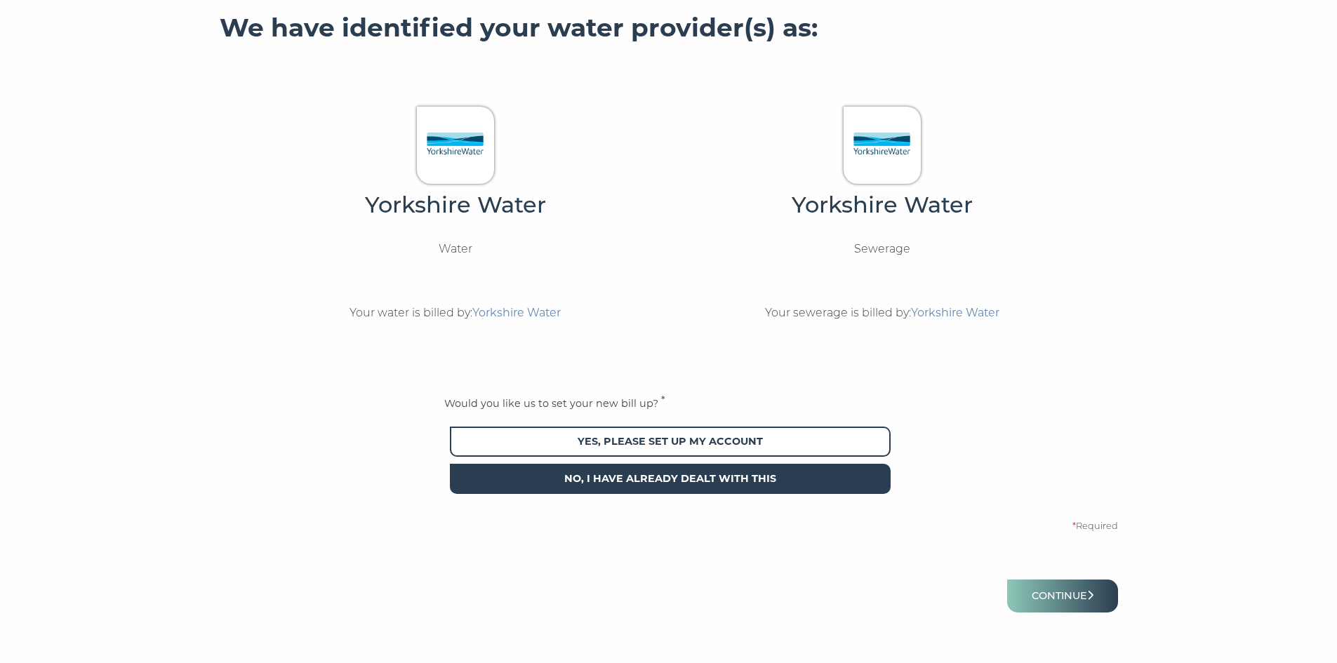
click at [639, 481] on span "No, I have already dealt with this" at bounding box center [670, 479] width 441 height 30
click at [1058, 599] on button "Continue" at bounding box center [1062, 596] width 111 height 33
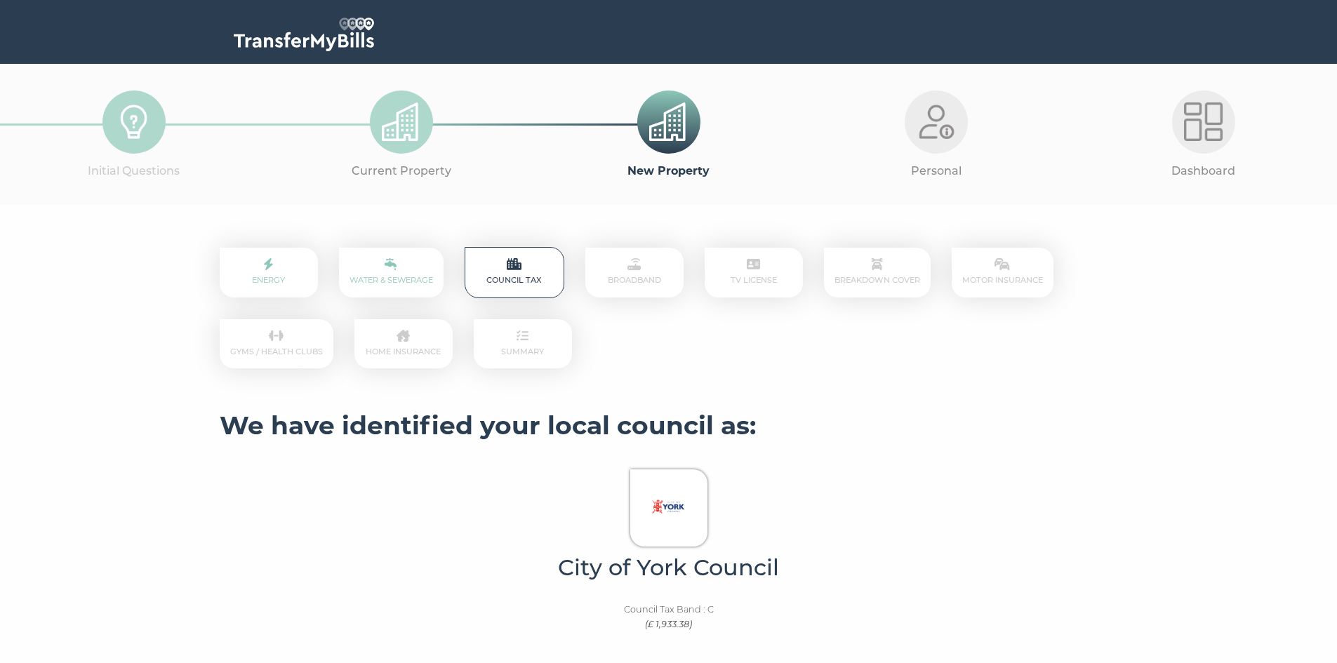
scroll to position [324, 0]
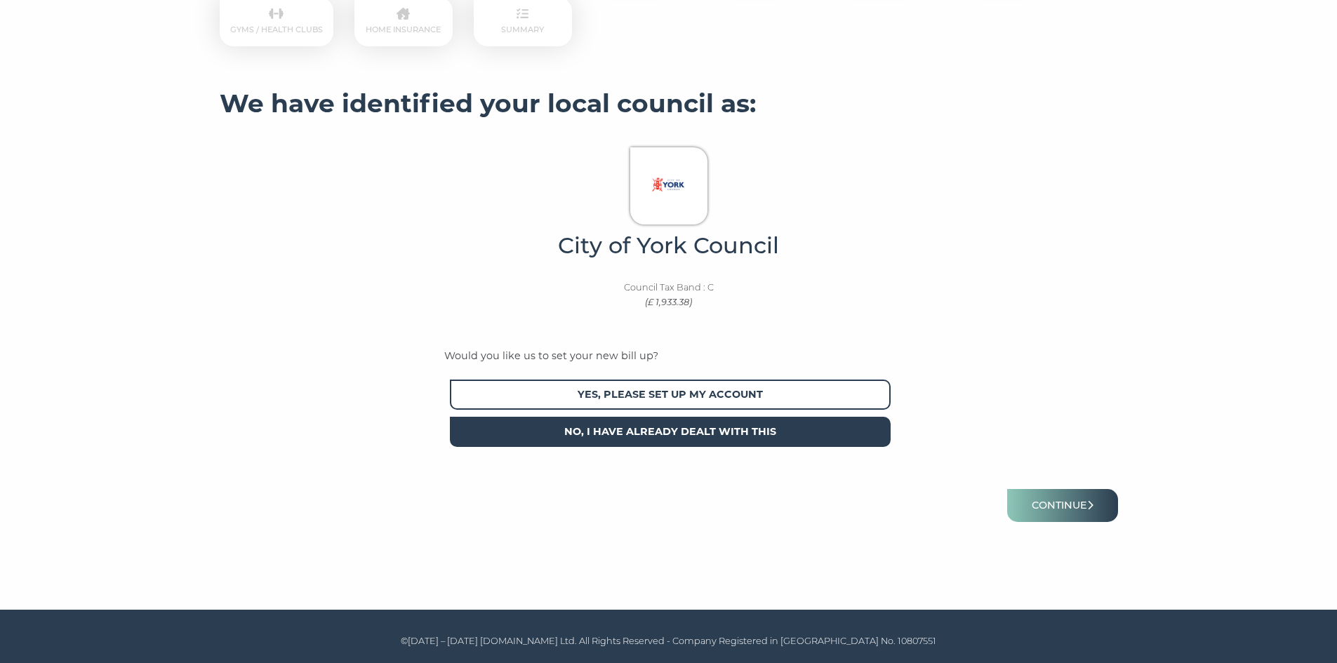
click at [706, 429] on span "No, I have already dealt with this" at bounding box center [670, 432] width 441 height 30
click at [1065, 501] on button "Continue" at bounding box center [1062, 505] width 111 height 33
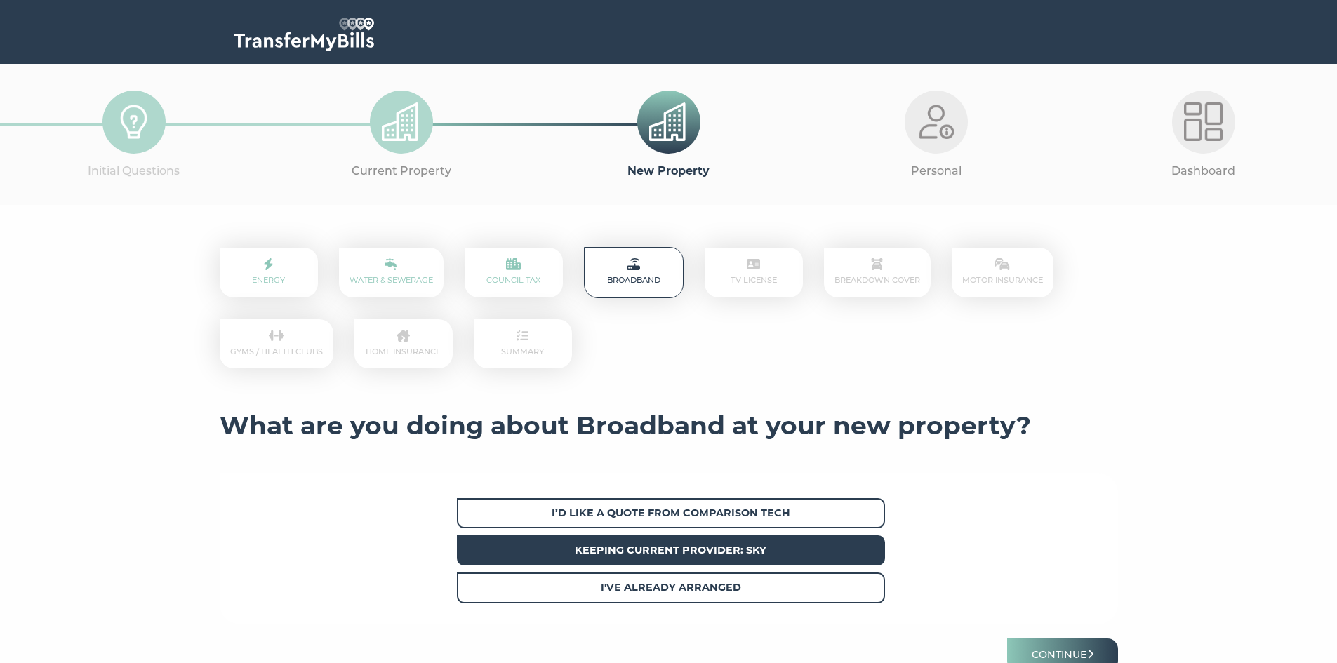
click at [815, 547] on span "Keeping current provider: Sky" at bounding box center [671, 550] width 428 height 30
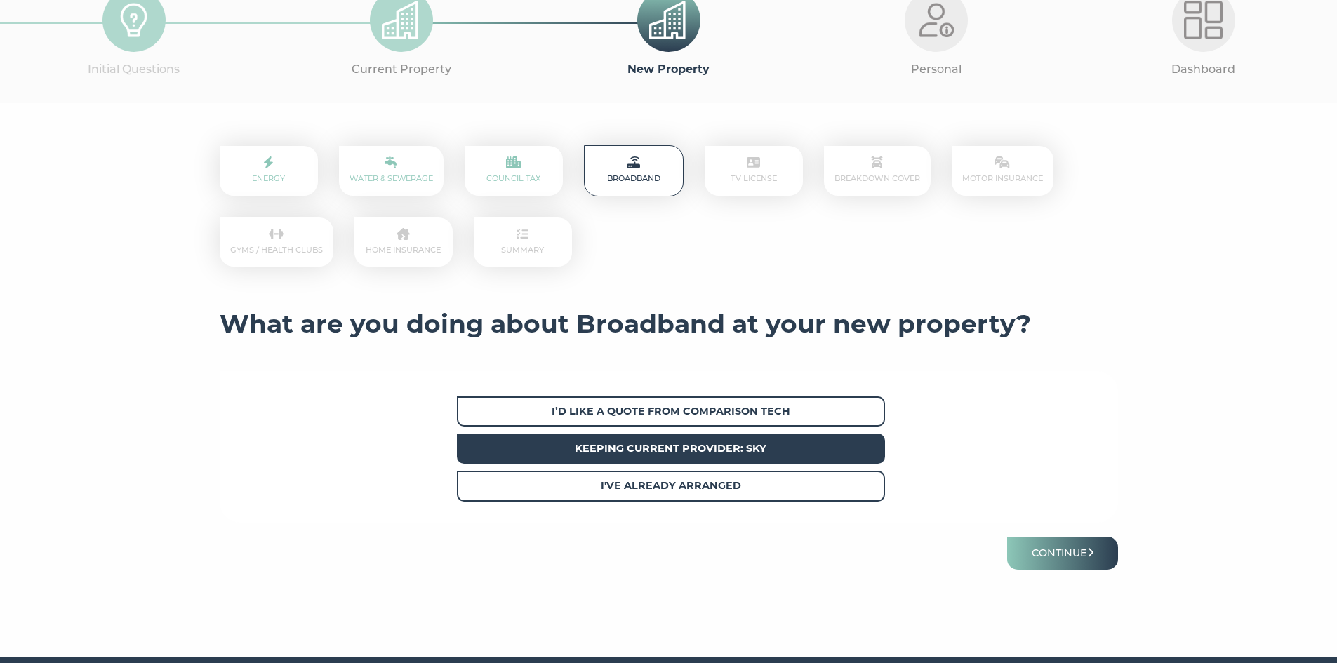
scroll to position [151, 0]
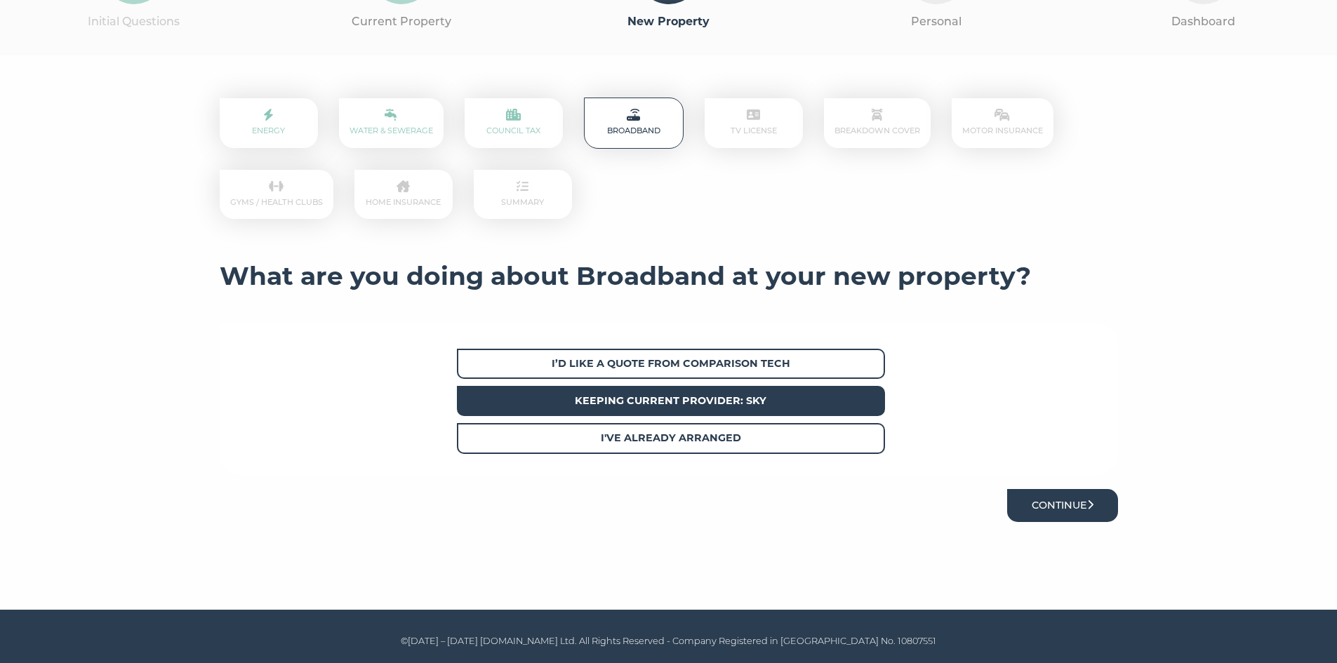
click at [1062, 502] on button "Continue" at bounding box center [1062, 505] width 111 height 33
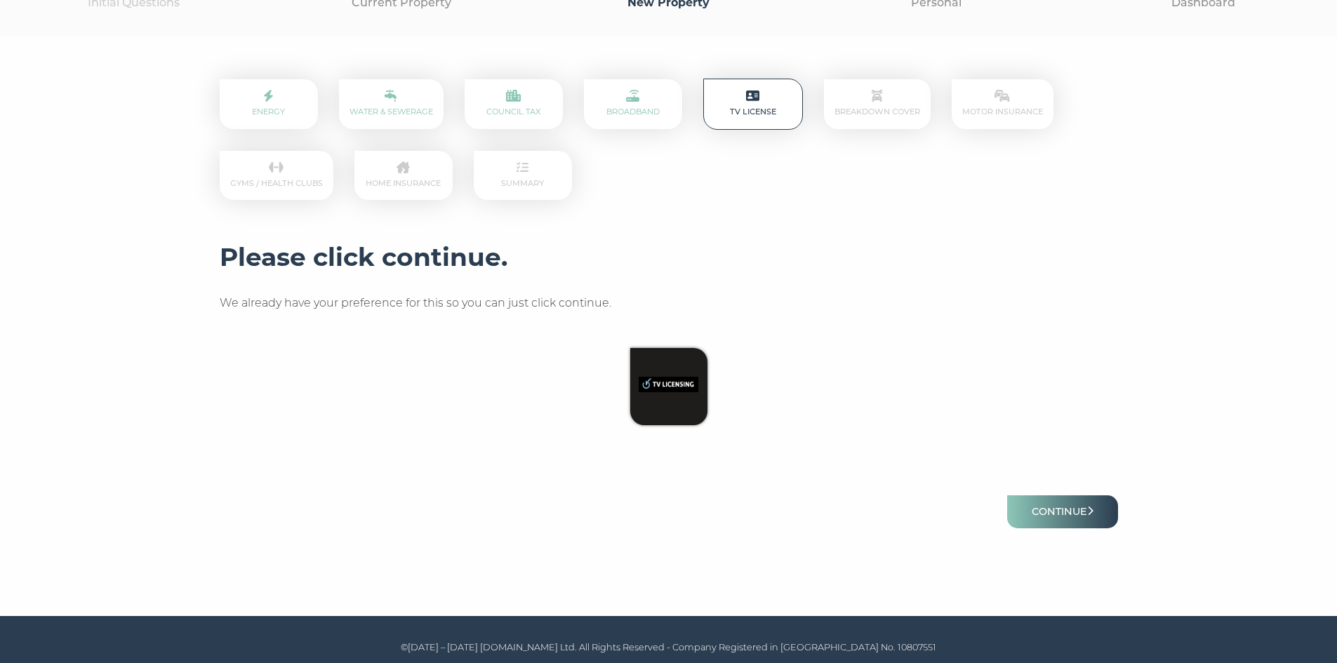
scroll to position [176, 0]
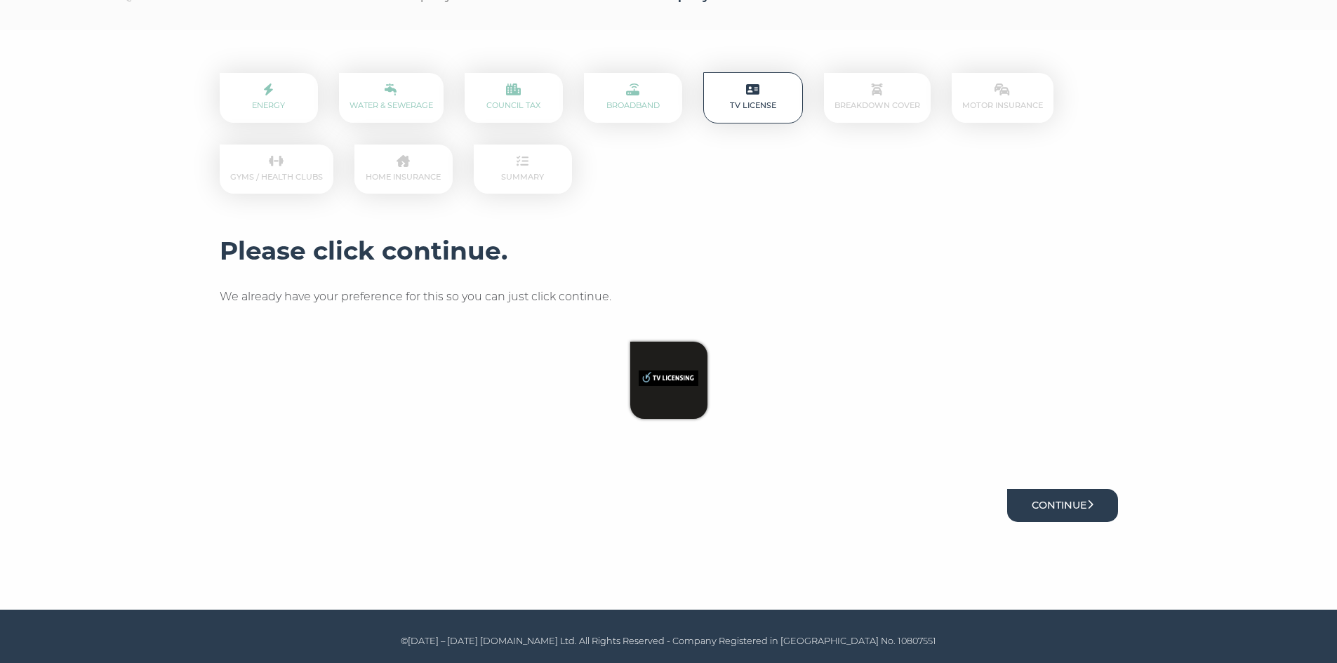
click at [1054, 514] on button "Continue" at bounding box center [1062, 505] width 111 height 33
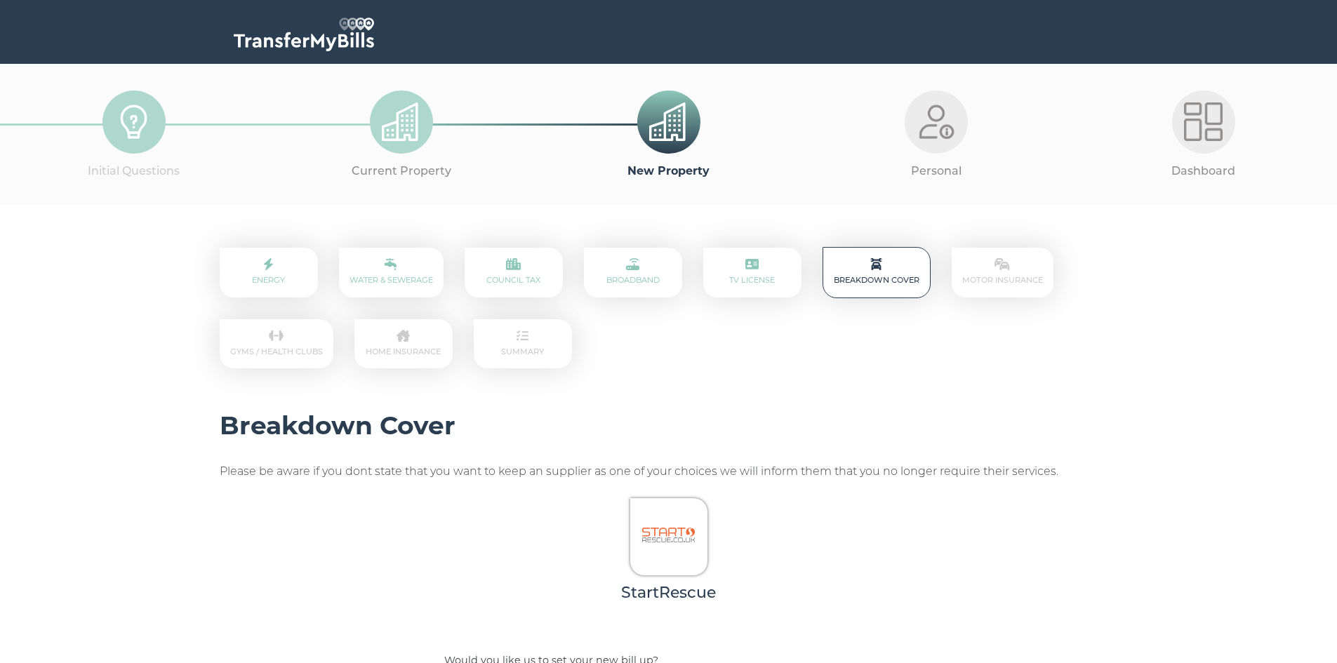
scroll to position [271, 0]
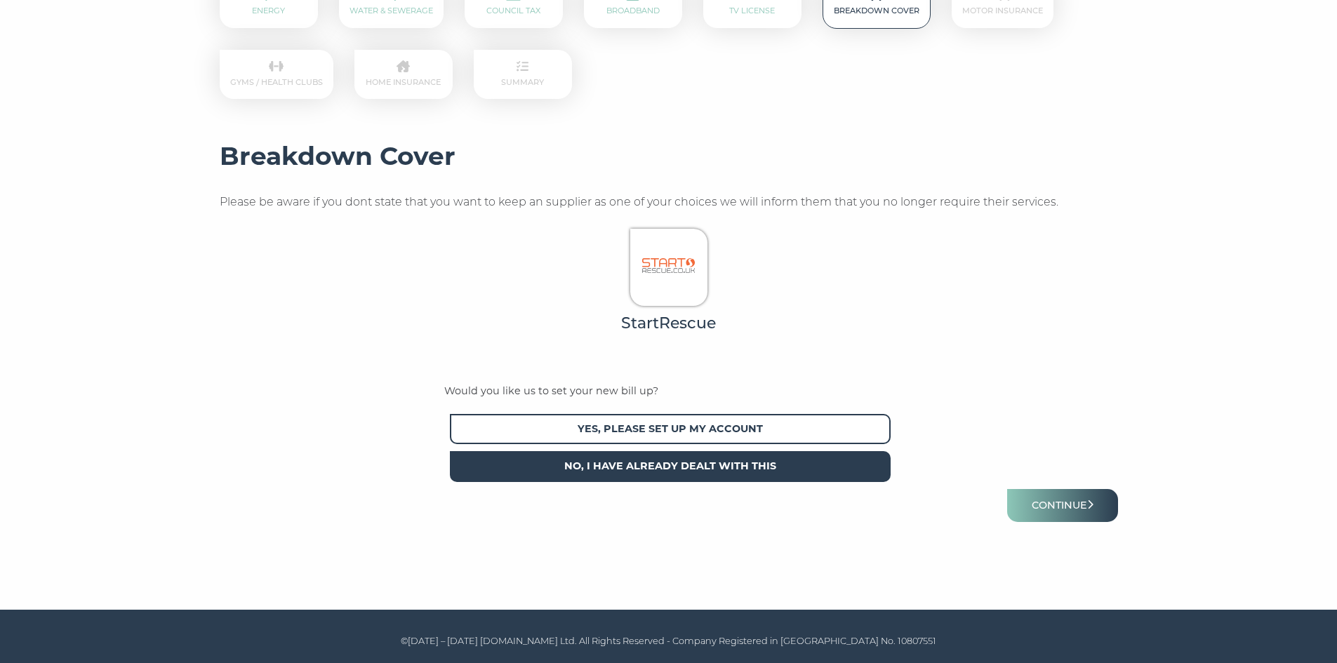
click at [719, 461] on span "No, I have already dealt with this" at bounding box center [670, 466] width 441 height 30
click at [1054, 497] on button "Continue" at bounding box center [1062, 505] width 111 height 33
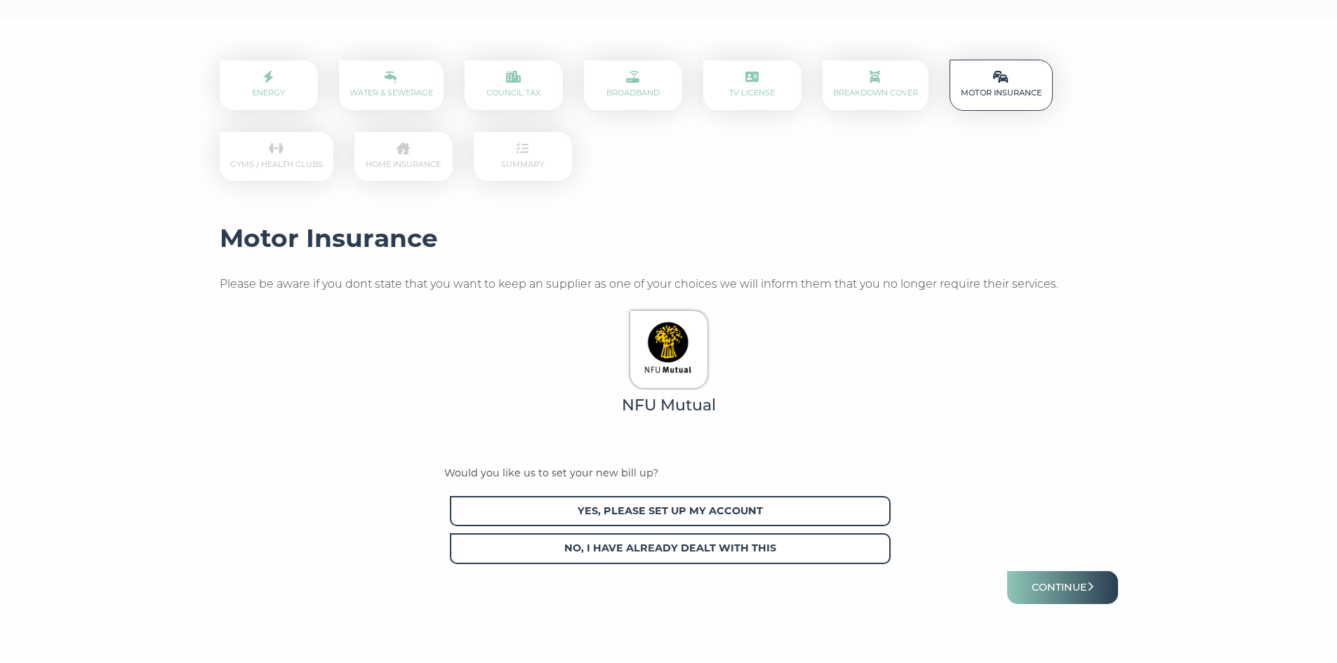
scroll to position [271, 0]
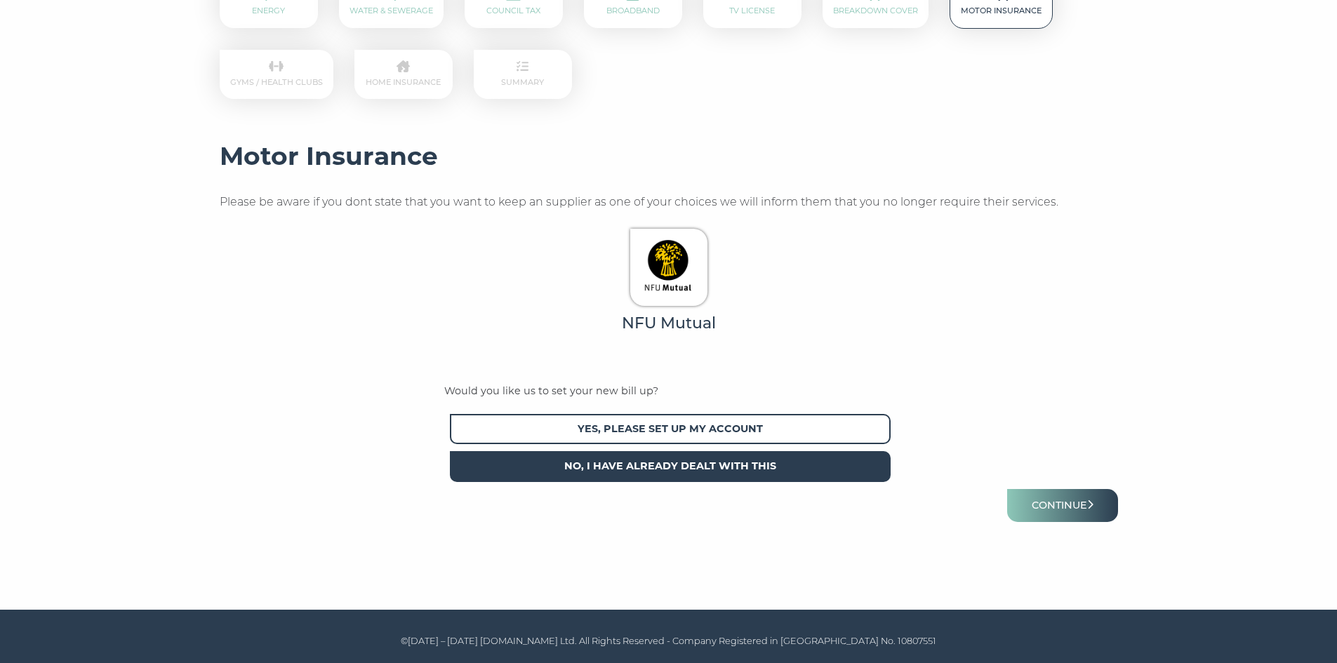
click at [792, 474] on span "No, I have already dealt with this" at bounding box center [670, 466] width 441 height 30
click at [1077, 511] on button "Continue" at bounding box center [1062, 505] width 111 height 33
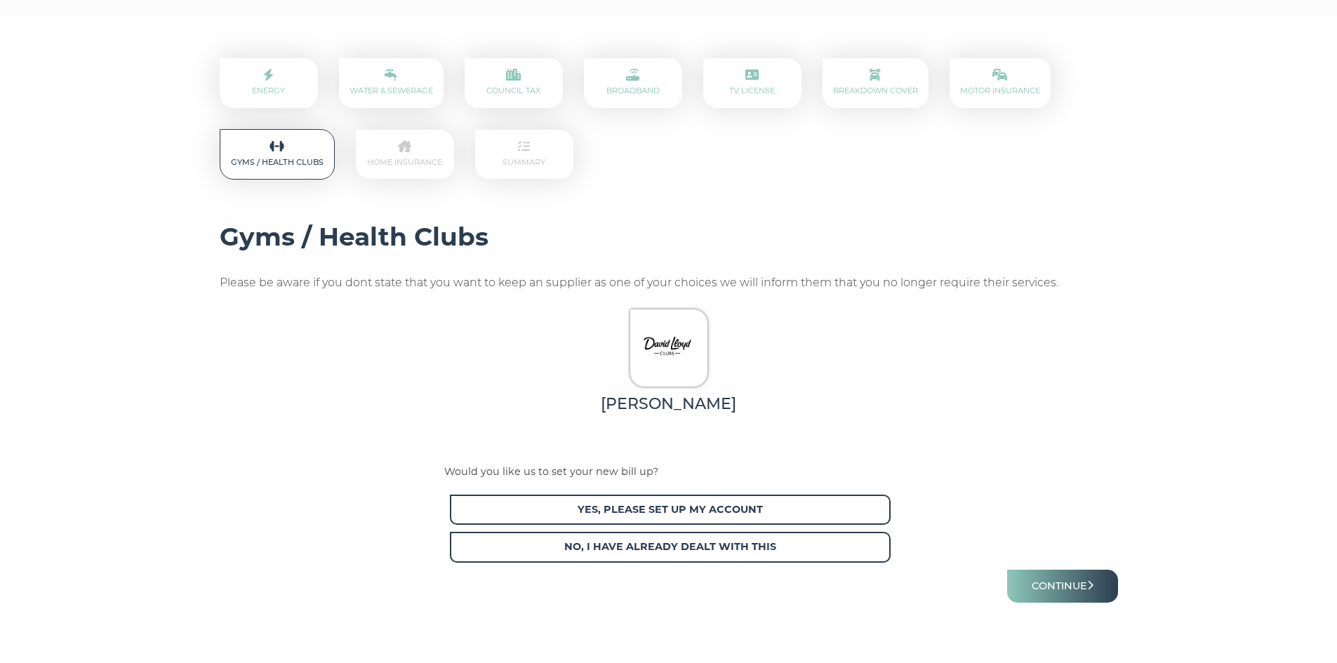
scroll to position [271, 0]
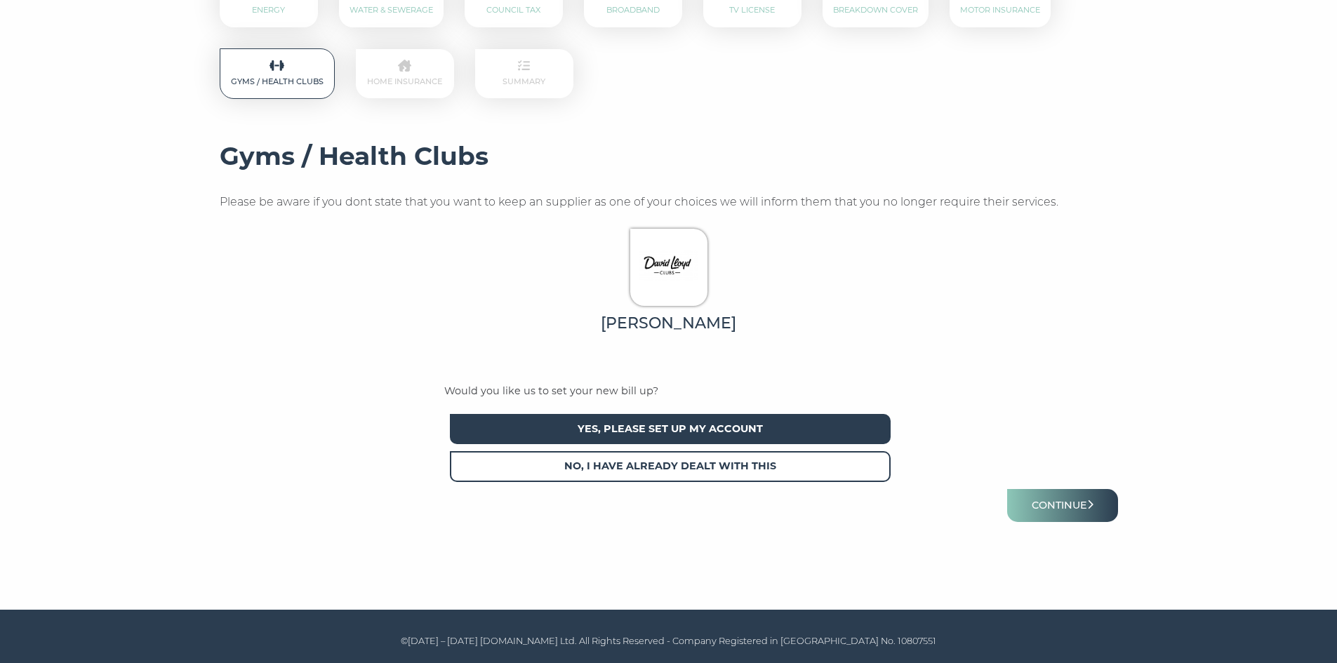
click at [697, 433] on span "Yes, please set up my account" at bounding box center [670, 429] width 441 height 30
drag, startPoint x: 1053, startPoint y: 523, endPoint x: 1055, endPoint y: 514, distance: 8.5
click at [1053, 522] on form "[PERSON_NAME] Would you like us to set your new bill up? Yes, please set up my …" at bounding box center [669, 377] width 898 height 311
click at [1058, 503] on button "Continue" at bounding box center [1062, 505] width 111 height 33
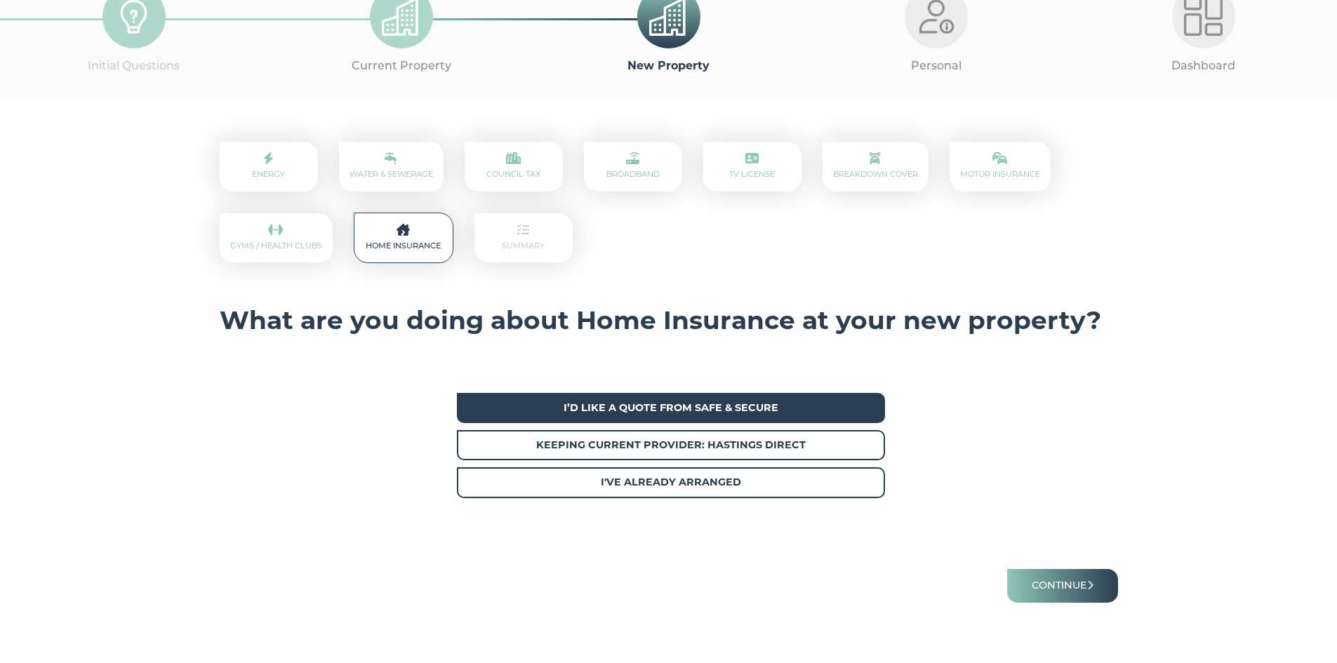
scroll to position [187, 0]
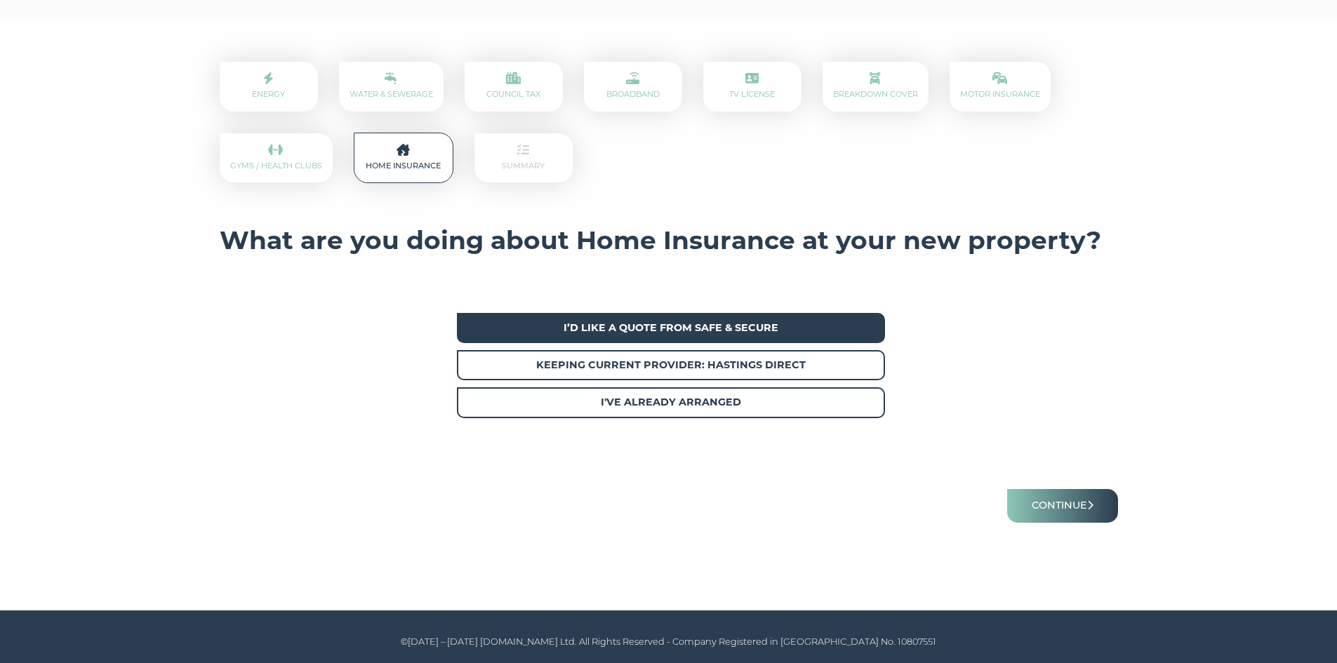
click at [695, 333] on span "I’d like a quote from Safe & Secure" at bounding box center [671, 328] width 428 height 30
click at [1082, 516] on button "Continue" at bounding box center [1062, 505] width 111 height 33
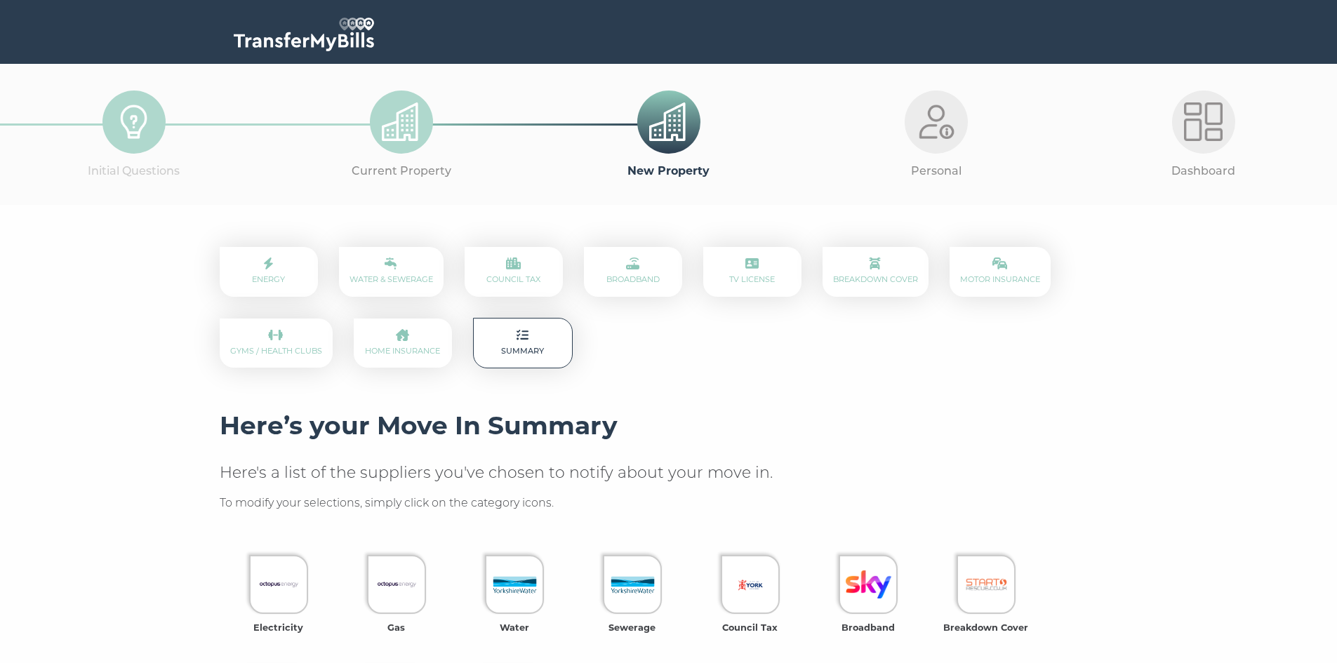
scroll to position [370, 0]
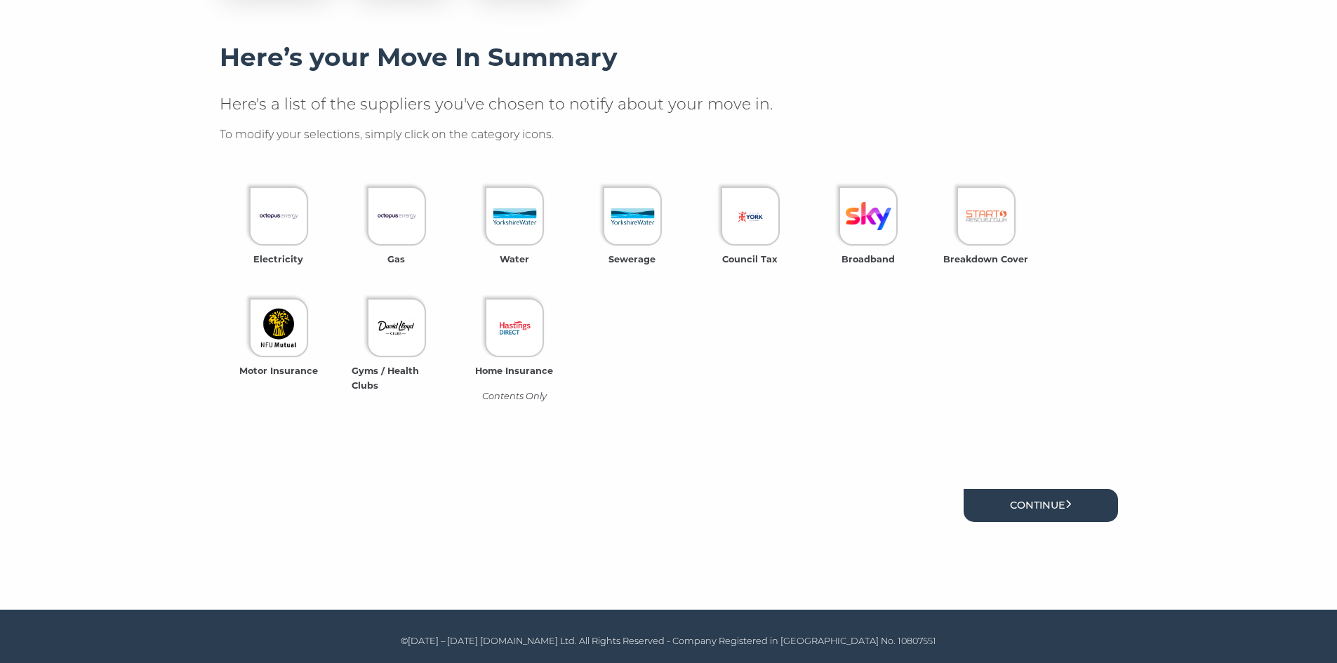
click at [1057, 510] on link "Continue" at bounding box center [1041, 505] width 154 height 33
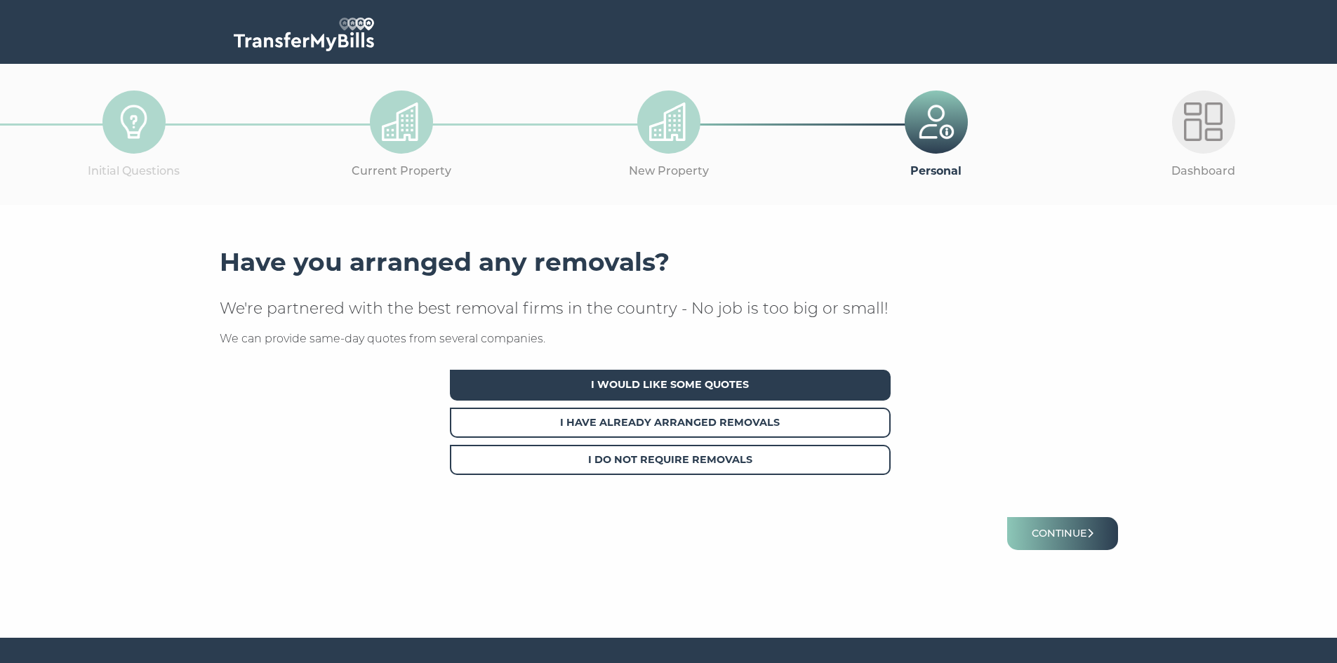
click at [743, 382] on span "I Would Like Some Quotes" at bounding box center [670, 385] width 441 height 30
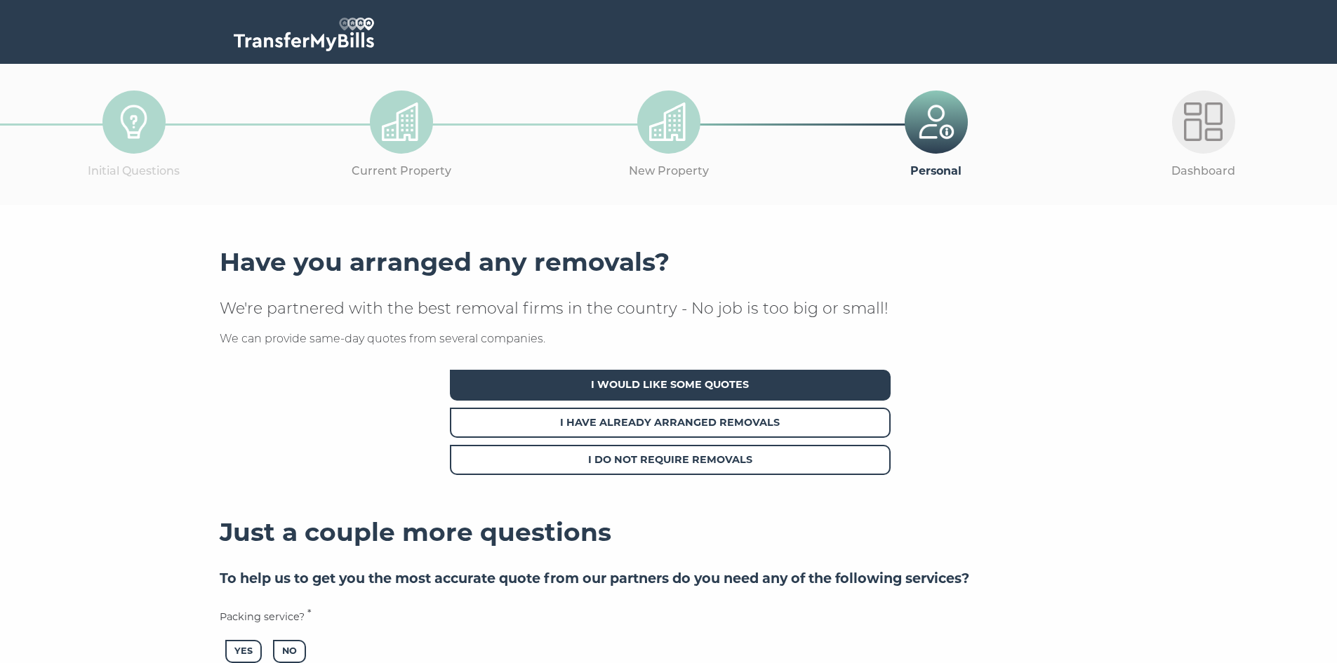
scroll to position [398, 0]
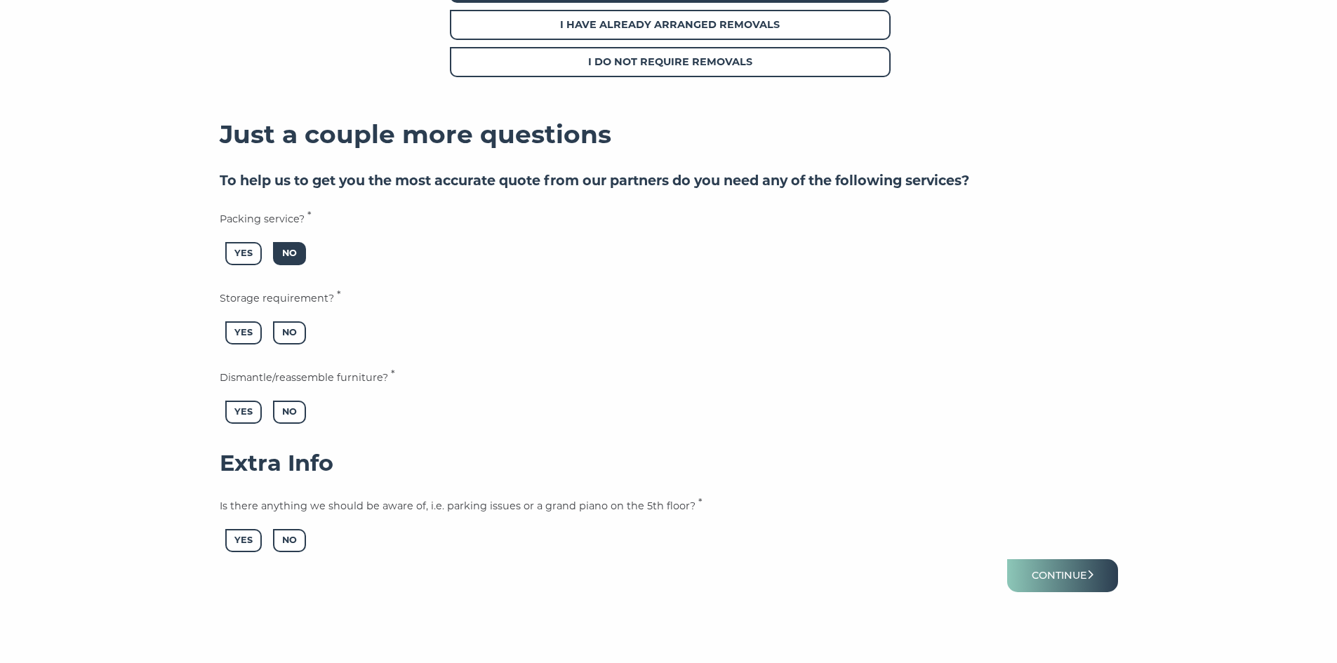
click at [293, 253] on span "No" at bounding box center [289, 253] width 33 height 23
click at [233, 330] on span "Yes" at bounding box center [243, 332] width 36 height 23
click at [245, 411] on span "Yes" at bounding box center [243, 412] width 36 height 23
click at [291, 542] on span "No" at bounding box center [289, 540] width 33 height 23
click at [1045, 574] on button "Continue" at bounding box center [1062, 575] width 111 height 33
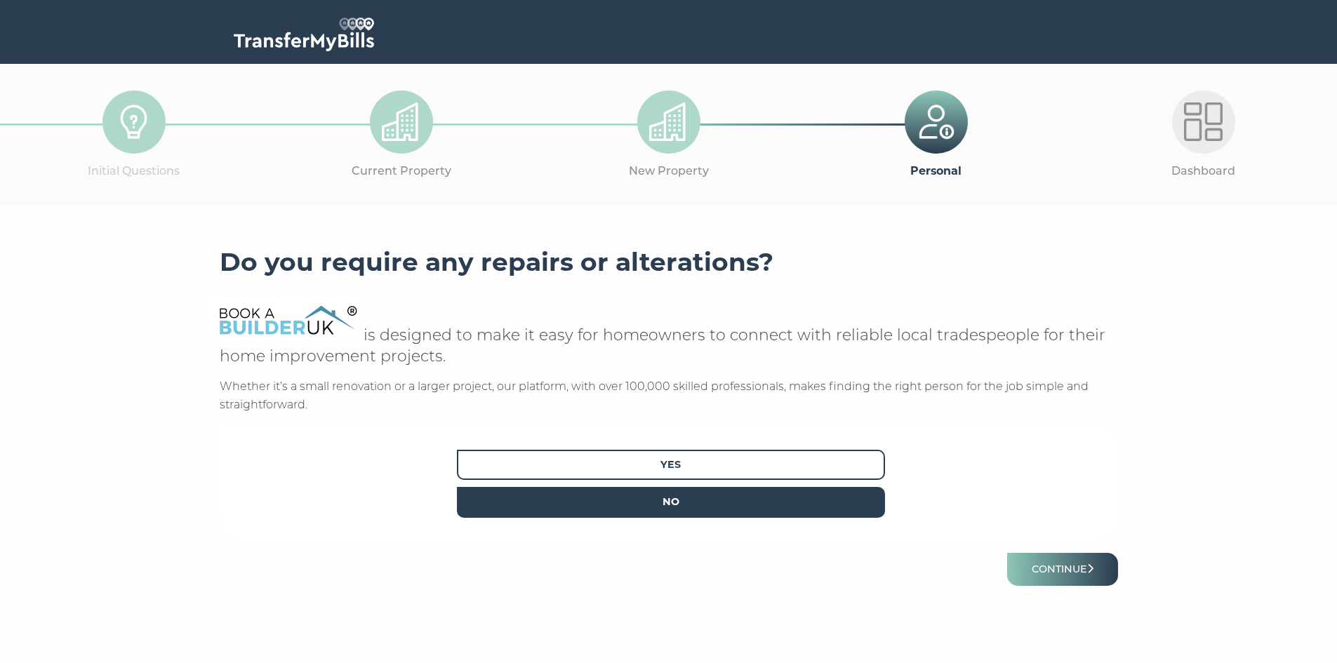
click at [674, 500] on span "No" at bounding box center [671, 502] width 428 height 30
click at [1050, 572] on button "Continue" at bounding box center [1062, 569] width 111 height 33
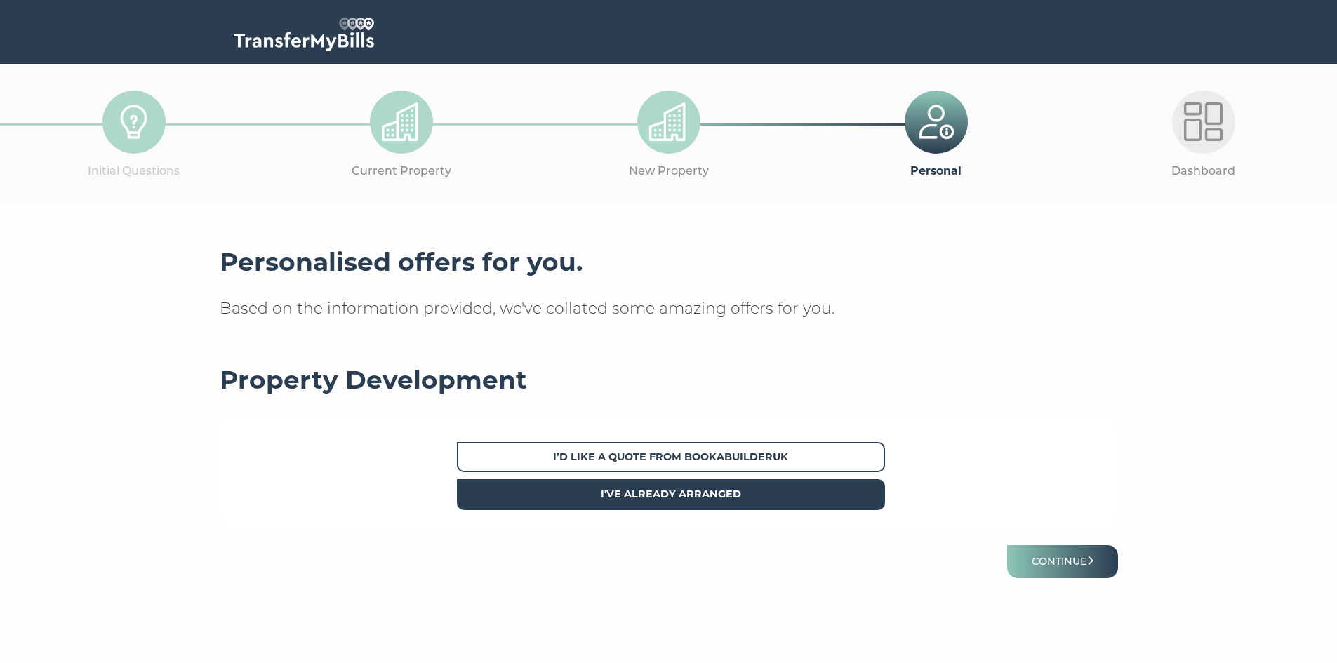
click at [757, 499] on span "I've already arranged" at bounding box center [671, 494] width 428 height 30
click at [1063, 558] on button "Continue" at bounding box center [1062, 561] width 111 height 33
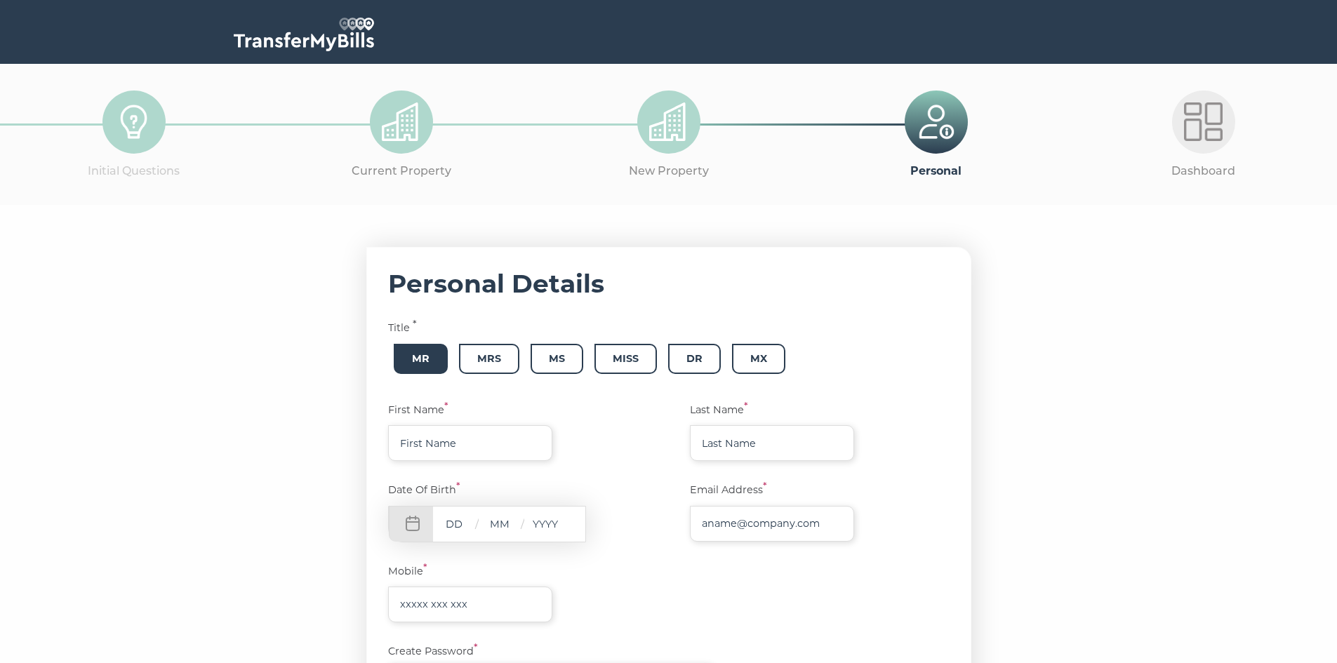
click at [424, 350] on span "Mr" at bounding box center [421, 359] width 54 height 30
click at [441, 451] on input "text" at bounding box center [470, 443] width 164 height 36
type input "czv"
click at [756, 437] on input "text" at bounding box center [772, 443] width 164 height 36
type input "zcv"
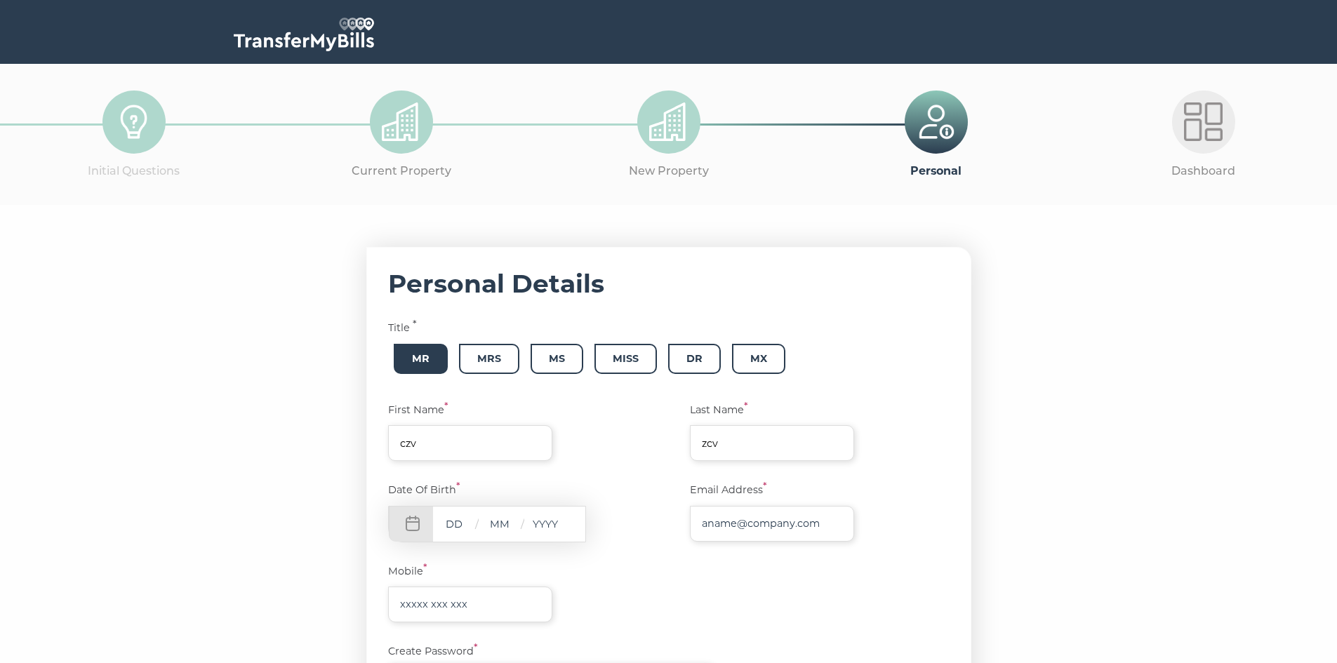
click at [323, 490] on div "Personal Details Title * Mr Mrs Ms Miss Dr Mx First Name * czv Last Name * zcv …" at bounding box center [669, 602] width 898 height 711
click at [466, 521] on input "text" at bounding box center [454, 524] width 42 height 18
type input "18"
type input "10"
type input "1981"
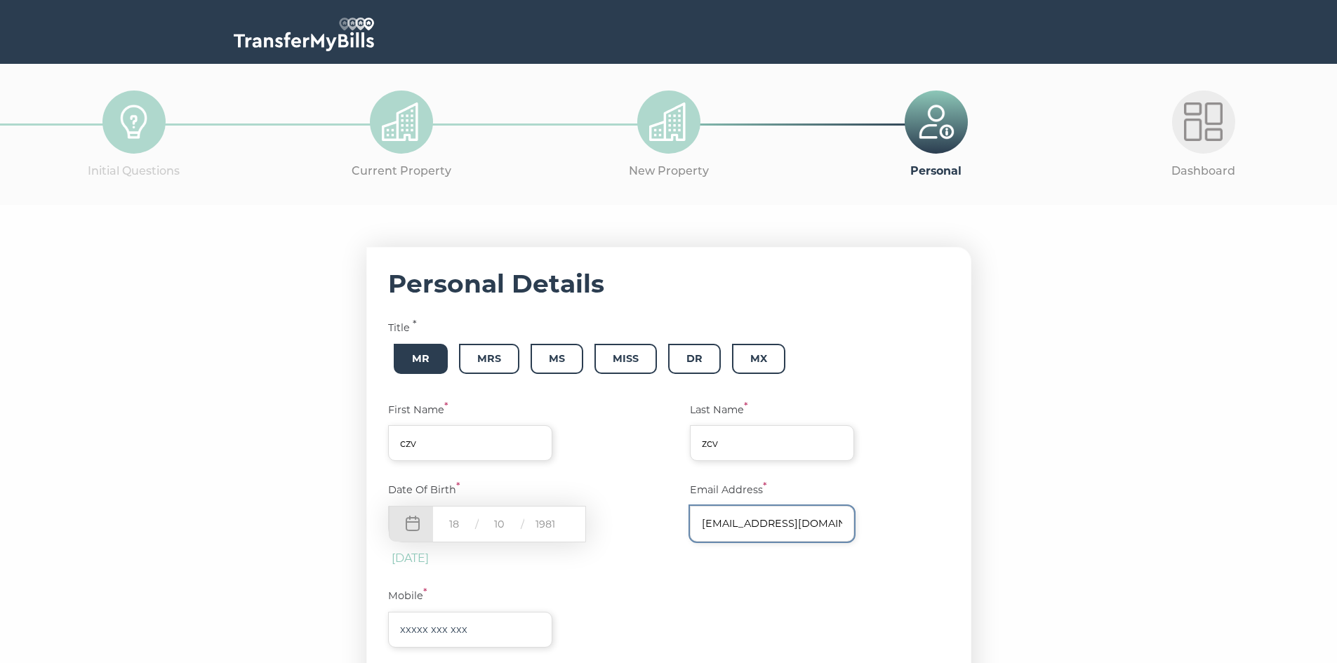
type input "[EMAIL_ADDRESS][DOMAIN_NAME]"
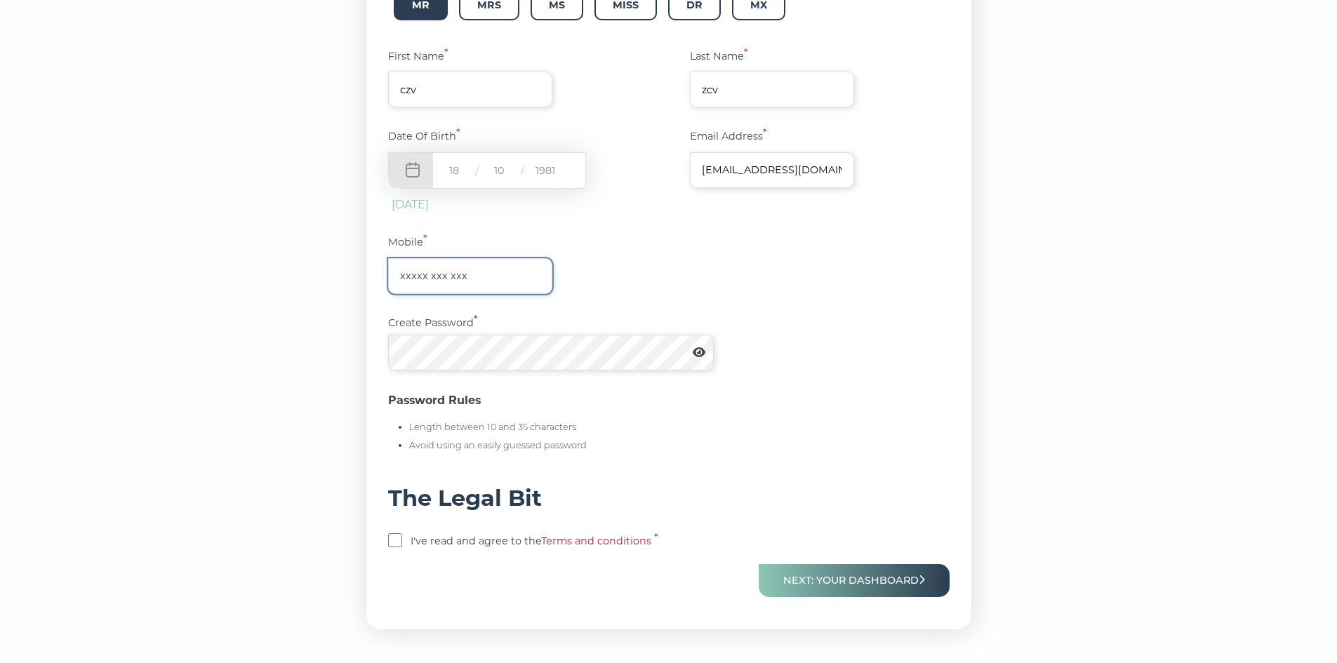
scroll to position [398, 0]
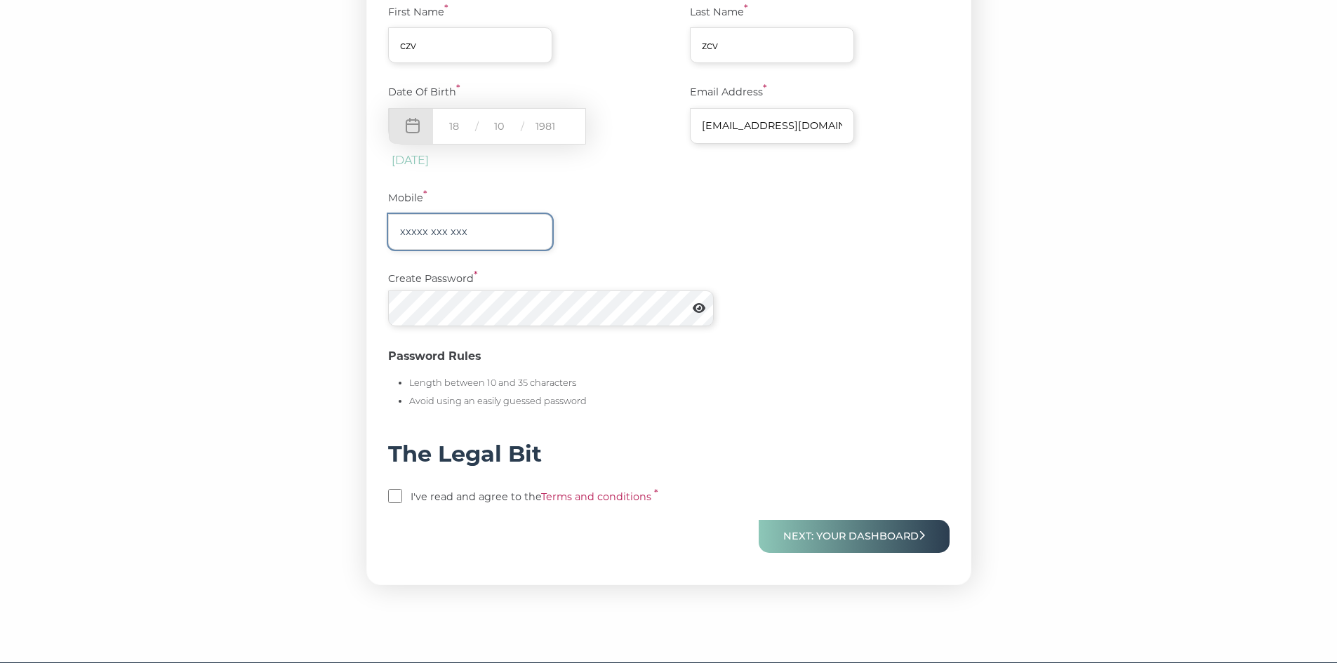
paste input "01904703069"
type input "01904703069"
click at [398, 499] on input "checkbox" at bounding box center [395, 496] width 14 height 14
checkbox input "true"
click at [282, 451] on div "Personal Details Title * Mr Mrs Ms Miss Dr Mx First Name * czv Last Name * zcv …" at bounding box center [669, 217] width 898 height 736
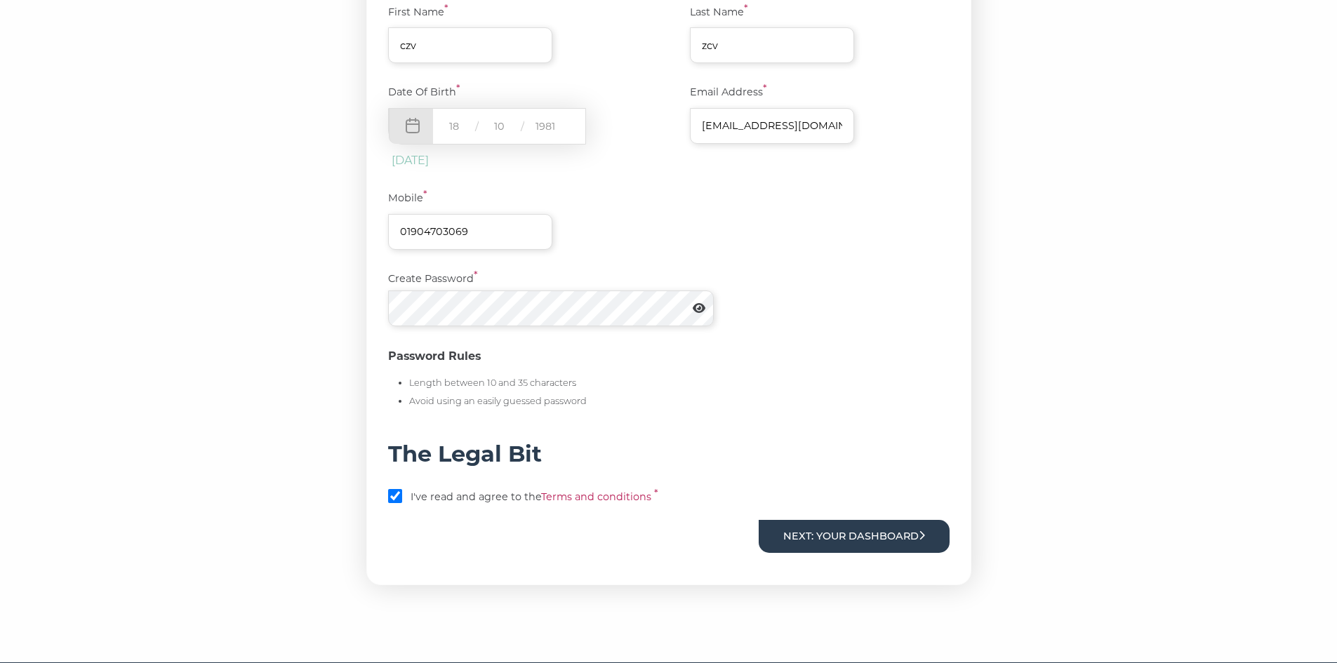
click at [886, 546] on button "Next: Your Dashboard" at bounding box center [854, 536] width 191 height 33
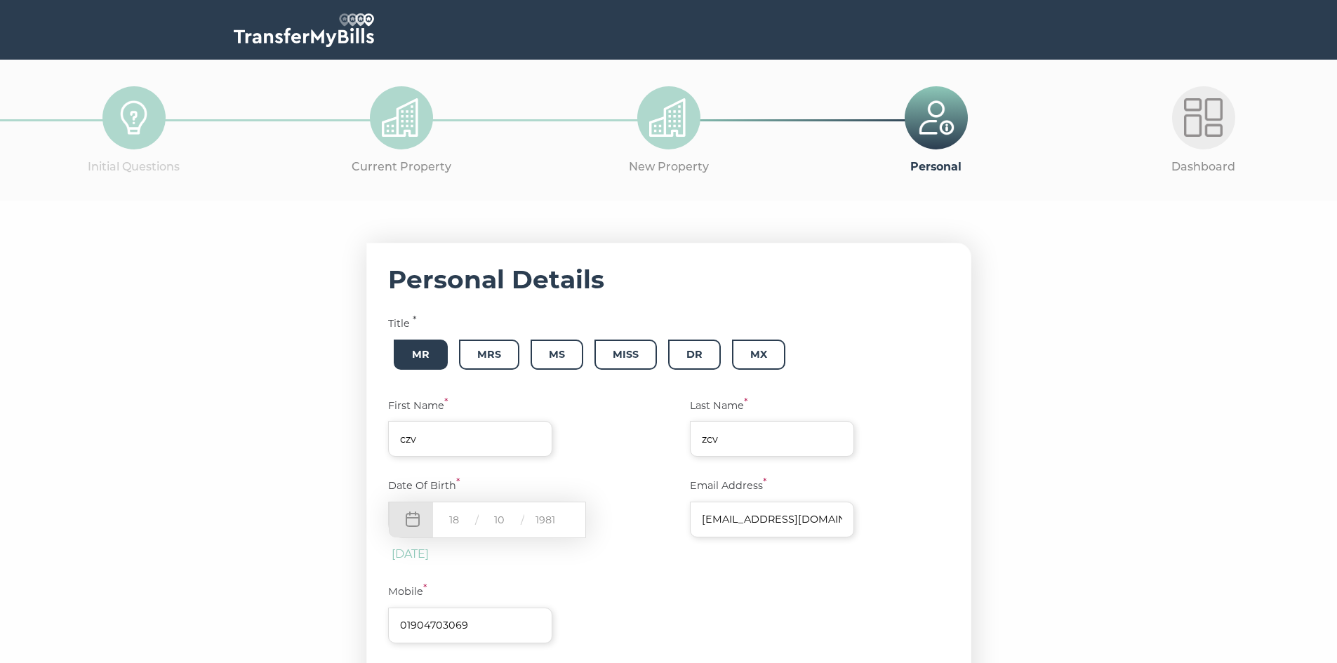
scroll to position [398, 0]
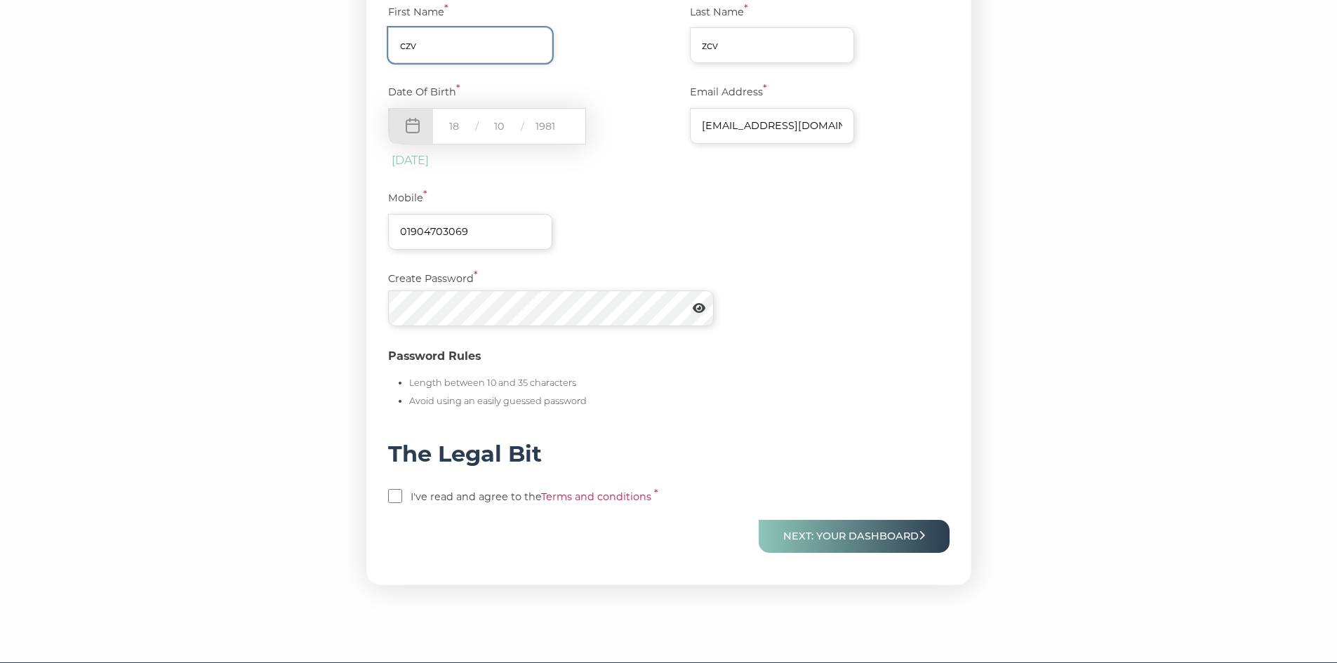
click at [462, 47] on input "czv" at bounding box center [470, 45] width 164 height 36
click at [753, 38] on input "zcv" at bounding box center [772, 45] width 164 height 36
click at [392, 497] on form "Personal Details Title * Mr Mrs Ms Miss Dr [PERSON_NAME] First Name * czv Last …" at bounding box center [668, 217] width 605 height 736
click at [402, 503] on input "checkbox" at bounding box center [395, 496] width 14 height 14
checkbox input "true"
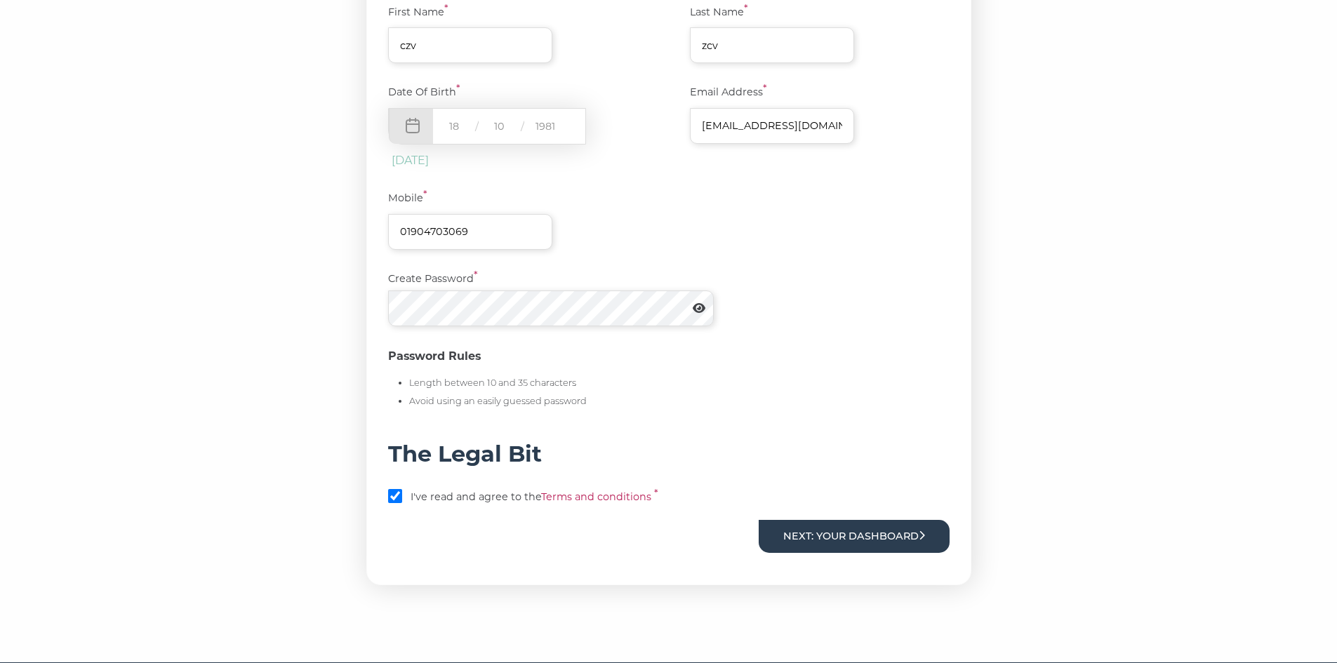
click at [844, 538] on button "Next: Your Dashboard" at bounding box center [854, 536] width 191 height 33
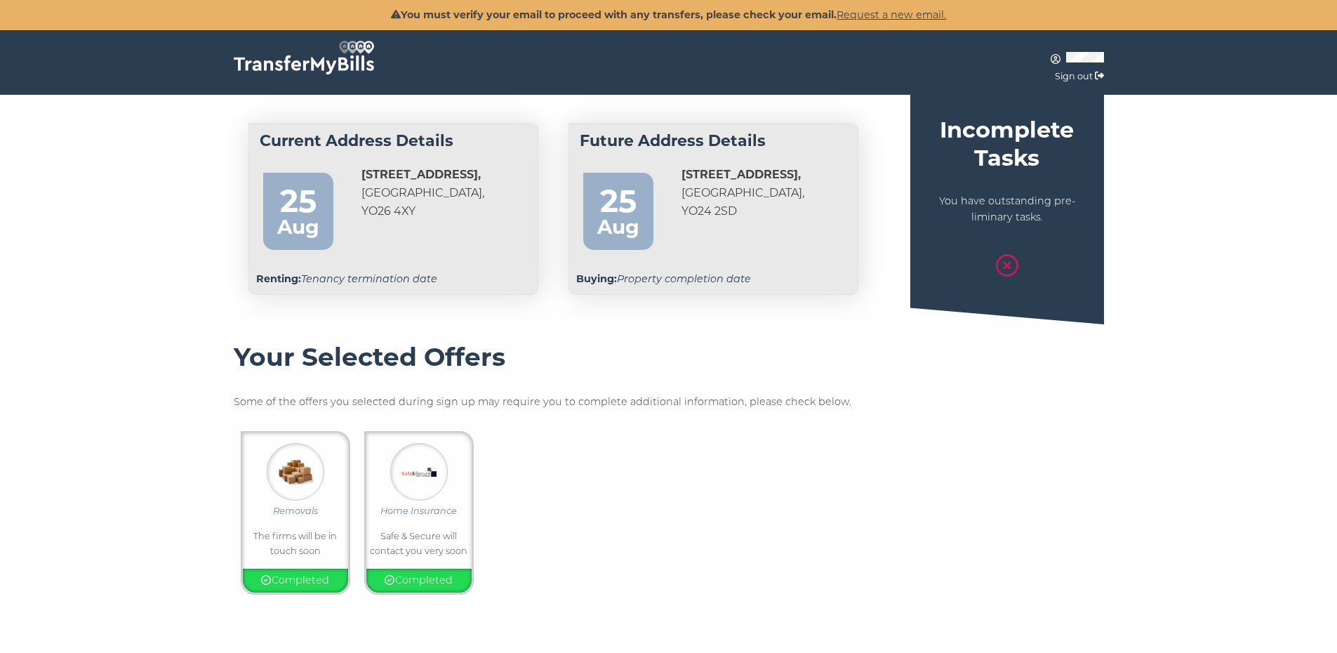
click at [356, 261] on div "[STREET_ADDRESS]" at bounding box center [422, 215] width 151 height 98
click at [699, 258] on div "88 Ryecroft Avenue, York, YO24 2SD" at bounding box center [742, 215] width 151 height 98
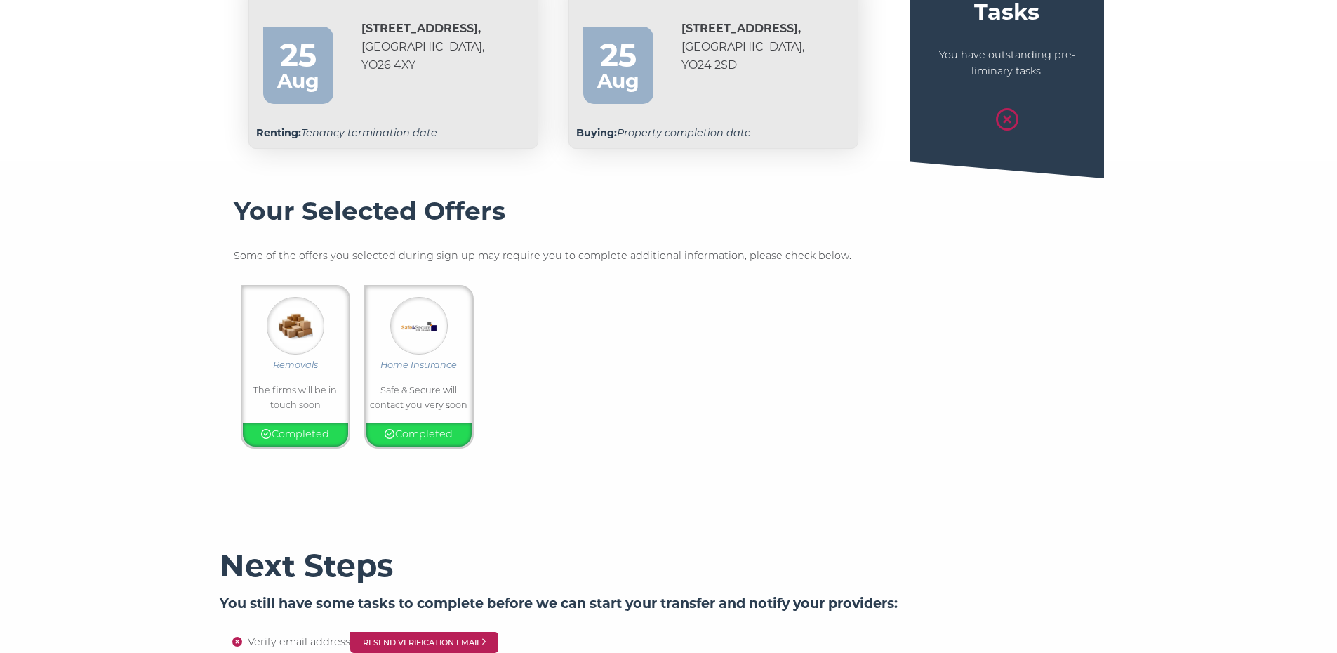
scroll to position [168, 0]
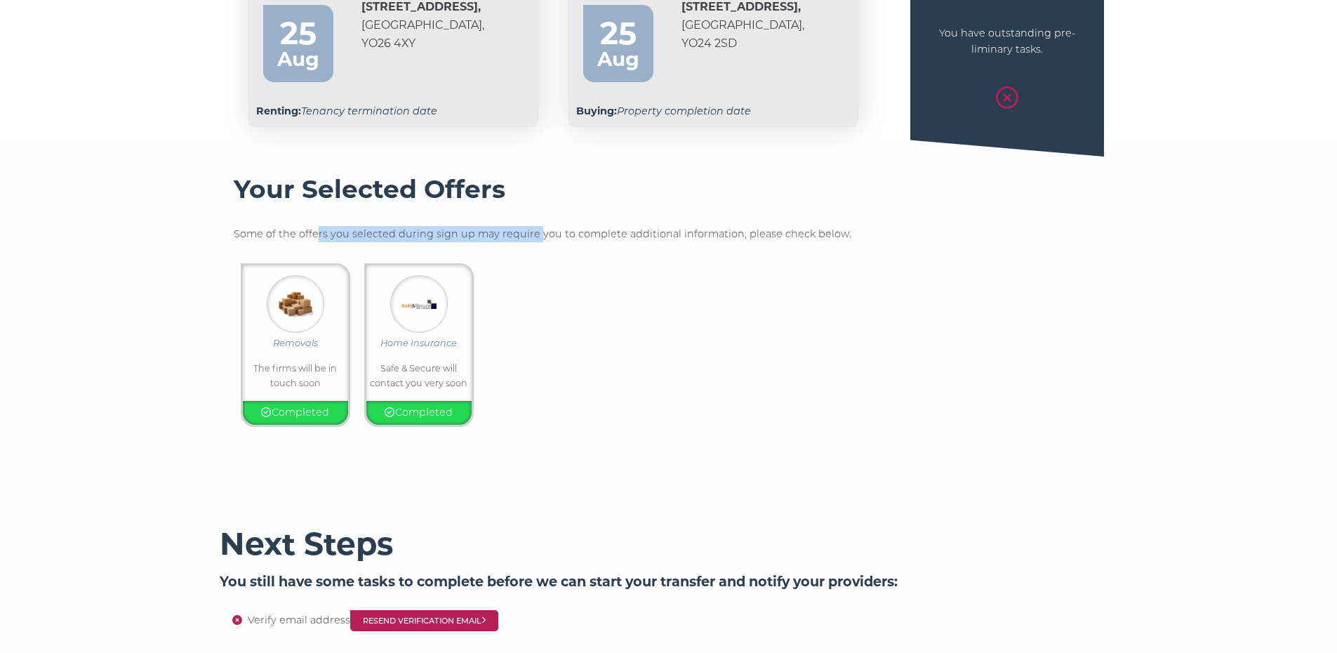
drag, startPoint x: 315, startPoint y: 232, endPoint x: 531, endPoint y: 234, distance: 215.5
click at [531, 234] on p "Some of the offers you selected during sign up may require you to complete addi…" at bounding box center [669, 234] width 870 height 16
click at [621, 314] on div "Removals The firms will be in touch soon Completed Home Insurance Safe & Secure…" at bounding box center [669, 345] width 870 height 184
drag, startPoint x: 549, startPoint y: 237, endPoint x: 752, endPoint y: 237, distance: 202.8
click at [752, 237] on p "Some of the offers you selected during sign up may require you to complete addi…" at bounding box center [669, 234] width 870 height 16
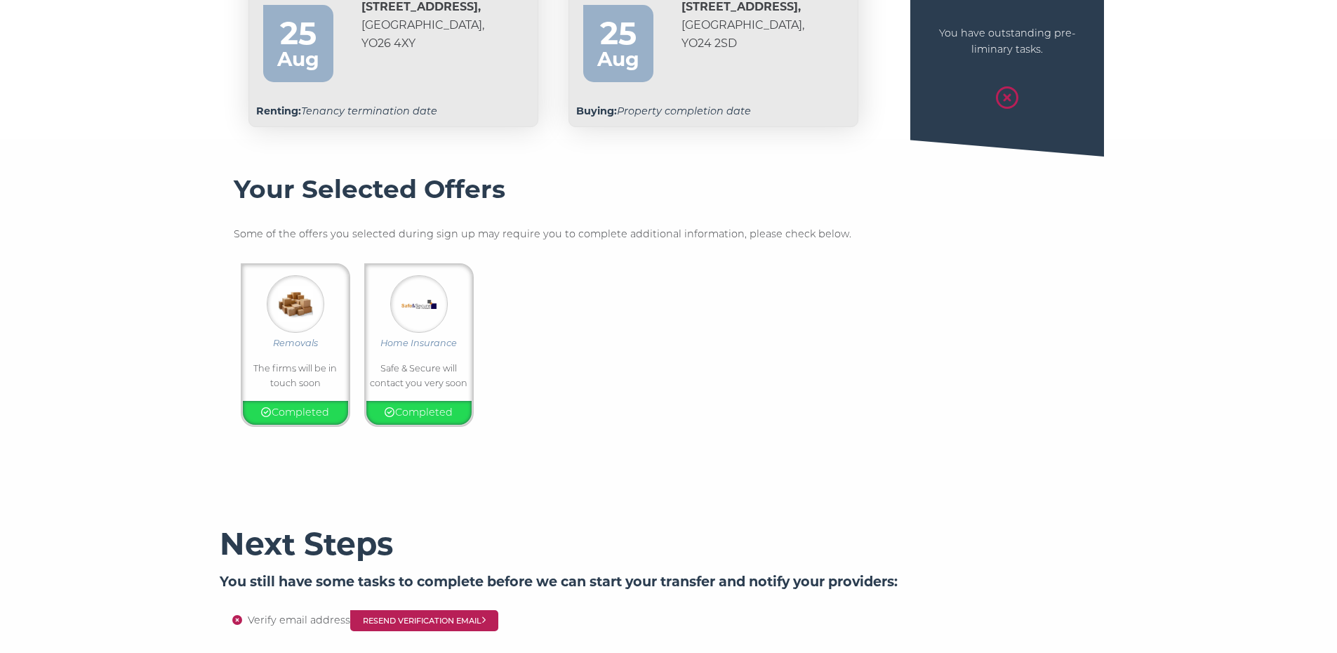
click at [761, 327] on div "Removals The firms will be in touch soon Completed Home Insurance Safe & Secure…" at bounding box center [669, 345] width 870 height 184
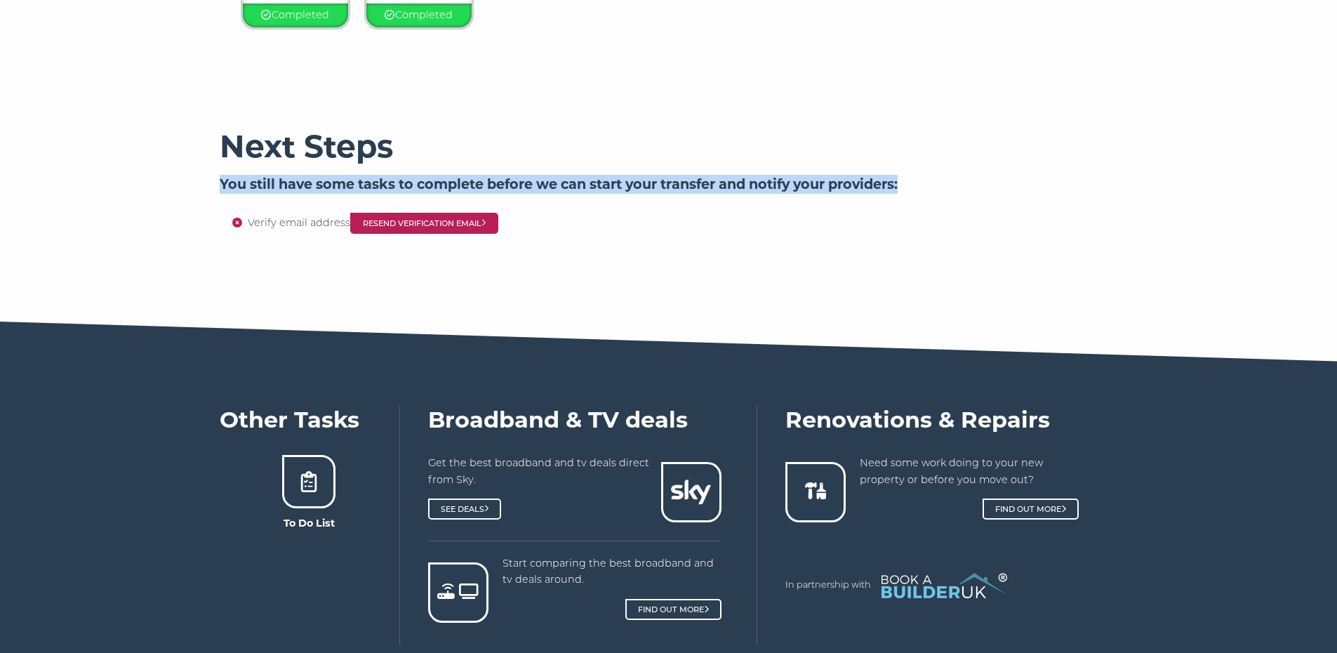
drag, startPoint x: 207, startPoint y: 184, endPoint x: 968, endPoint y: 201, distance: 760.9
click at [968, 201] on section "Next Steps You still have some tasks to complete before we can start your trans…" at bounding box center [668, 181] width 1337 height 212
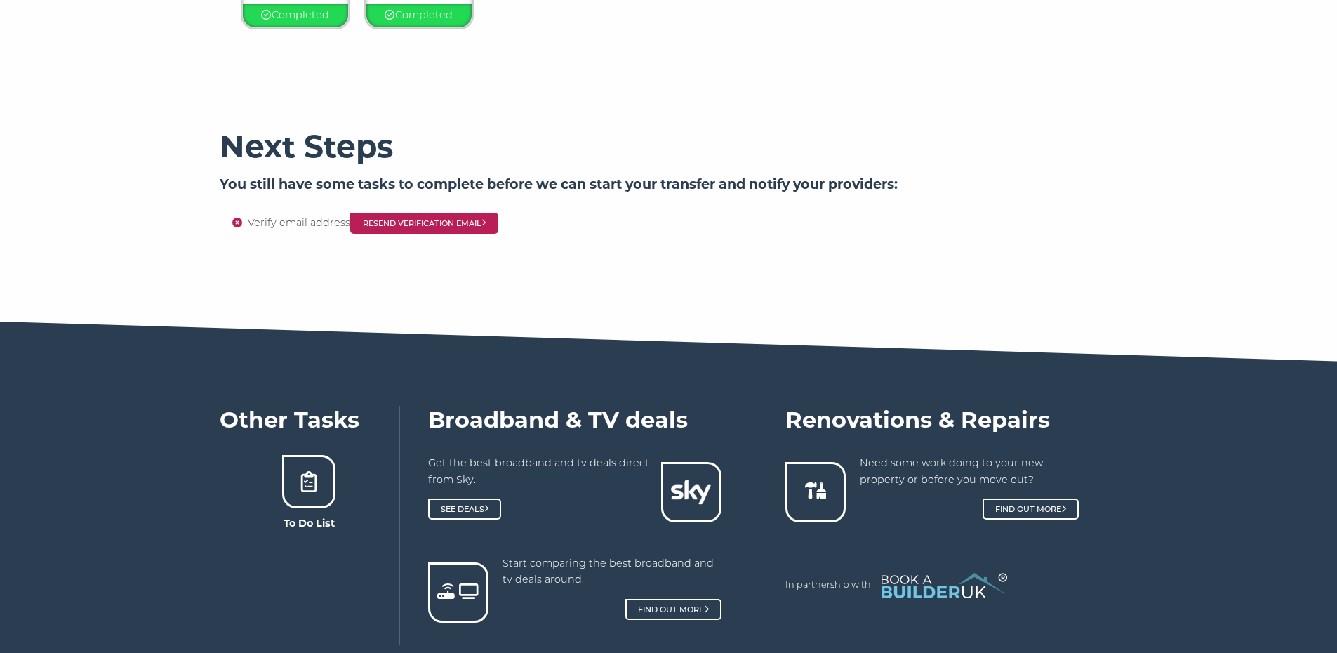
click at [912, 295] on div at bounding box center [668, 303] width 1337 height 35
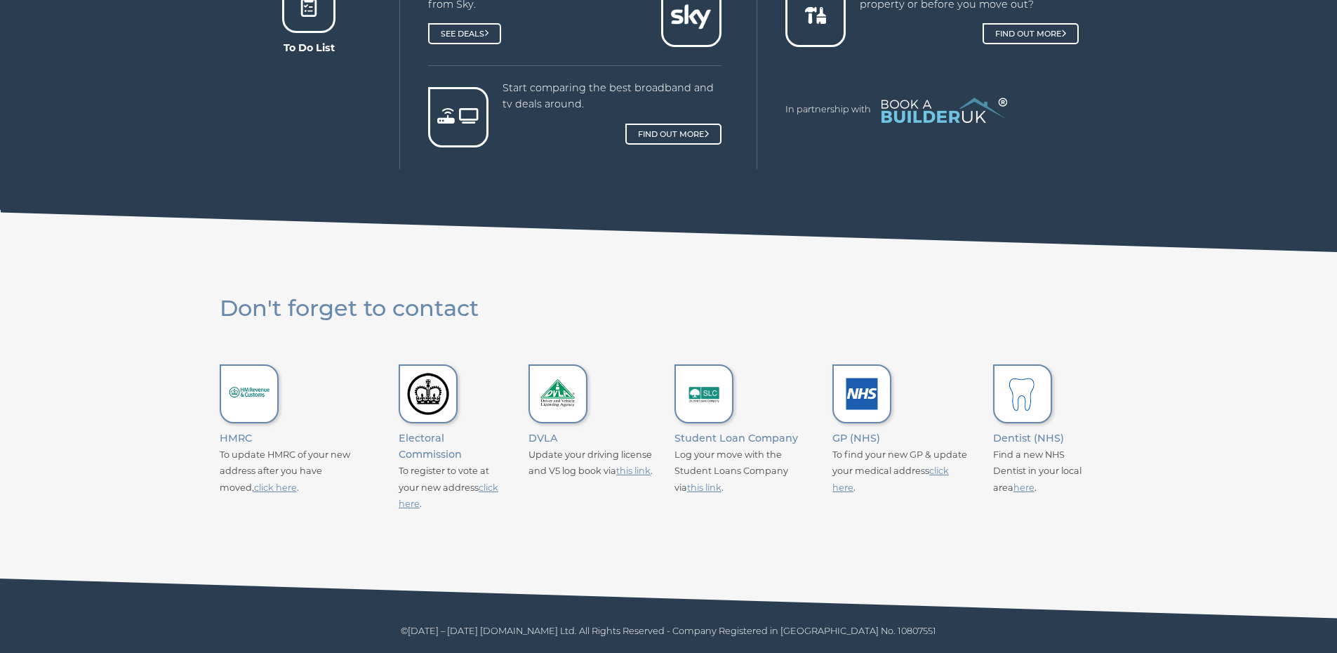
scroll to position [0, 0]
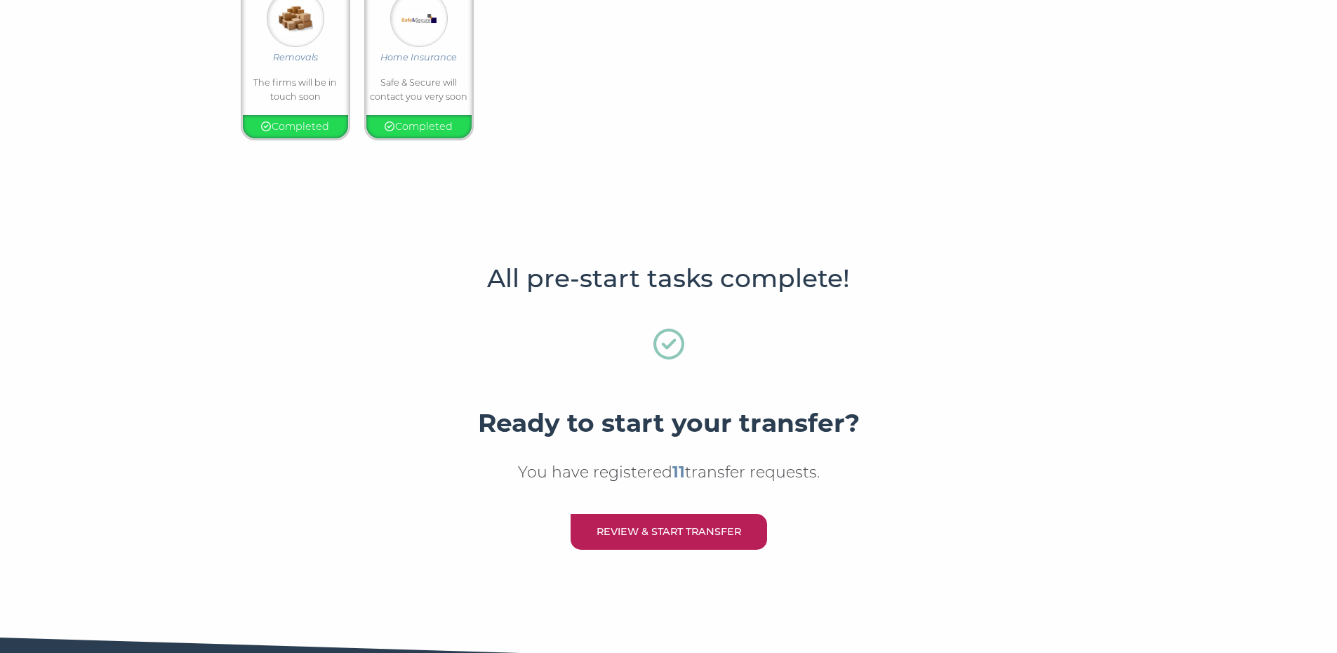
scroll to position [398, 0]
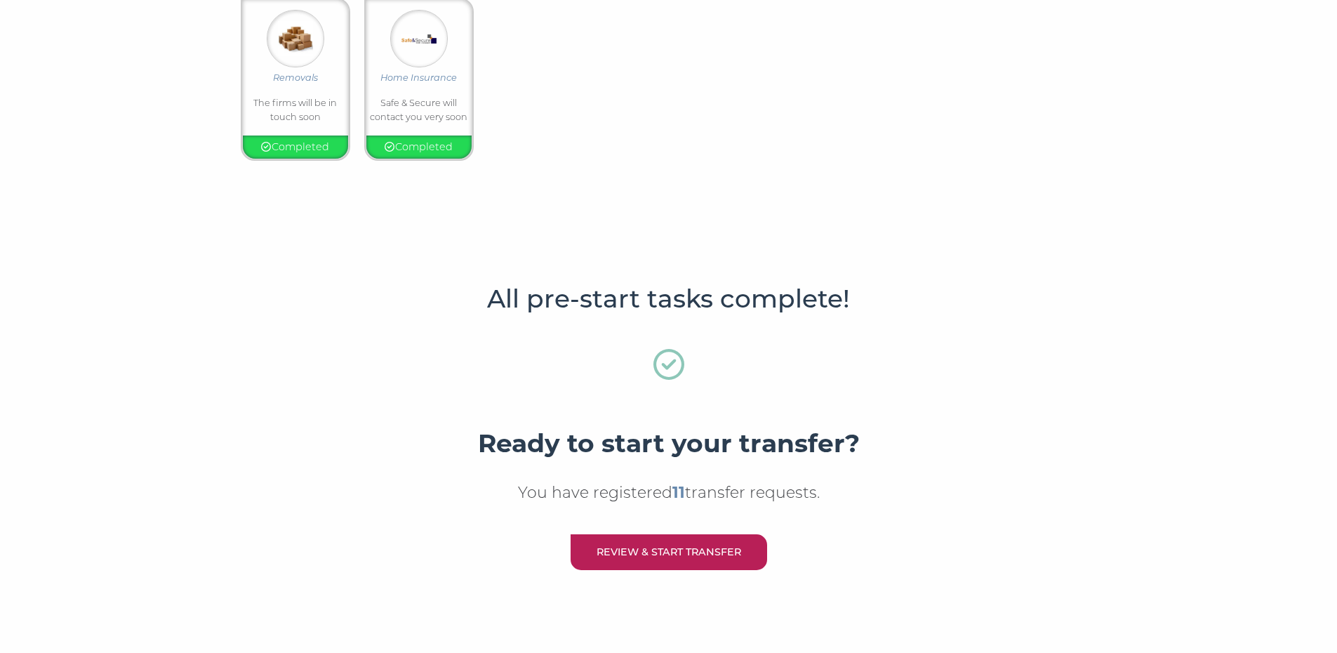
drag, startPoint x: 679, startPoint y: 489, endPoint x: 931, endPoint y: 488, distance: 252.6
click at [931, 488] on p "You have registered 11 transfer requests." at bounding box center [669, 492] width 898 height 25
click at [954, 497] on p "You have registered 11 transfer requests." at bounding box center [669, 492] width 898 height 25
click at [691, 542] on link "Review & Start Transfer" at bounding box center [669, 552] width 197 height 36
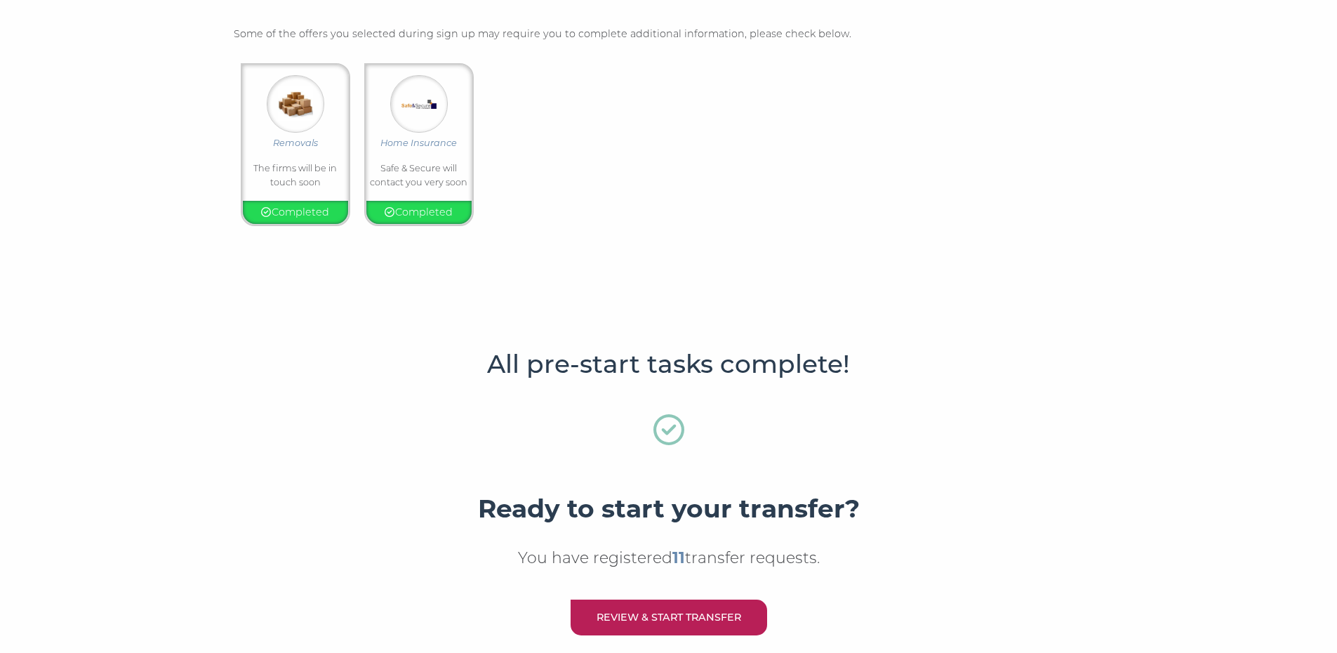
scroll to position [0, 0]
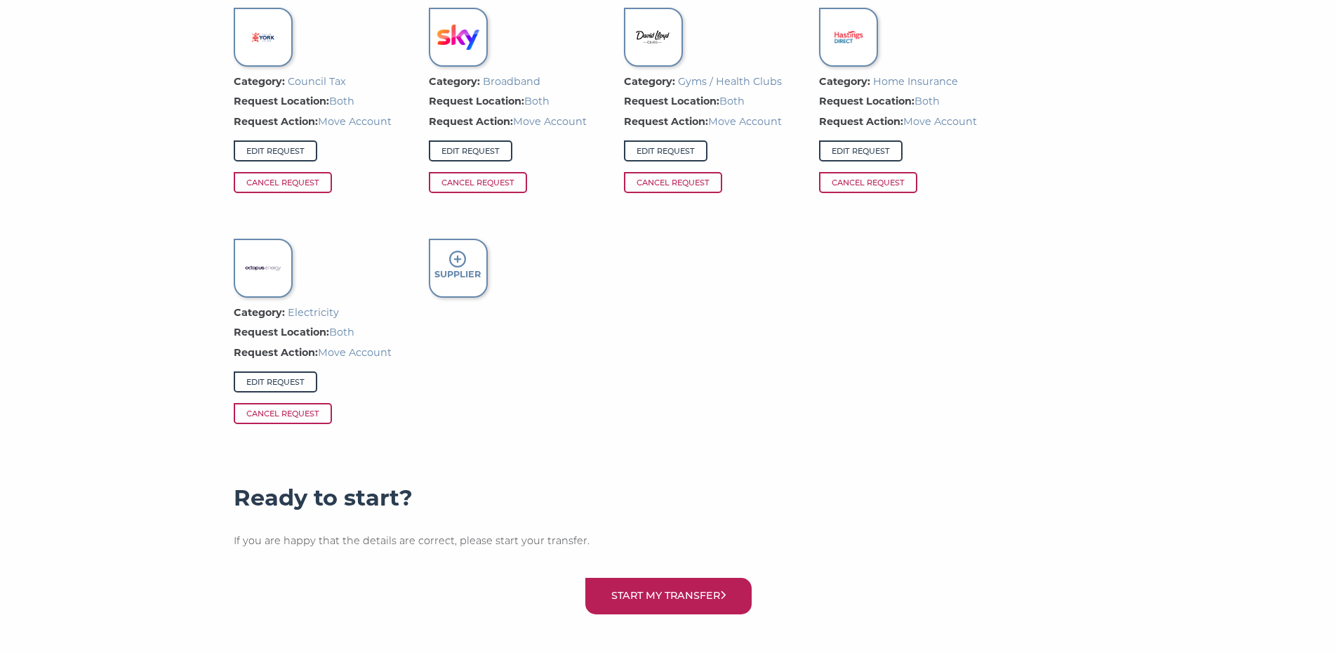
scroll to position [1581, 0]
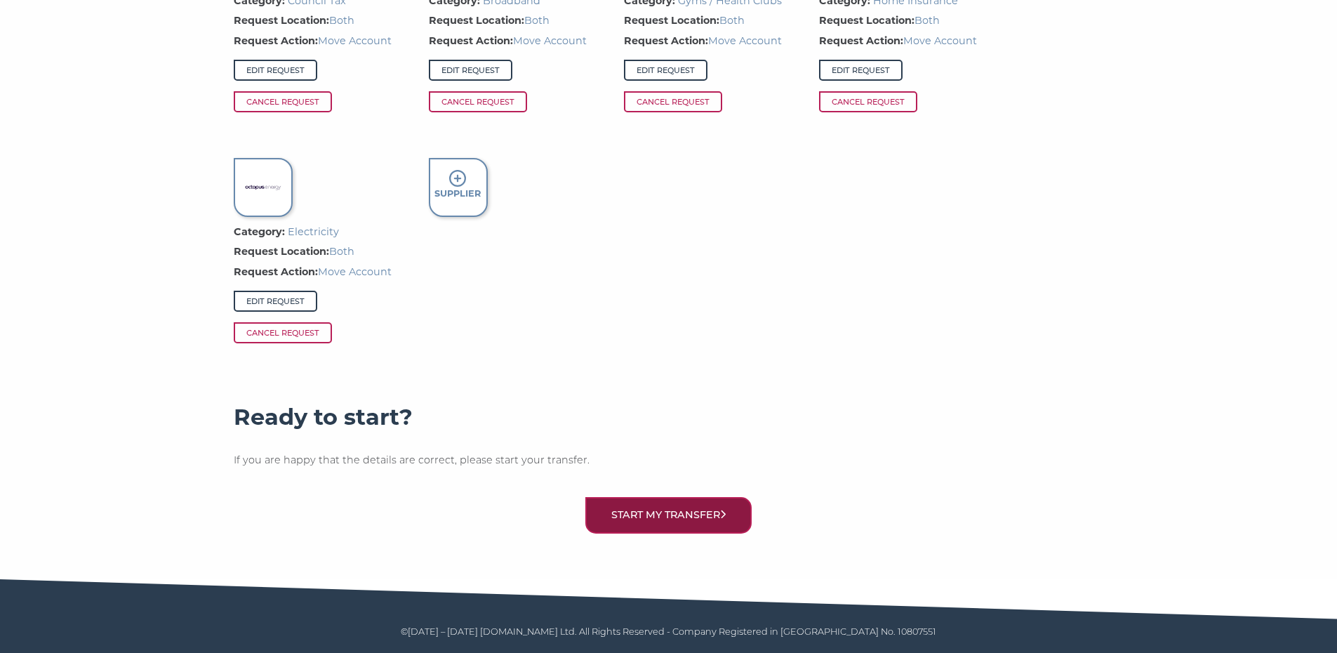
click at [670, 512] on button "Start my transfer" at bounding box center [668, 515] width 167 height 36
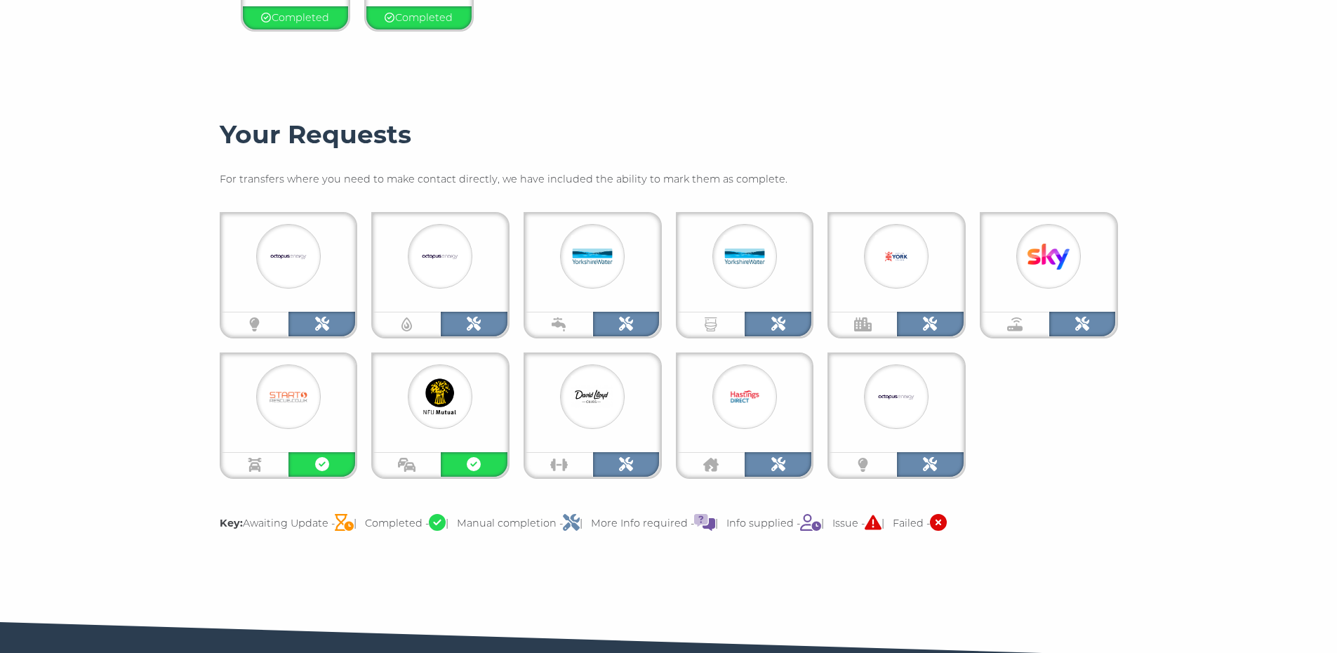
scroll to position [565, 0]
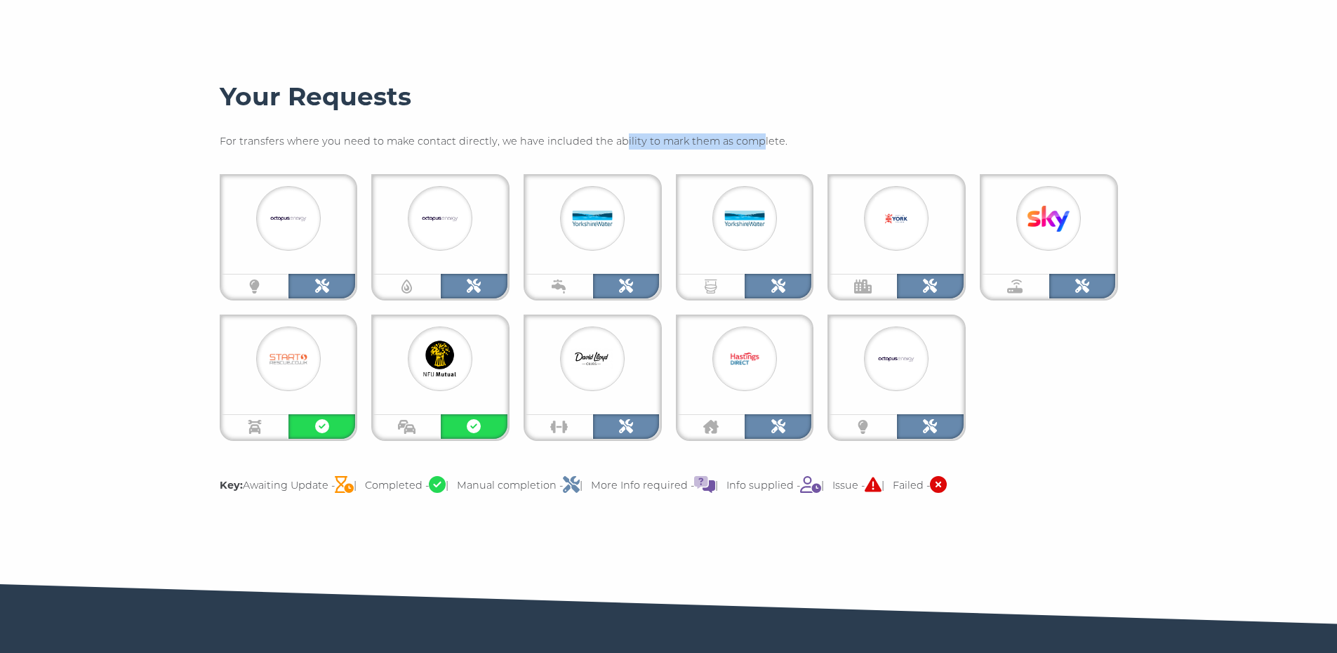
drag, startPoint x: 626, startPoint y: 135, endPoint x: 753, endPoint y: 132, distance: 127.1
click at [753, 132] on div "Your Requests For transfers where you need to make contact directly, we have in…" at bounding box center [669, 293] width 898 height 425
click at [793, 131] on div "Your Requests For transfers where you need to make contact directly, we have in…" at bounding box center [669, 293] width 898 height 425
click at [267, 291] on div "Electricity" at bounding box center [255, 286] width 67 height 25
click at [321, 279] on icon at bounding box center [322, 286] width 14 height 14
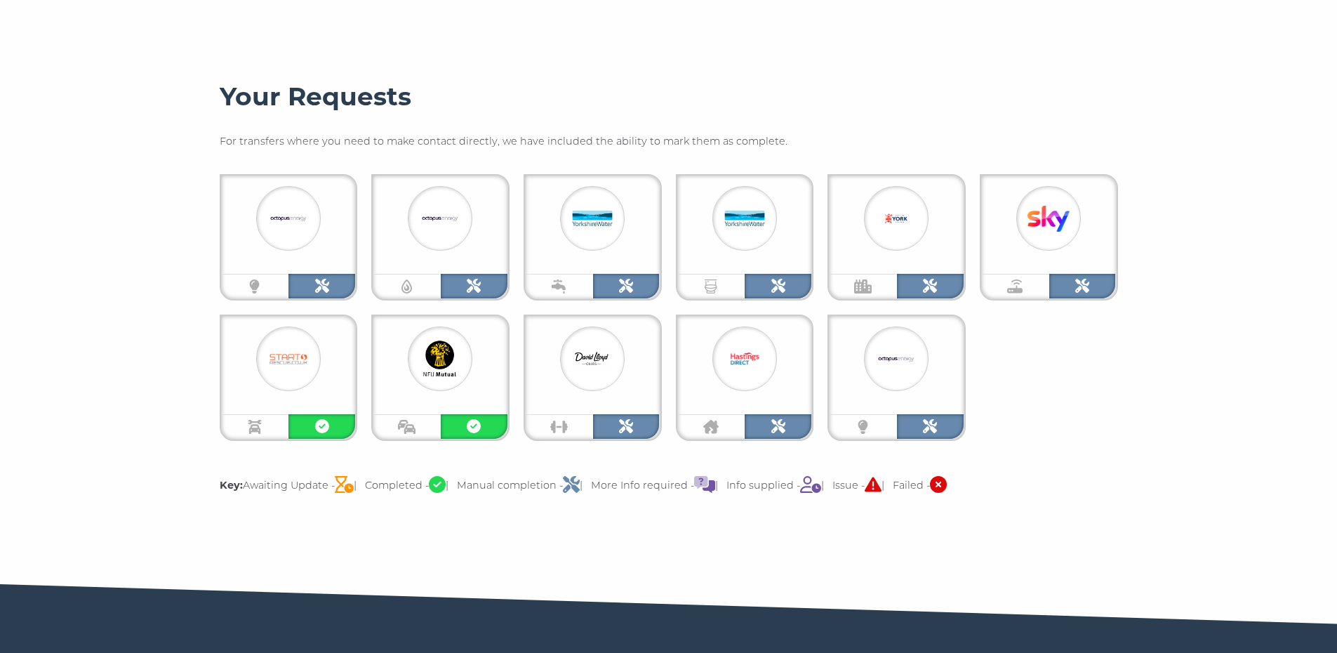
click at [305, 242] on div at bounding box center [288, 218] width 65 height 65
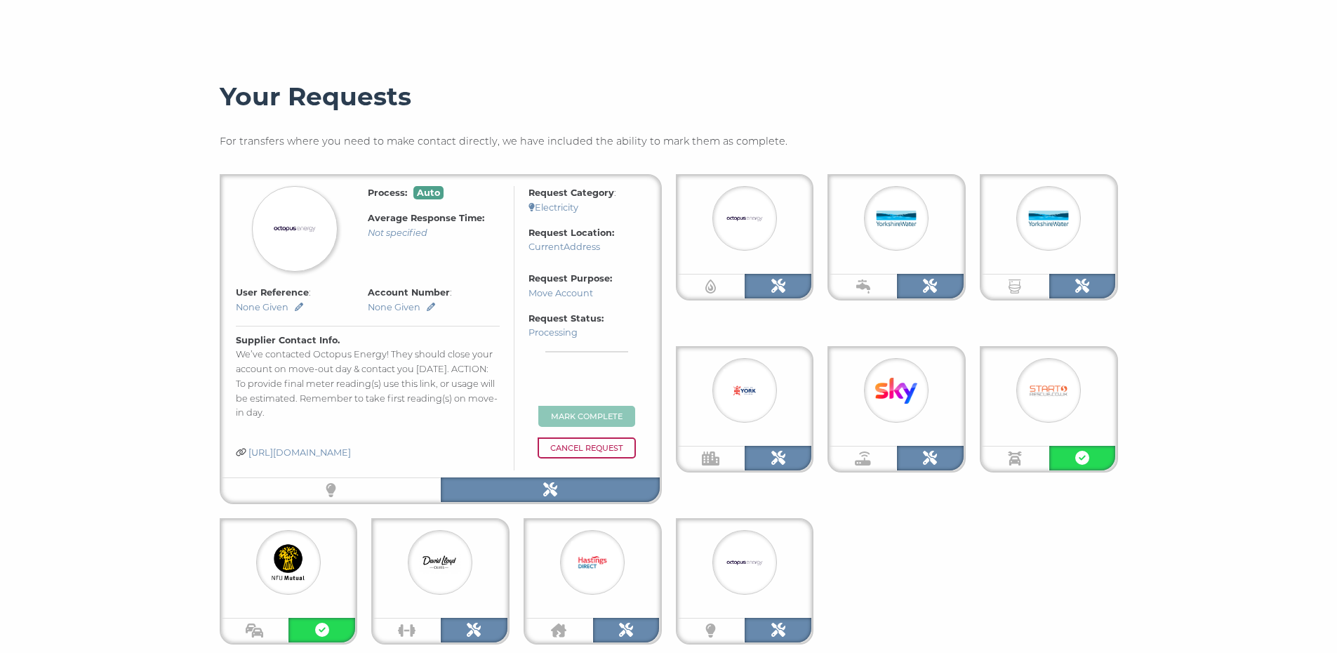
click at [406, 232] on em "Not specified" at bounding box center [398, 232] width 60 height 11
click at [783, 284] on icon at bounding box center [778, 286] width 14 height 14
click at [714, 288] on icon "Gas" at bounding box center [710, 286] width 11 height 14
click at [738, 213] on img at bounding box center [745, 218] width 42 height 42
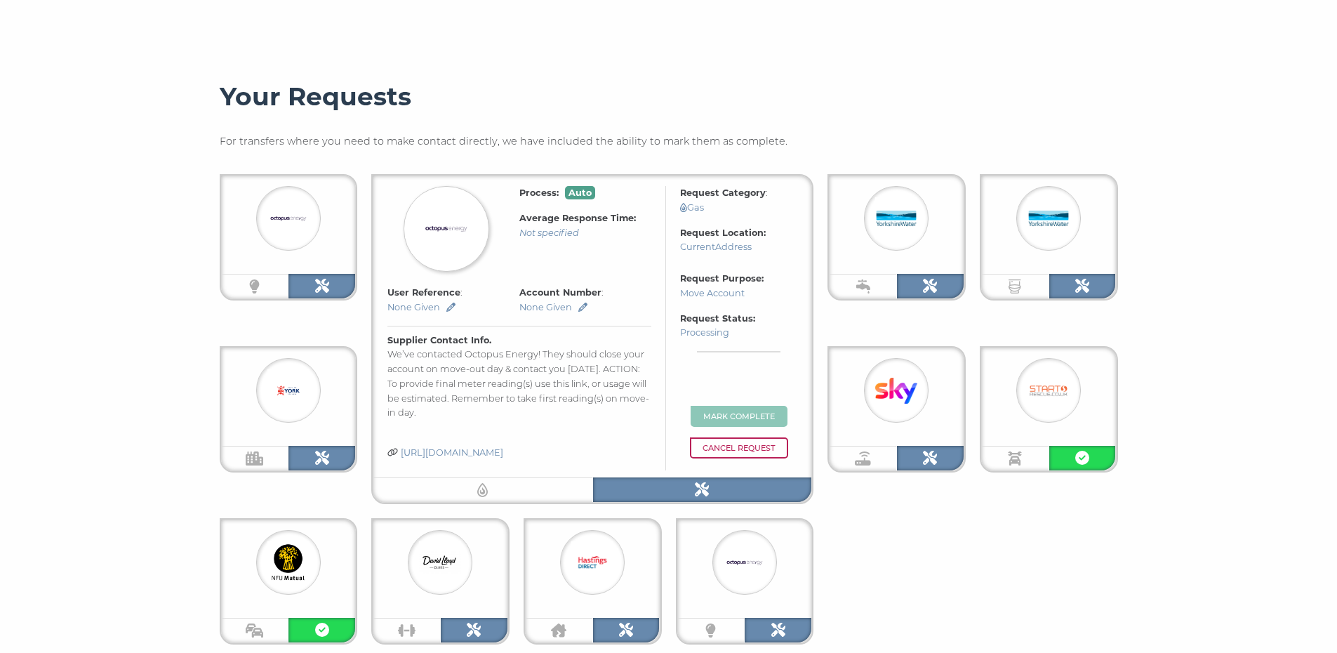
click at [265, 212] on div at bounding box center [288, 218] width 65 height 65
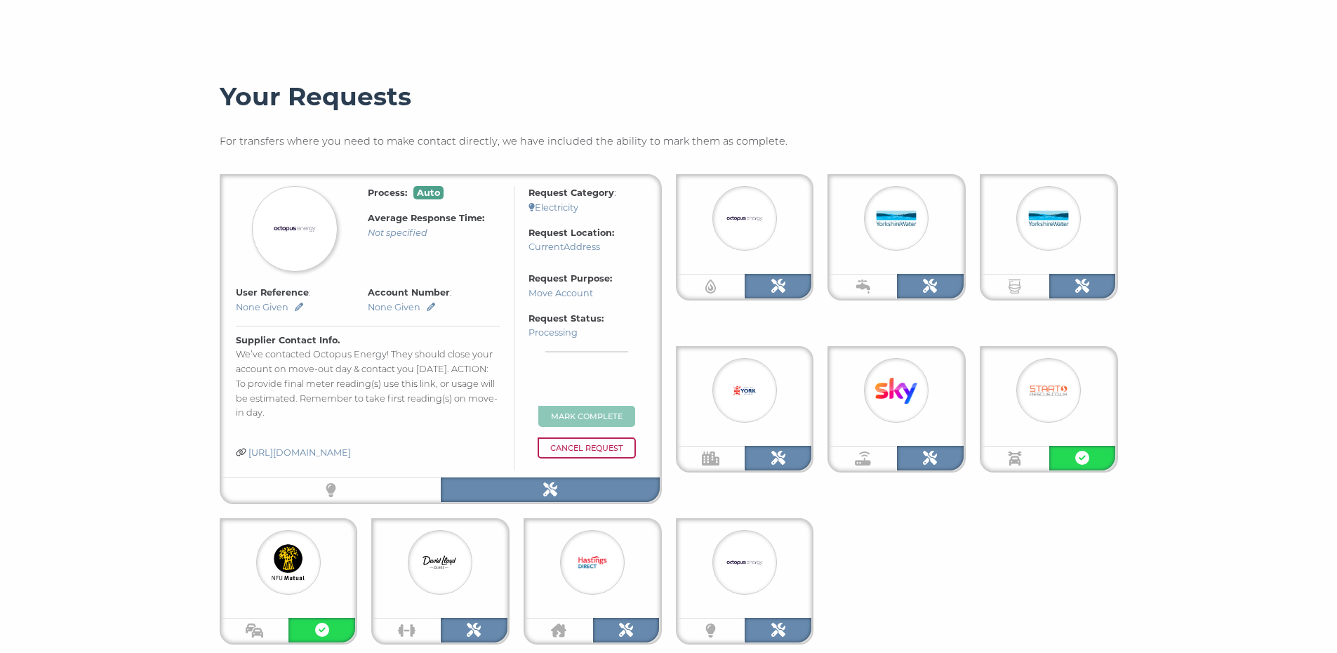
click at [750, 218] on img at bounding box center [745, 218] width 42 height 42
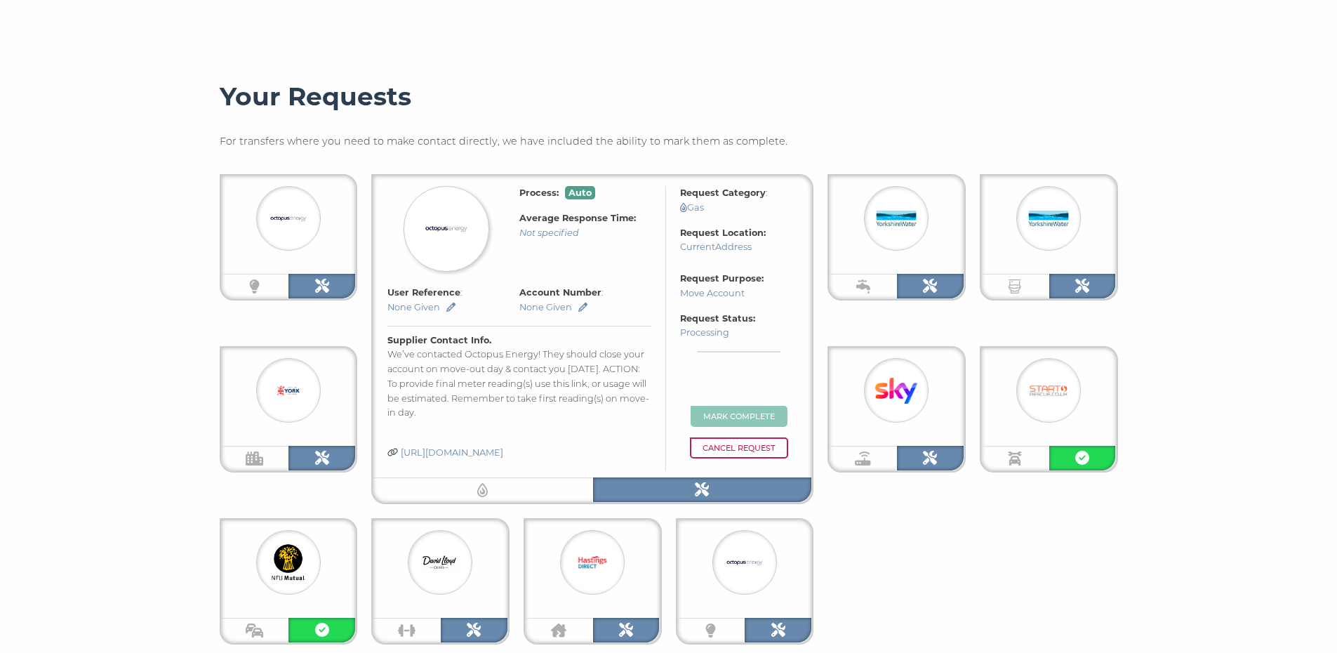
click at [917, 201] on img at bounding box center [896, 218] width 42 height 42
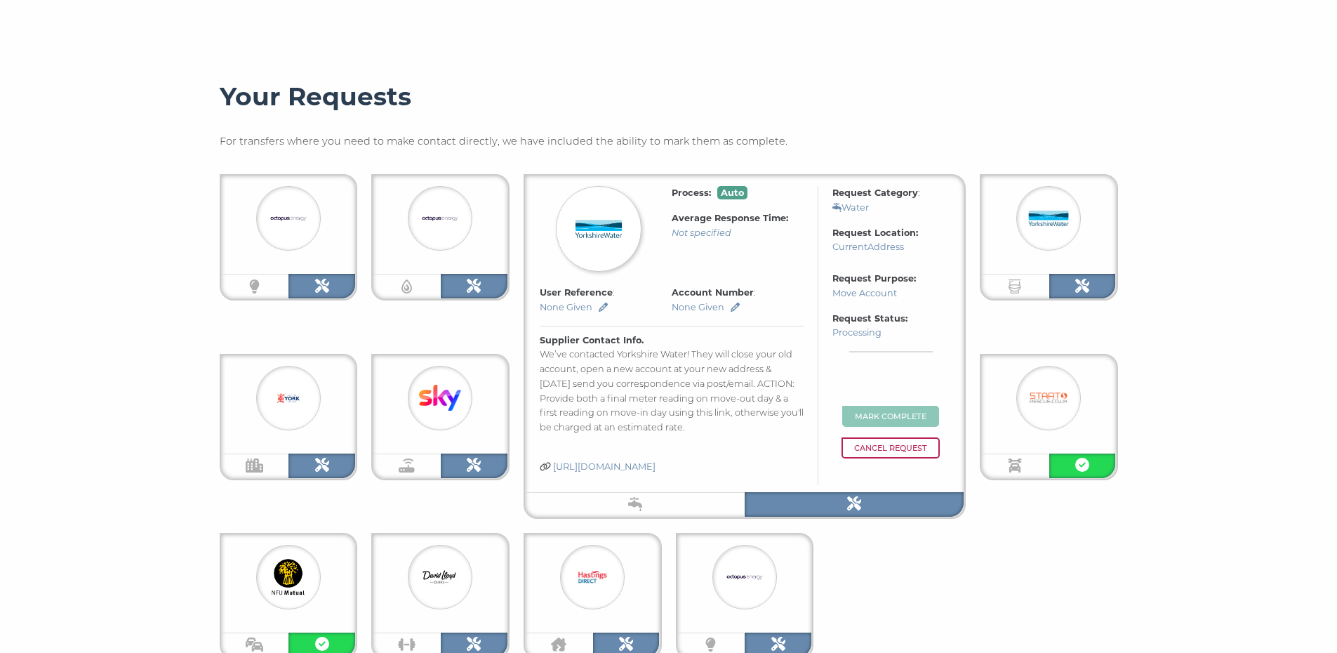
click at [1055, 222] on img at bounding box center [1048, 218] width 42 height 42
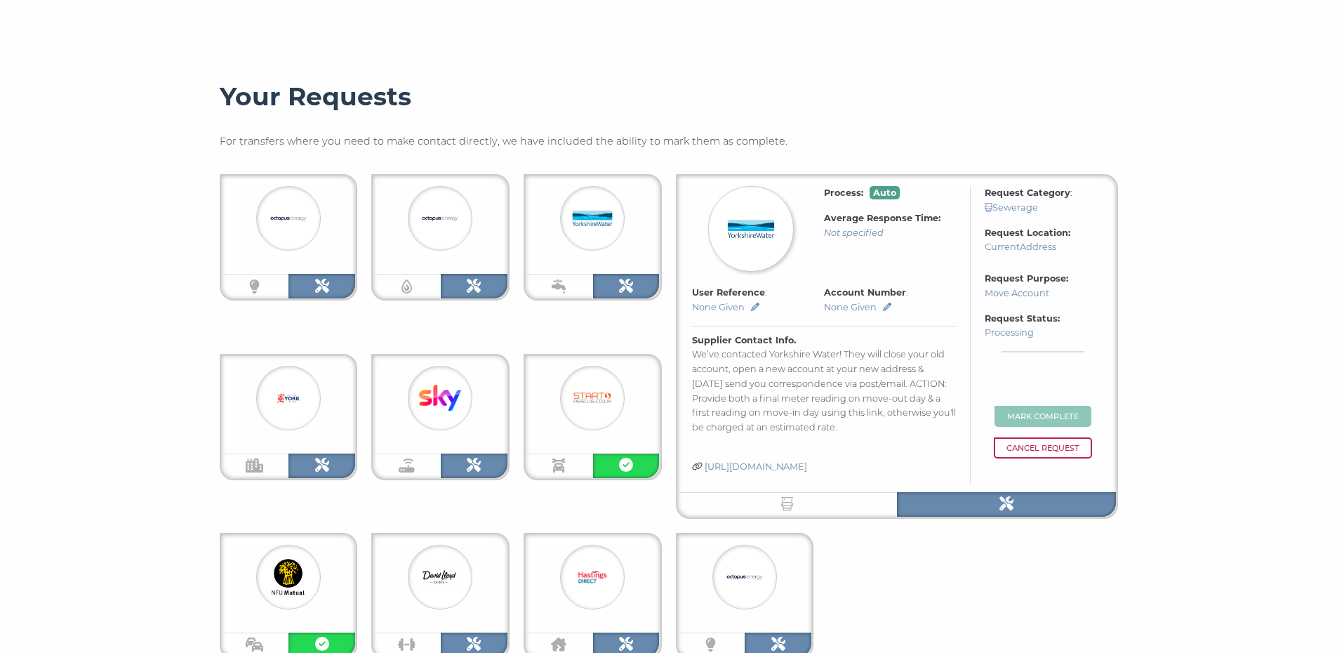
click at [784, 222] on div at bounding box center [751, 229] width 86 height 86
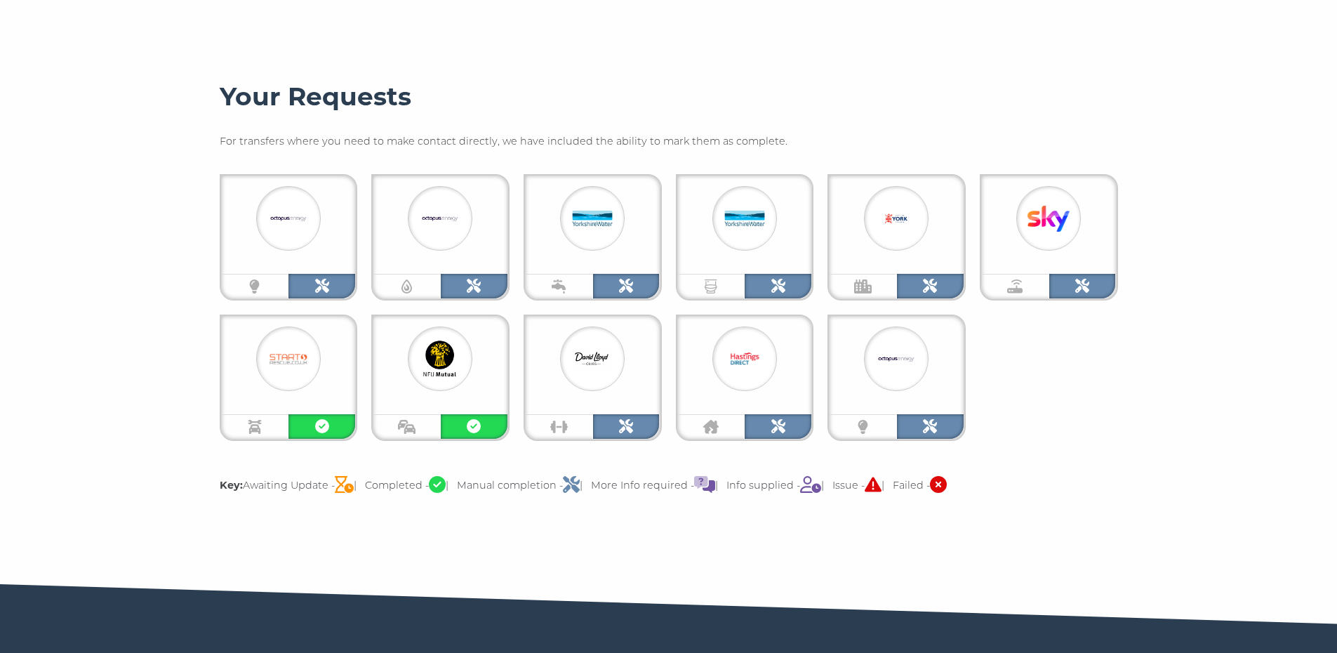
click at [1060, 225] on img at bounding box center [1048, 218] width 42 height 42
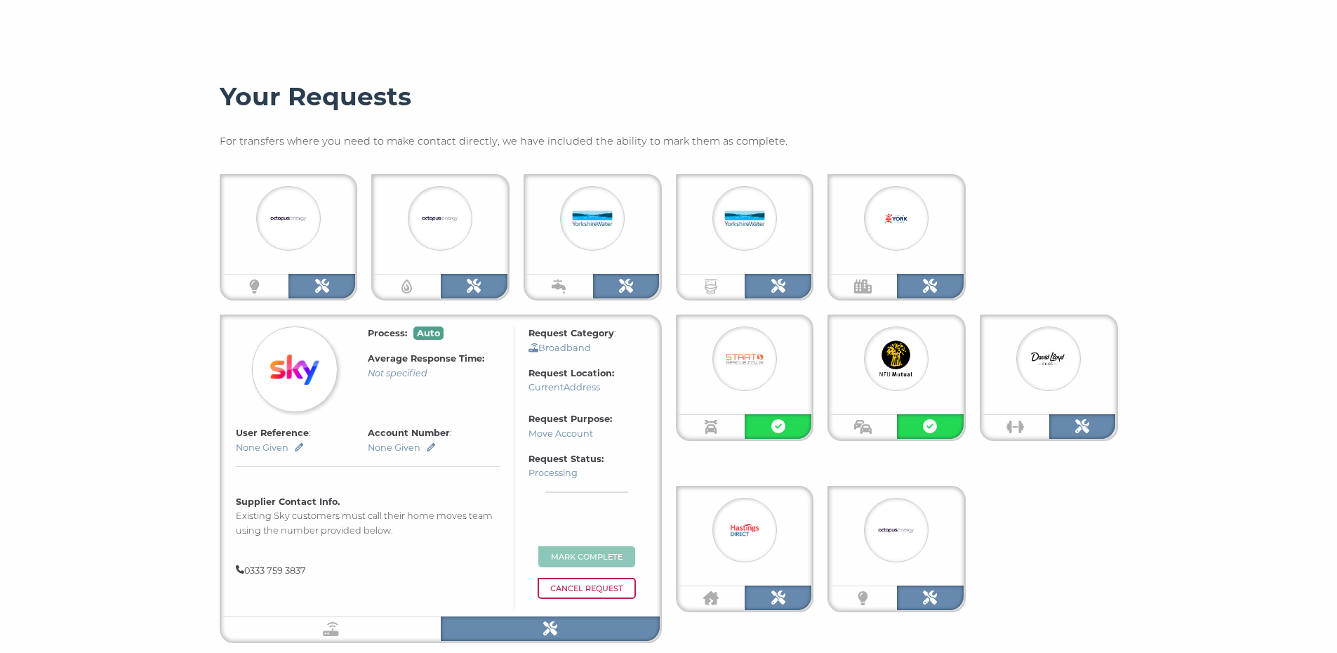
click at [319, 373] on img at bounding box center [294, 369] width 49 height 49
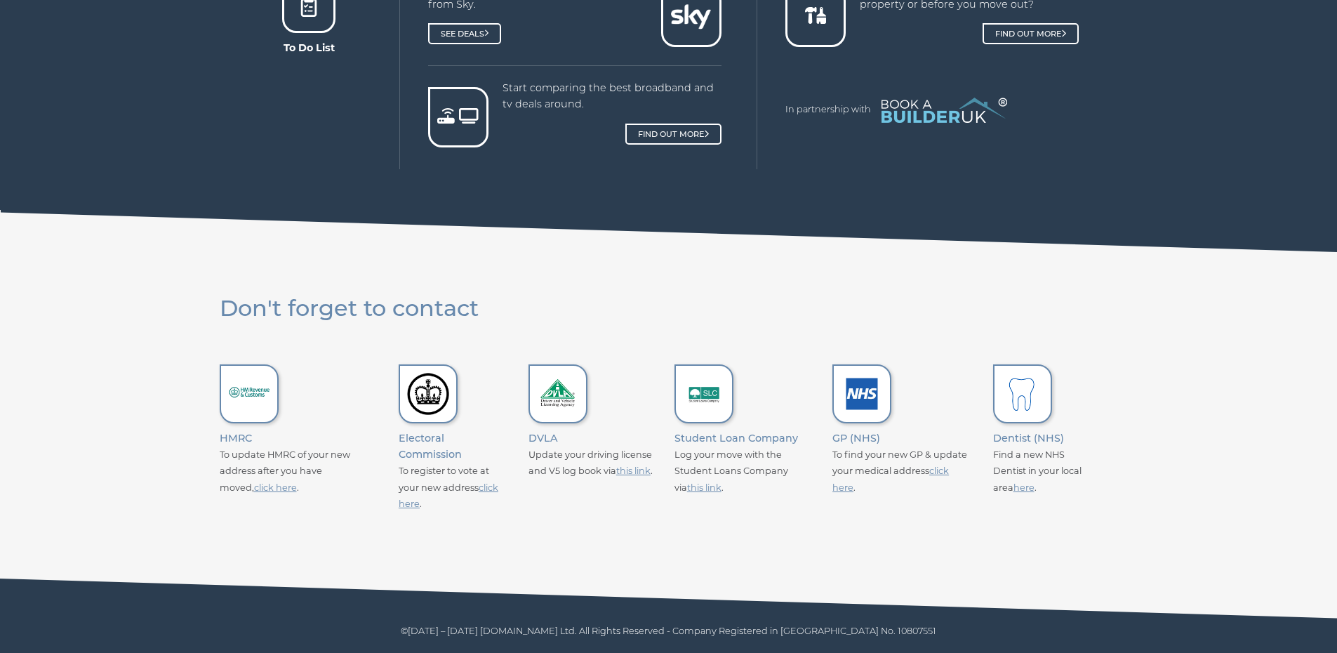
scroll to position [905, 0]
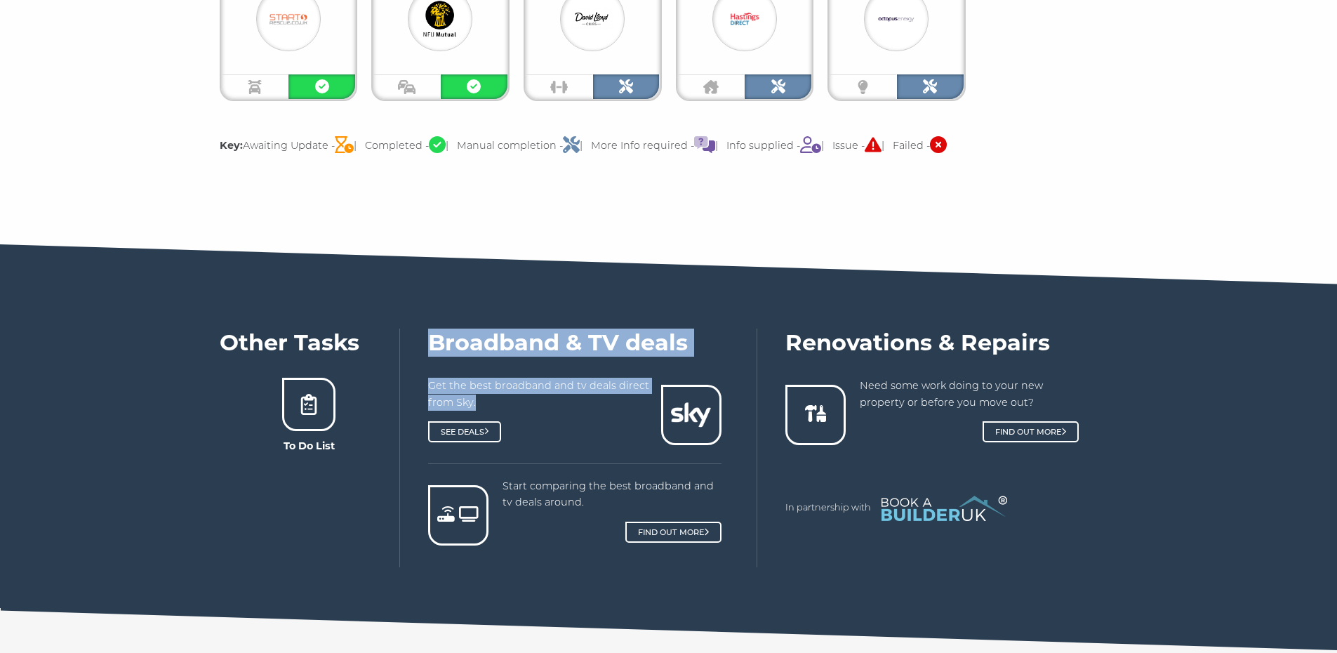
drag, startPoint x: 434, startPoint y: 348, endPoint x: 610, endPoint y: 408, distance: 186.0
click at [610, 408] on div "Broadband & TV deals Get the best broadband and tv deals direct from Sky. See D…" at bounding box center [592, 447] width 329 height 238
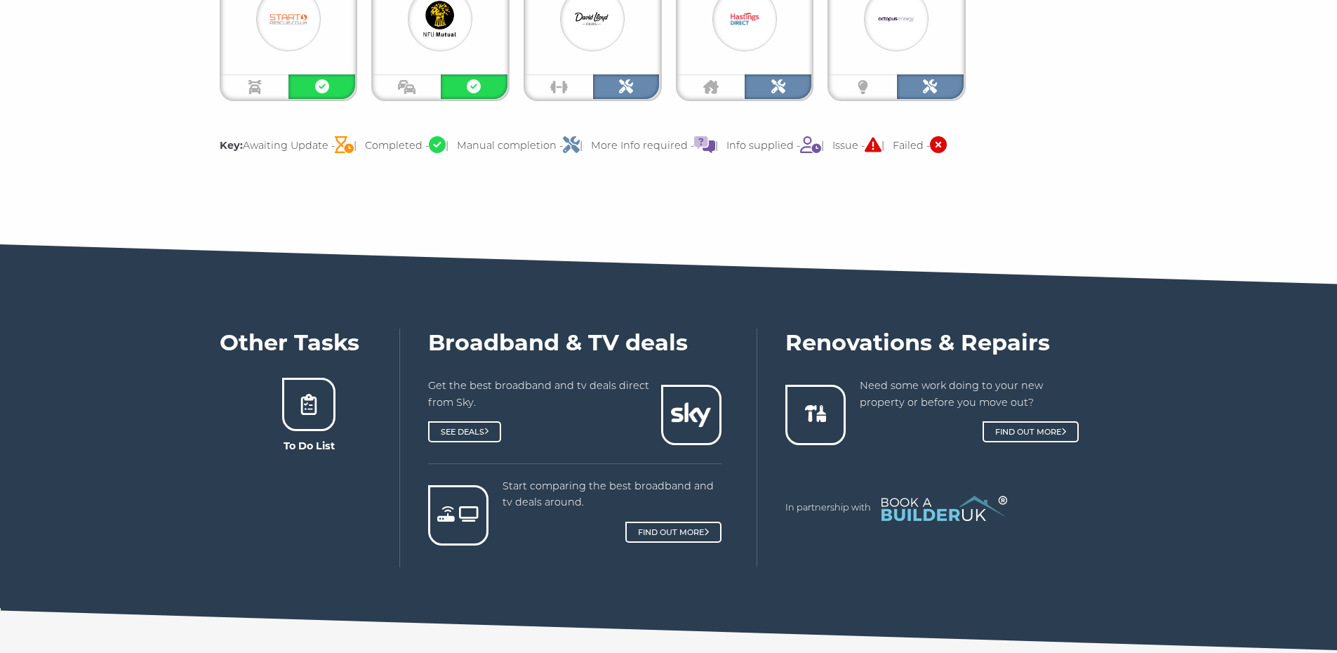
click at [623, 454] on div "Get the best broadband and tv deals direct from Sky. See Deals" at bounding box center [574, 421] width 293 height 86
click at [483, 432] on link "See Deals" at bounding box center [465, 431] width 74 height 21
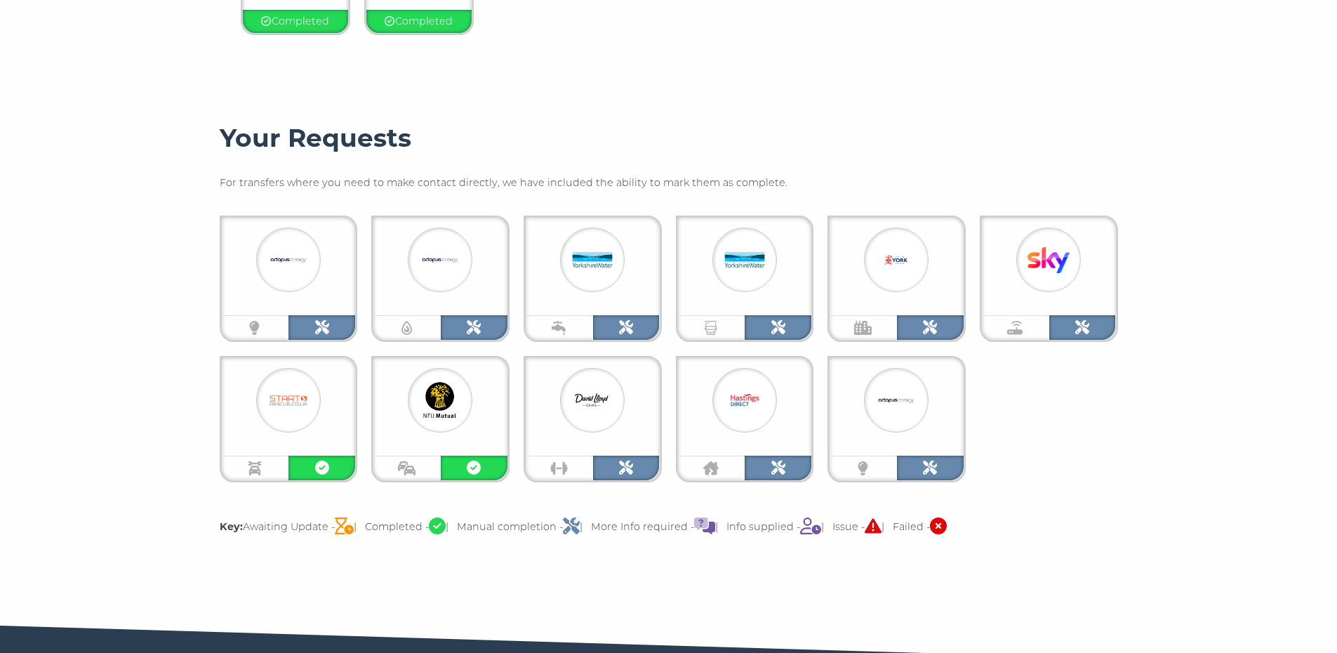
scroll to position [507, 0]
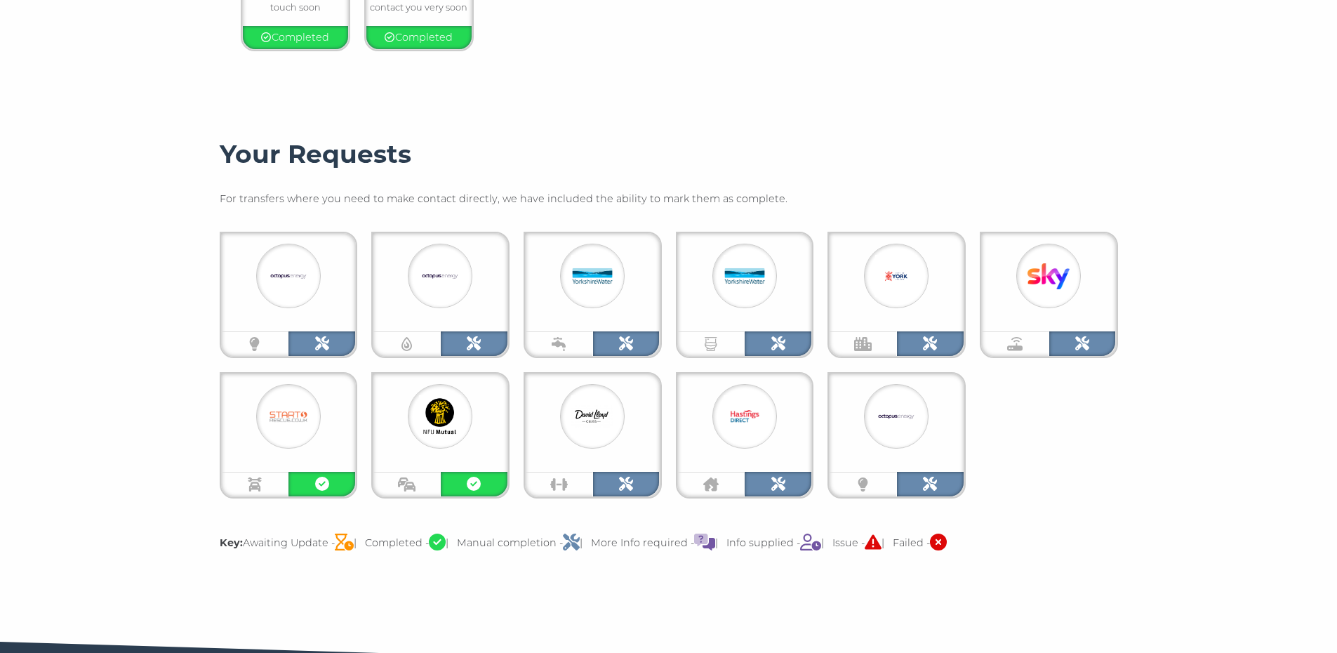
click at [298, 412] on img at bounding box center [288, 416] width 42 height 42
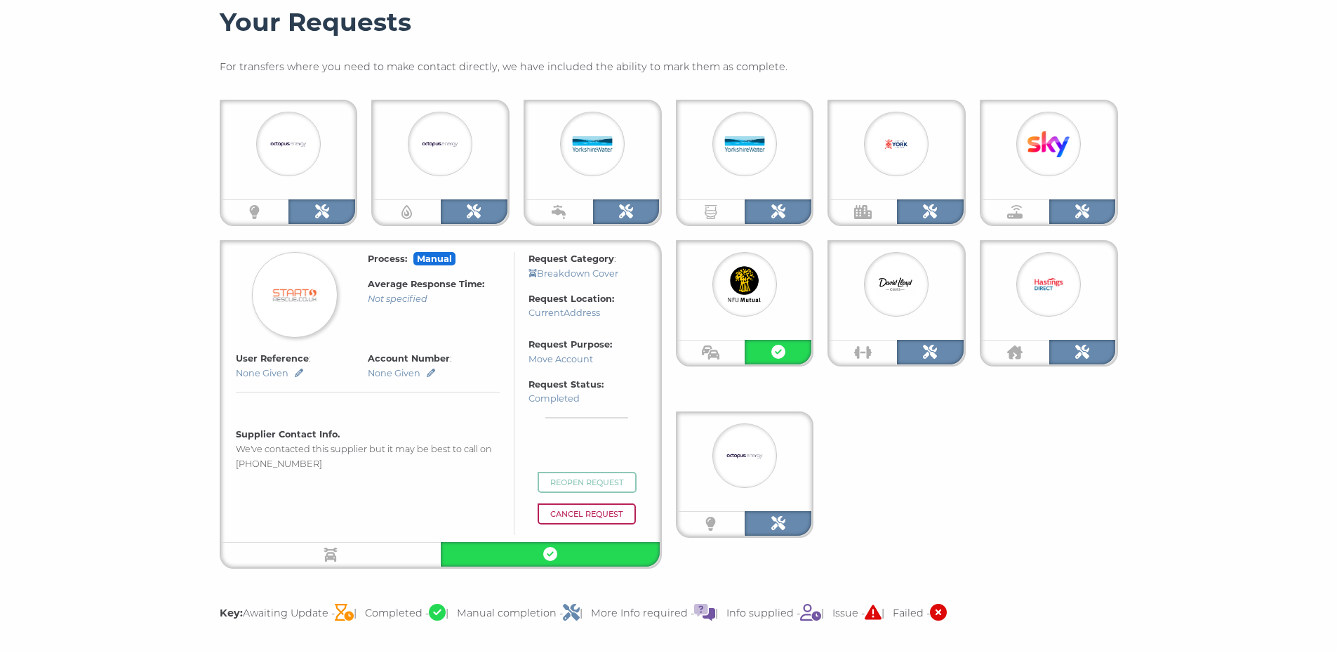
scroll to position [639, 0]
click at [302, 293] on img at bounding box center [294, 294] width 49 height 49
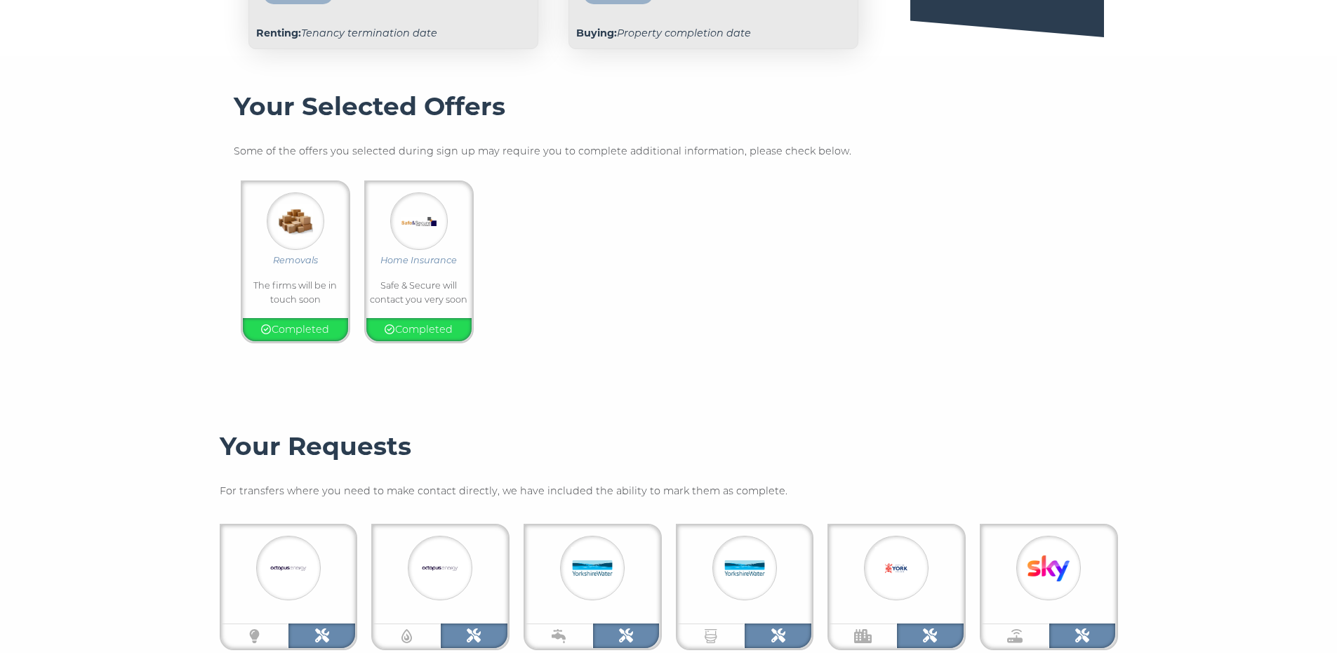
scroll to position [0, 0]
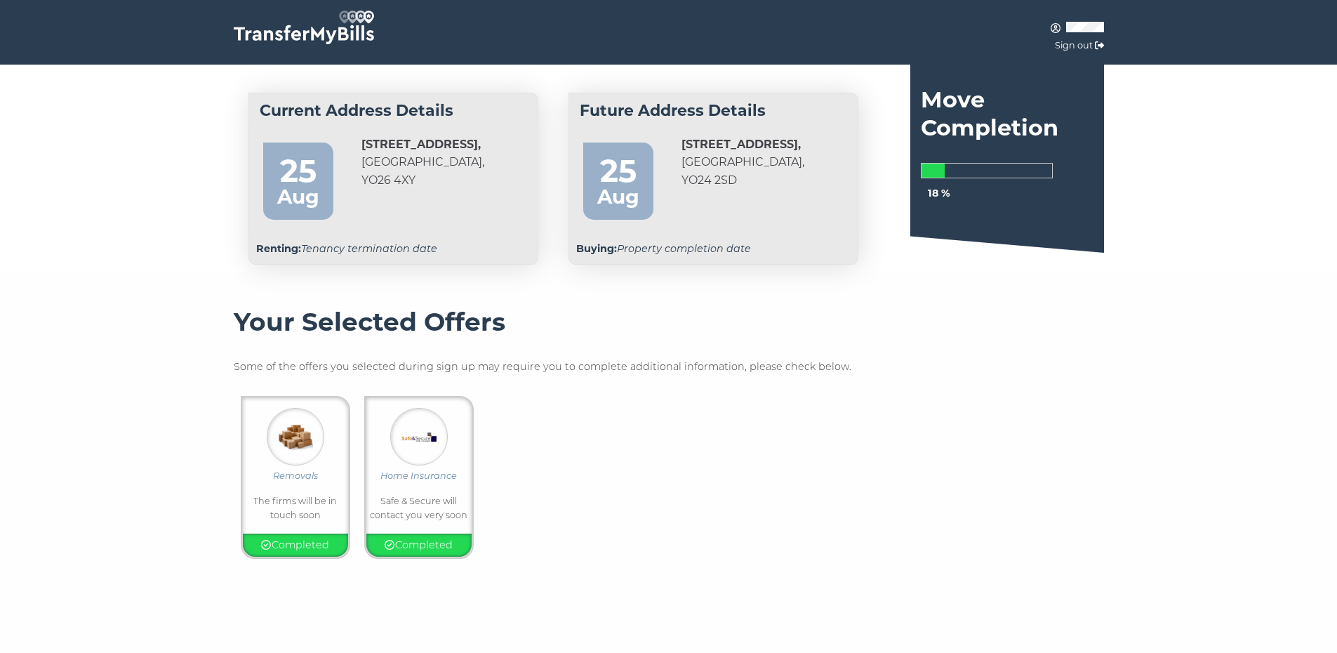
click at [1078, 22] on p "Sign out" at bounding box center [1001, 37] width 206 height 33
click at [1057, 27] on icon at bounding box center [1056, 28] width 10 height 10
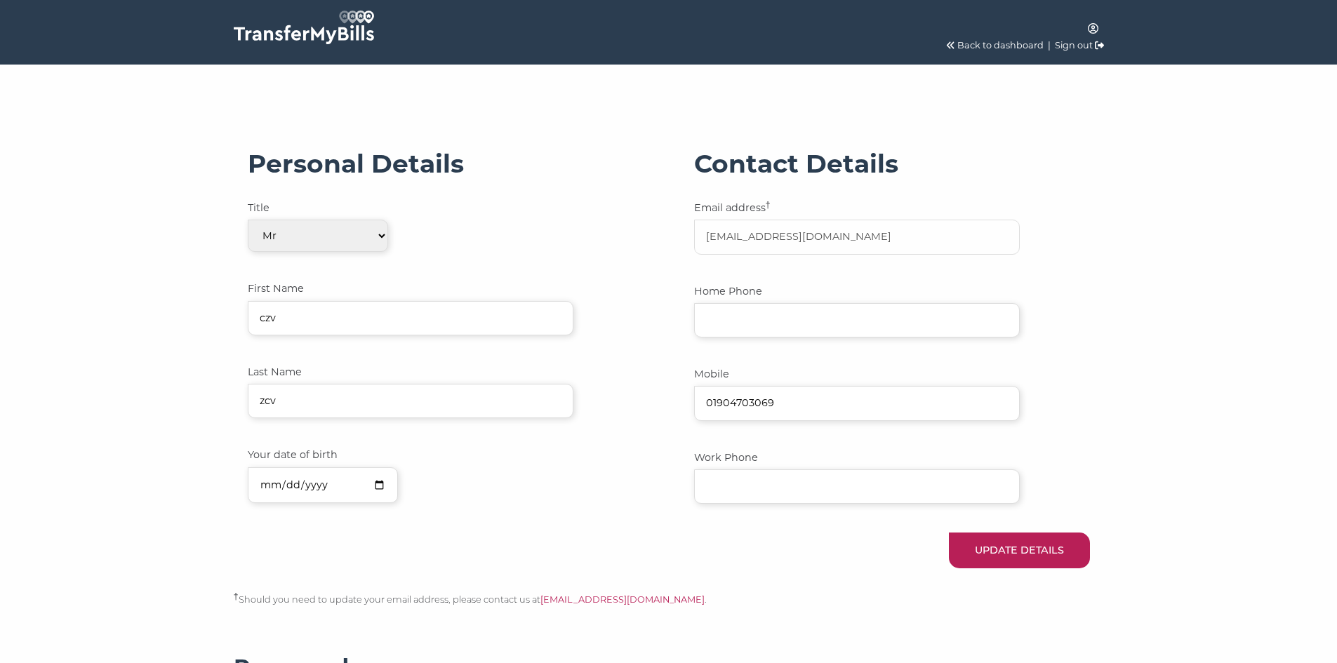
select select "0"
click at [279, 26] on img at bounding box center [304, 28] width 140 height 34
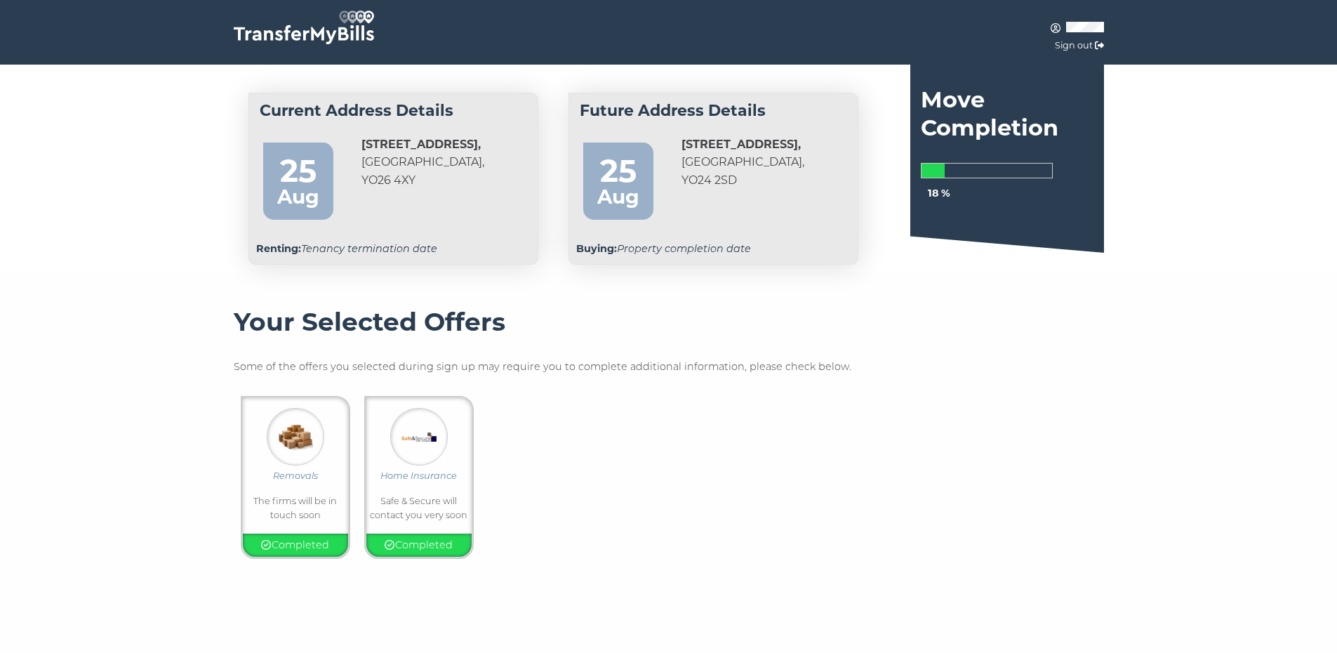
click at [240, 281] on div at bounding box center [668, 289] width 1337 height 35
